Goal: Contribute content: Contribute content

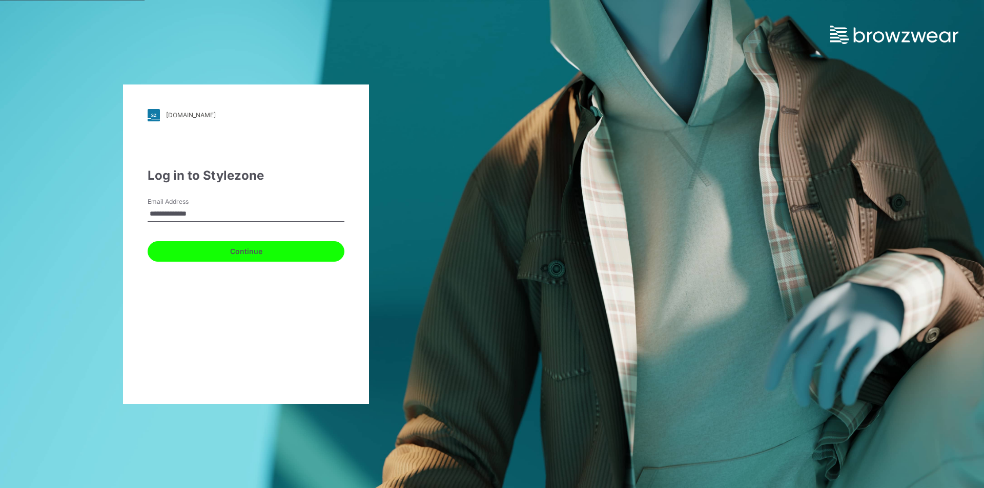
click at [234, 257] on button "Continue" at bounding box center [246, 251] width 197 height 20
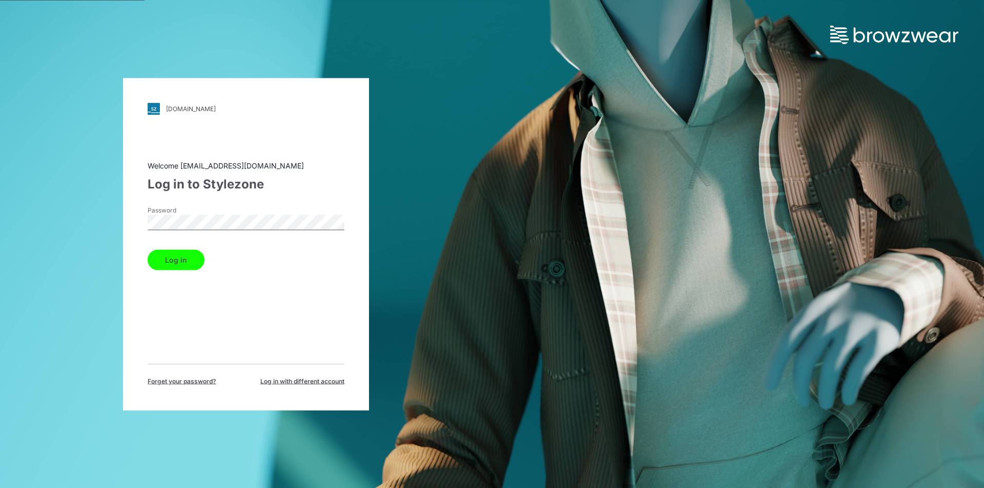
click at [167, 255] on button "Log in" at bounding box center [176, 260] width 57 height 20
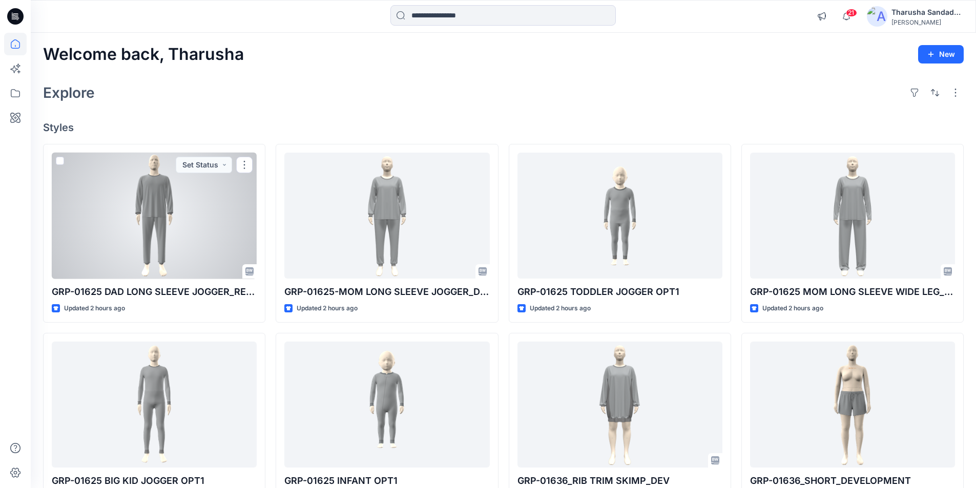
click at [146, 204] on div at bounding box center [154, 216] width 205 height 127
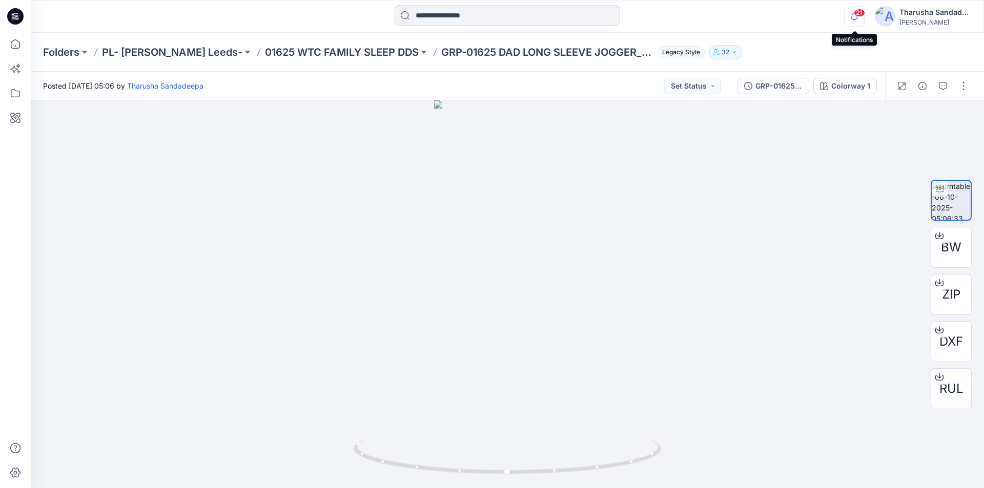
click at [853, 15] on icon "button" at bounding box center [853, 16] width 19 height 20
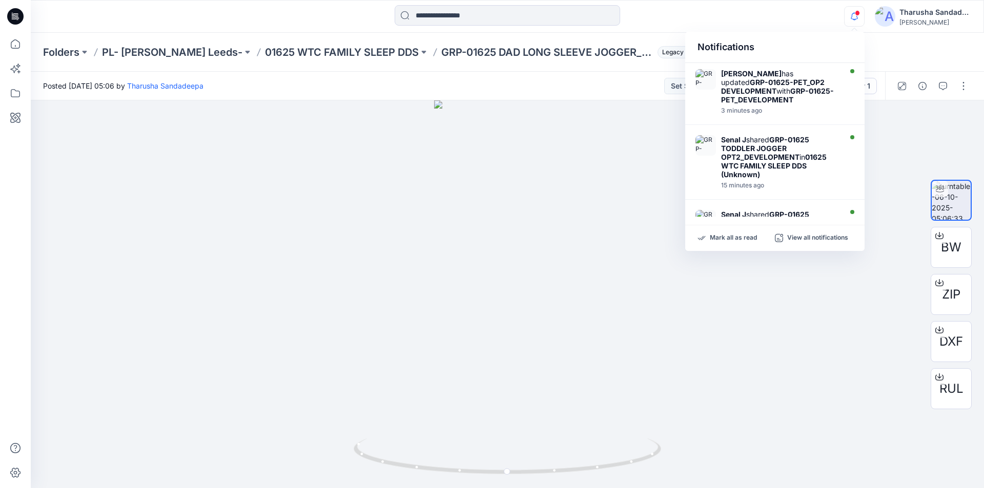
click at [722, 244] on div "Mark all as read View all notifications" at bounding box center [774, 238] width 179 height 26
click at [658, 20] on div at bounding box center [507, 16] width 477 height 23
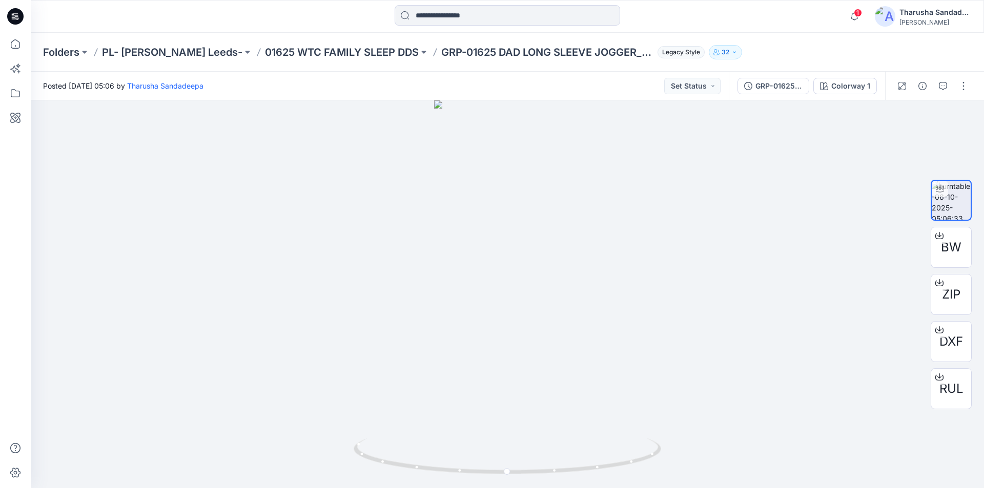
click at [18, 14] on icon at bounding box center [15, 16] width 16 height 16
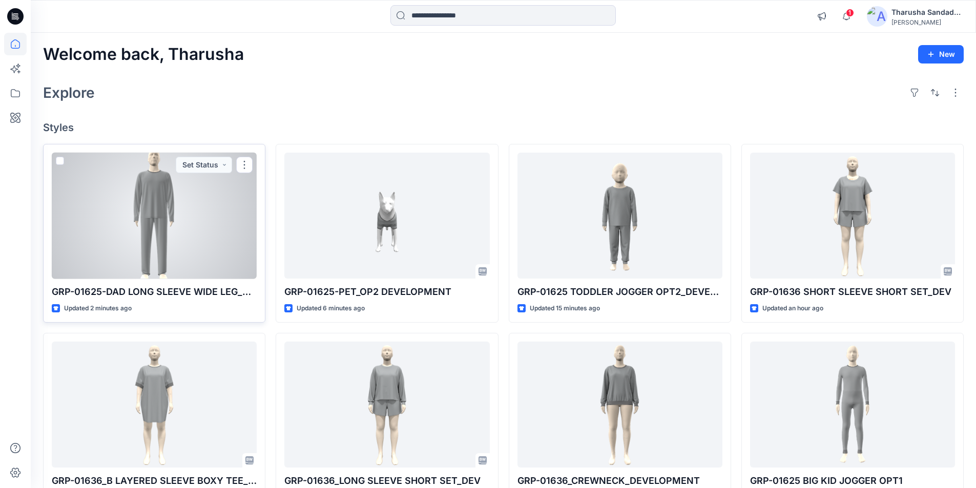
click at [172, 217] on div at bounding box center [154, 216] width 205 height 127
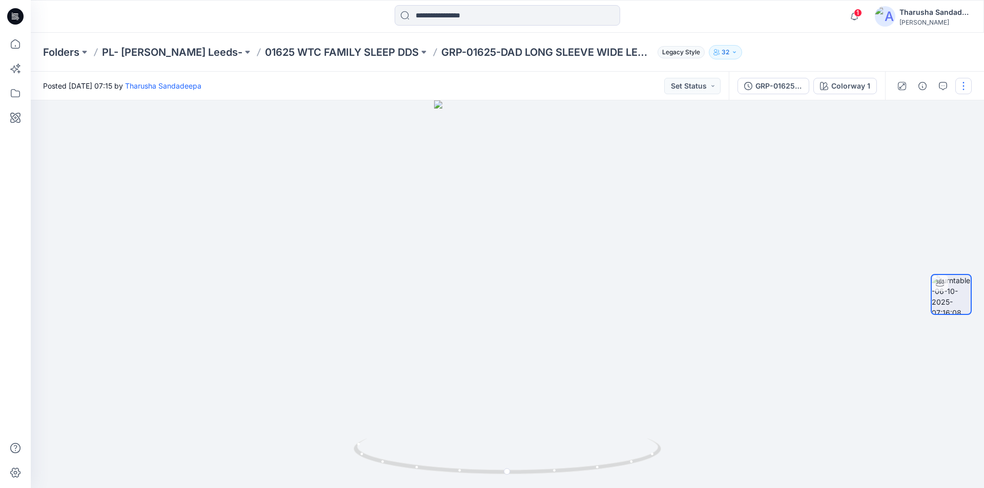
click at [963, 90] on button "button" at bounding box center [963, 86] width 16 height 16
click at [926, 112] on button "Edit" at bounding box center [920, 109] width 94 height 19
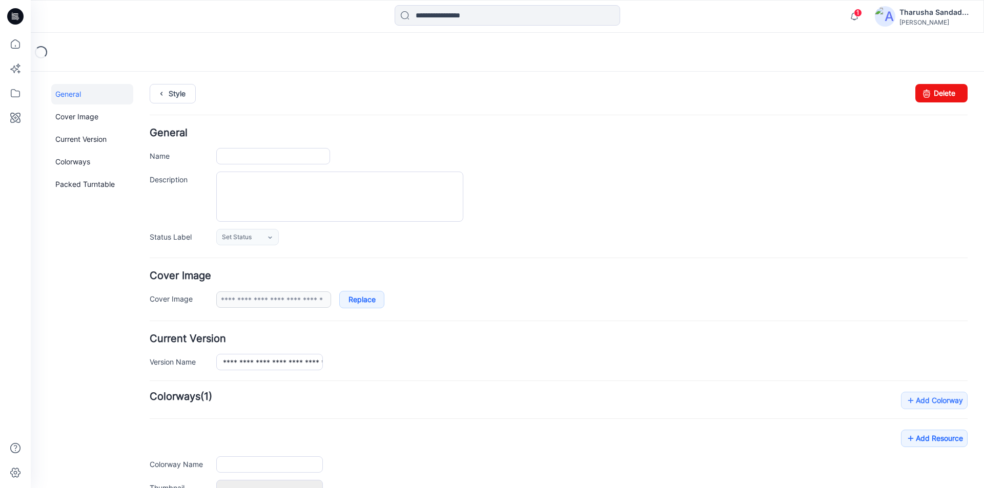
type input "**********"
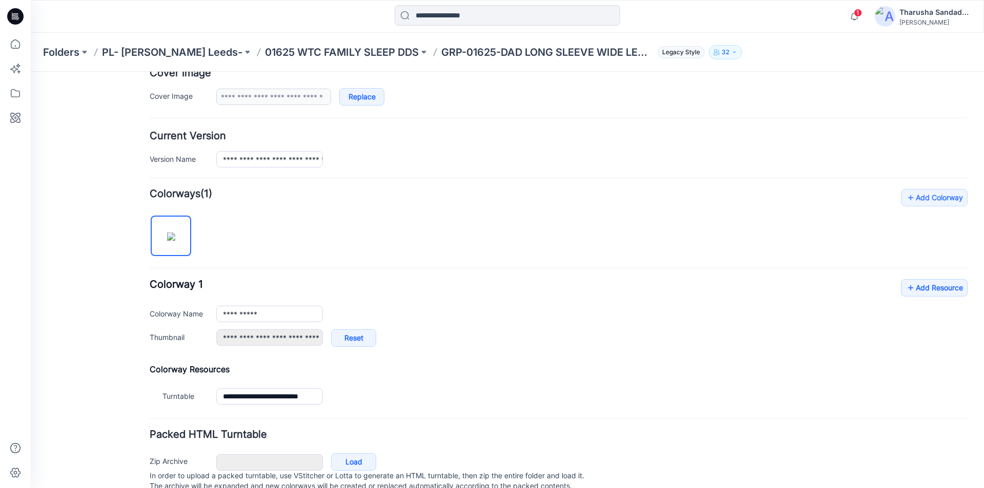
scroll to position [205, 0]
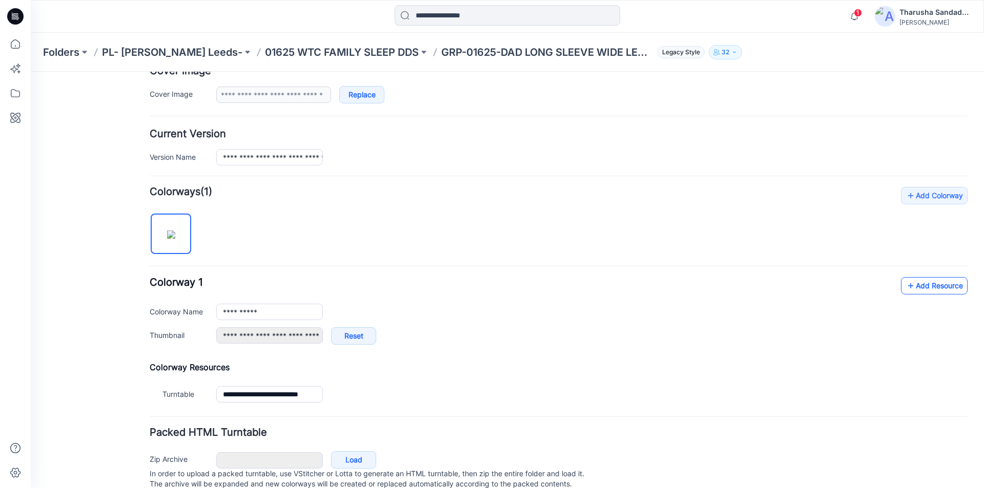
click at [907, 288] on icon at bounding box center [910, 286] width 10 height 16
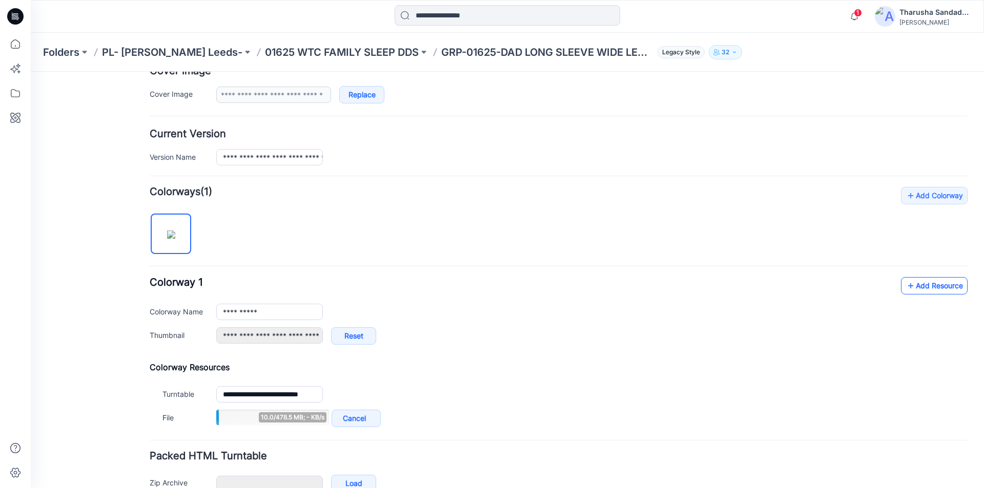
click at [916, 285] on link "Add Resource" at bounding box center [934, 285] width 67 height 17
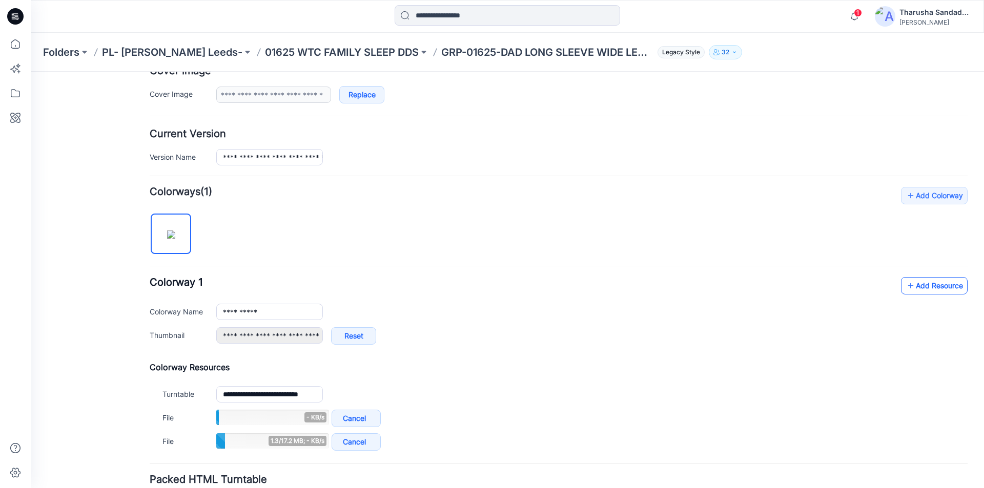
click at [935, 289] on link "Add Resource" at bounding box center [934, 285] width 67 height 17
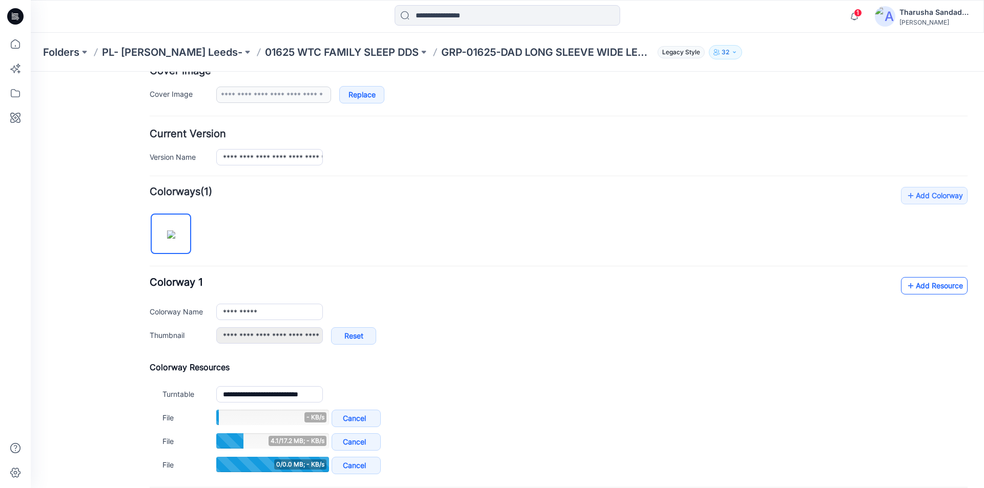
click at [922, 291] on link "Add Resource" at bounding box center [934, 285] width 67 height 17
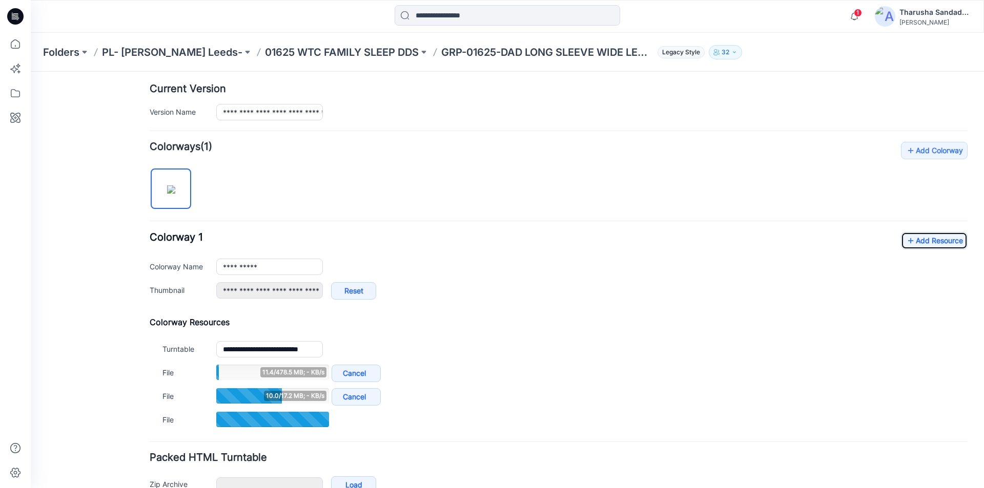
scroll to position [307, 0]
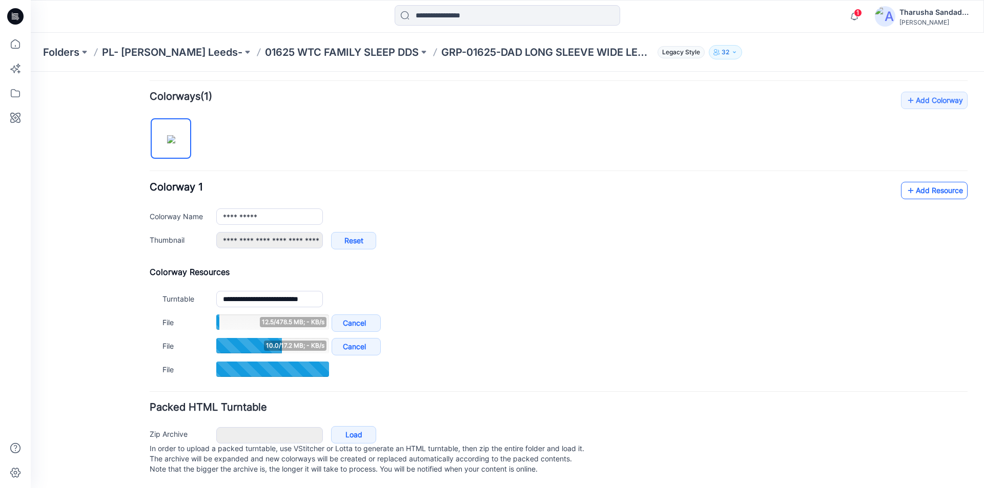
click at [914, 183] on link "Add Resource" at bounding box center [934, 190] width 67 height 17
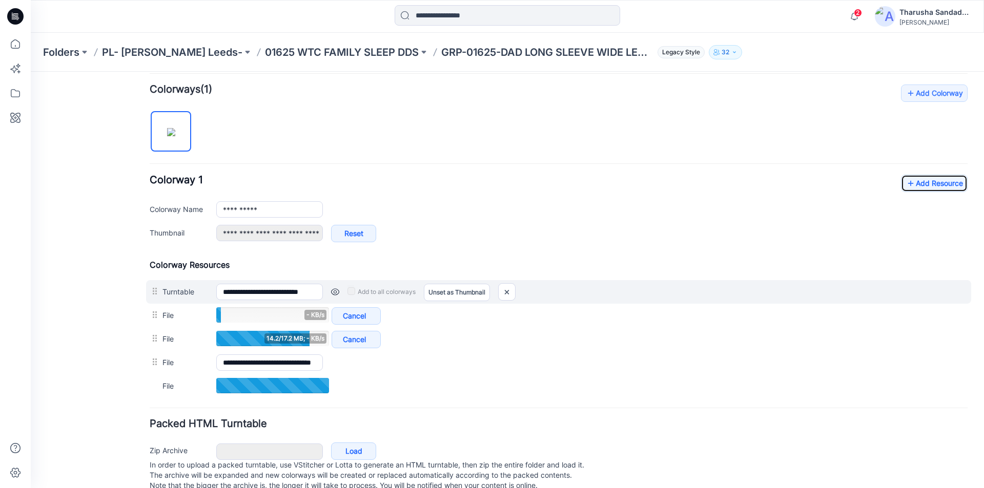
scroll to position [256, 0]
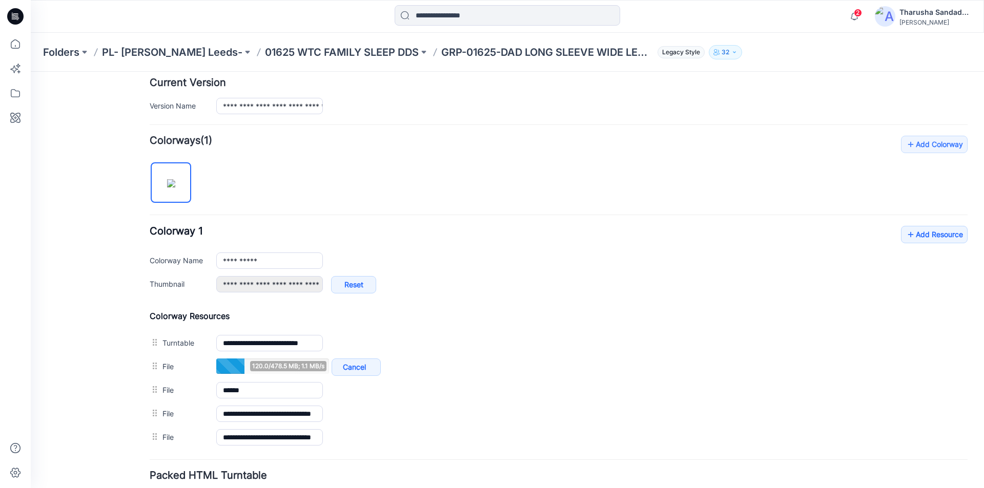
click at [81, 272] on div "General Cover Image Current Version Colorways Packed Turntable" at bounding box center [92, 192] width 82 height 729
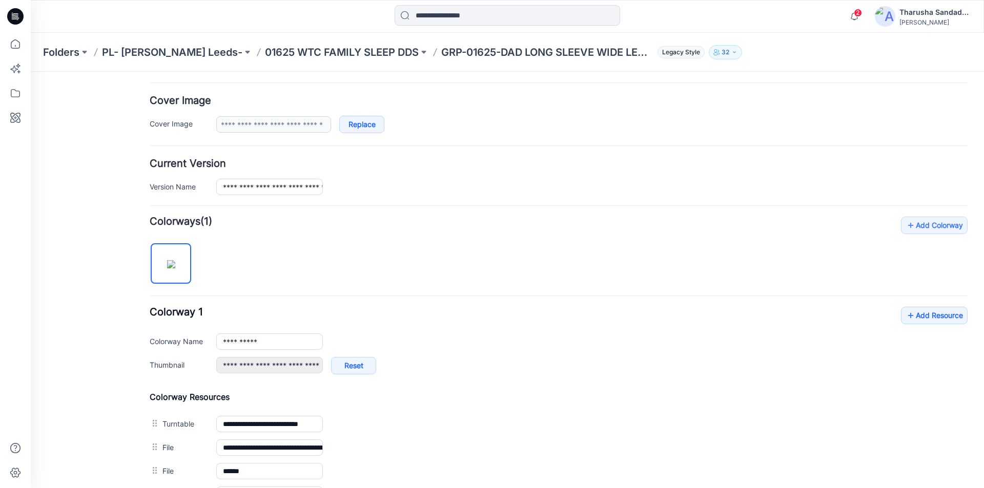
scroll to position [0, 0]
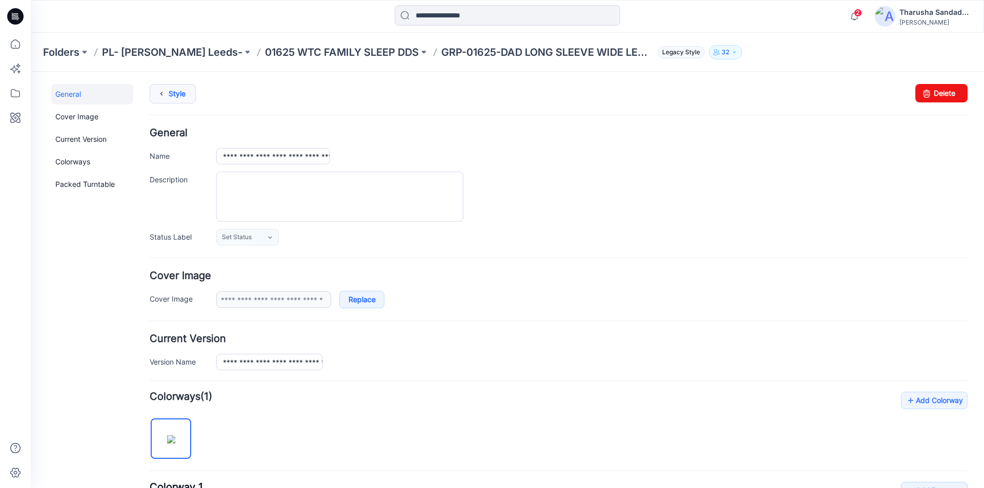
click at [175, 96] on link "Style" at bounding box center [173, 93] width 46 height 19
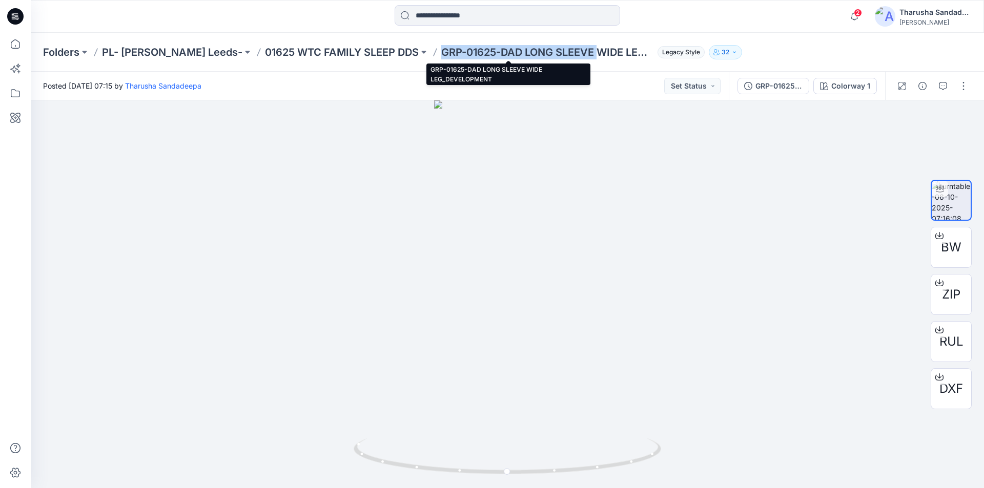
drag, startPoint x: 405, startPoint y: 53, endPoint x: 560, endPoint y: 51, distance: 154.2
click at [560, 51] on p "GRP-01625-DAD LONG SLEEVE WIDE LEG_DEVELOPMENT" at bounding box center [547, 52] width 212 height 14
copy p "GRP-01625-DAD LONG SLEEVE"
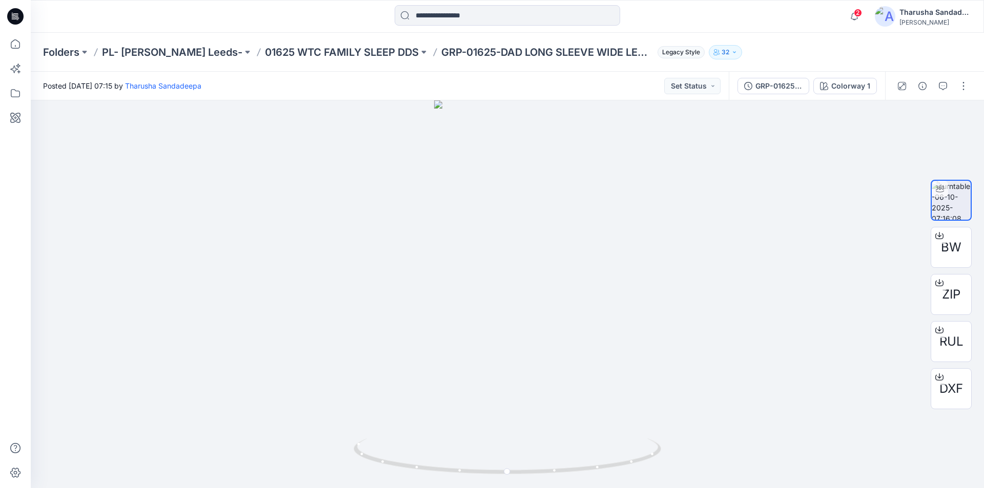
click at [778, 38] on div "Folders PL- [PERSON_NAME] Leeds- 01625 WTC FAMILY SLEEP DDS GRP-01625-DAD LONG …" at bounding box center [507, 52] width 953 height 39
drag, startPoint x: 403, startPoint y: 56, endPoint x: 600, endPoint y: 66, distance: 197.0
click at [600, 66] on div "Folders PL- Richards Leeds- 01625 WTC FAMILY SLEEP DDS GRP-01625-DAD LONG SLEEV…" at bounding box center [507, 52] width 953 height 39
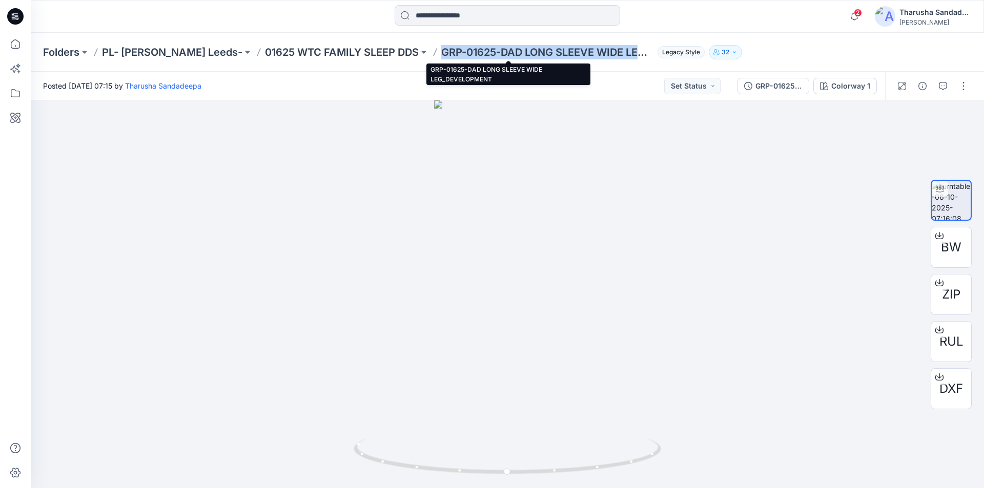
copy p "GRP-01625-DAD LONG SLEEVE WIDE LE"
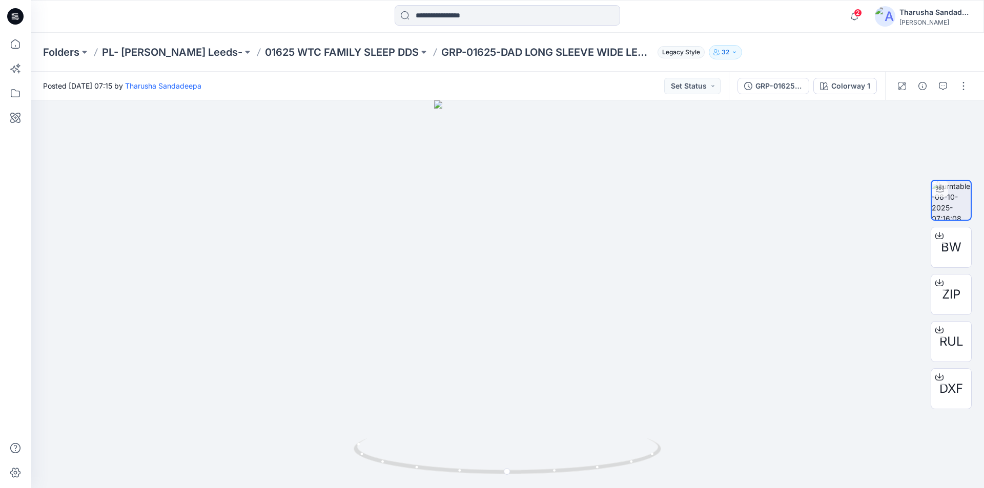
click at [943, 95] on div at bounding box center [932, 86] width 95 height 29
click at [942, 92] on button "button" at bounding box center [943, 86] width 16 height 16
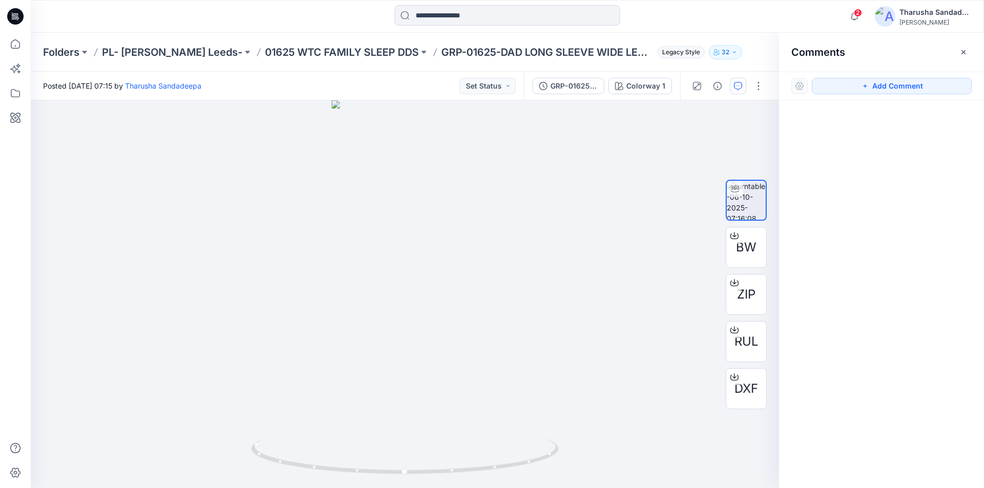
drag, startPoint x: 906, startPoint y: 87, endPoint x: 856, endPoint y: 114, distance: 57.1
click at [904, 91] on button "Add Comment" at bounding box center [892, 86] width 160 height 16
click at [400, 222] on div "1" at bounding box center [405, 294] width 748 height 388
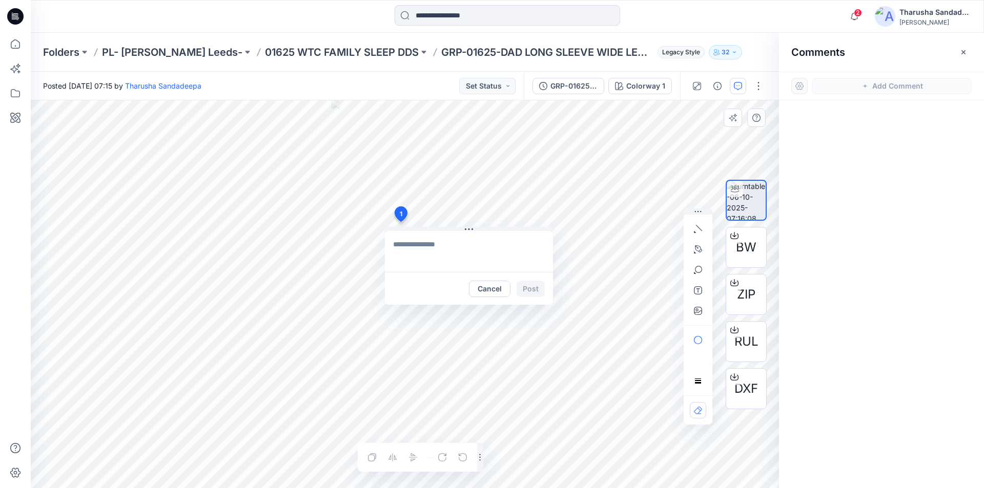
type textarea "**********"
click at [542, 287] on button "Post" at bounding box center [531, 289] width 28 height 16
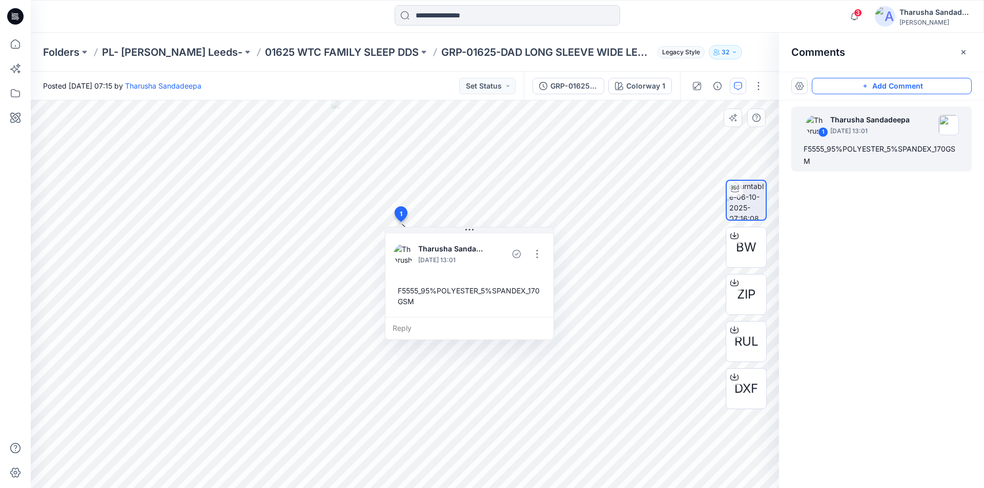
click at [875, 90] on button "Add Comment" at bounding box center [892, 86] width 160 height 16
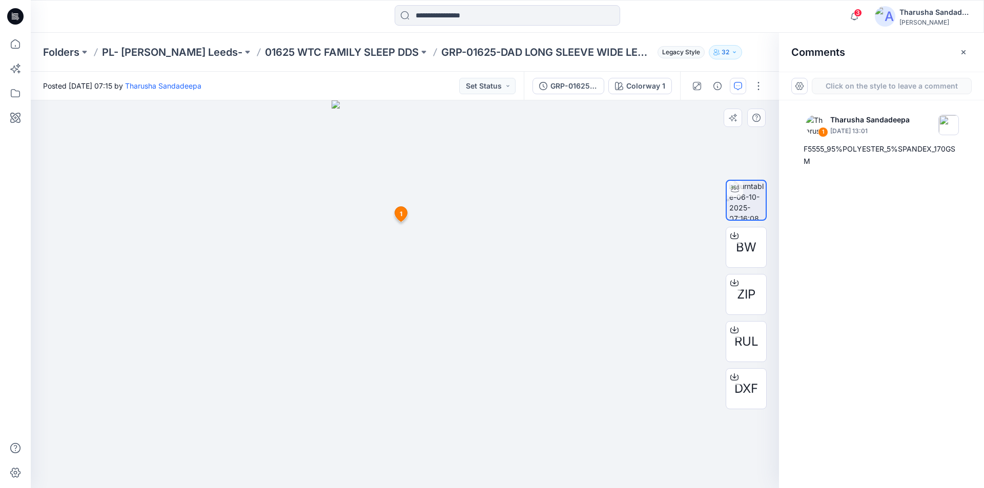
click at [406, 173] on div "2 1 Tharusha Sandadeepa October 06, 2025 13:01 F5555_95%POLYESTER_5%SPANDEX_170…" at bounding box center [405, 294] width 748 height 388
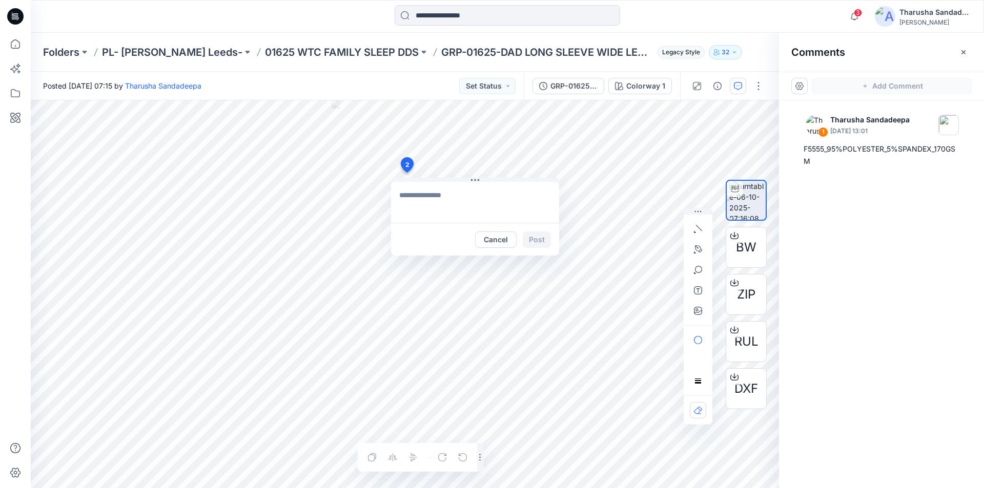
type textarea "**********"
click at [538, 238] on button "Post" at bounding box center [537, 240] width 28 height 16
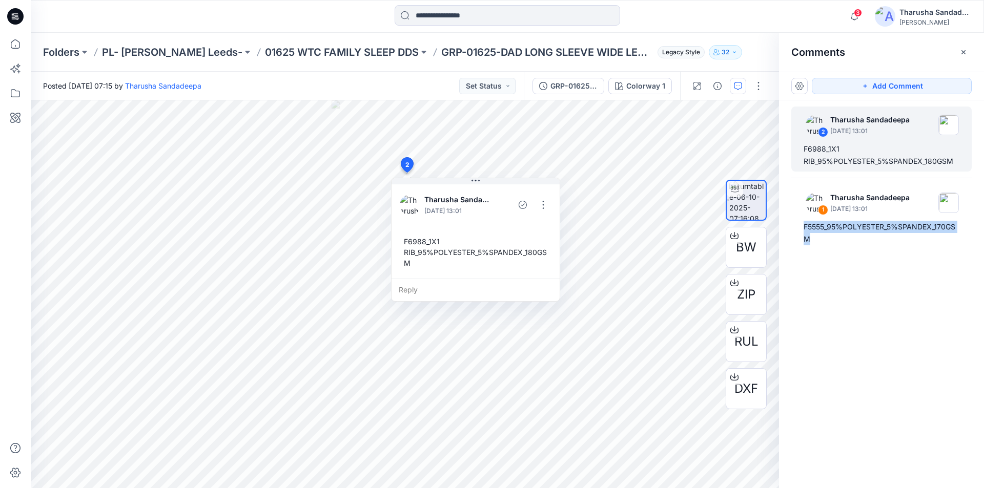
drag, startPoint x: 803, startPoint y: 229, endPoint x: 824, endPoint y: 250, distance: 30.1
click at [824, 250] on div "2 Tharusha Sandadeepa [DATE] 13:01 F6988_1X1 RIB_95%POLYESTER_5%SPANDEX_180GSM …" at bounding box center [881, 275] width 205 height 350
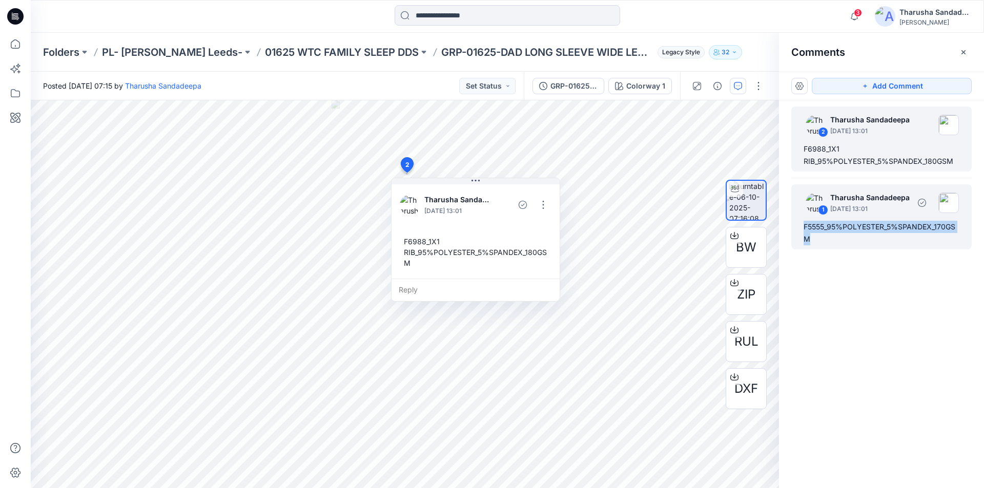
copy div "F5555_95%POLYESTER_5%SPANDEX_170GSM"
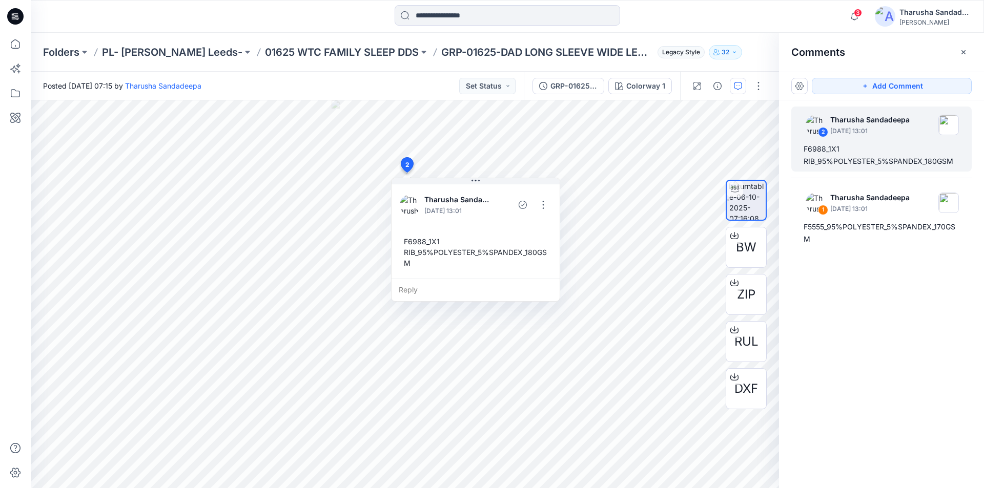
click at [310, 31] on div "3 Notifications Lakshani Silva shared GRP-01625 BIG KID WIDE LEG OPT1_Tight Fit…" at bounding box center [507, 16] width 953 height 33
click at [758, 56] on div "Folders PL- Richards Leeds- 01625 WTC FAMILY SLEEP DDS GRP-01625-DAD LONG SLEEV…" at bounding box center [467, 52] width 849 height 14
click at [758, 84] on button "button" at bounding box center [758, 86] width 16 height 16
click at [711, 167] on p "Duplicate to..." at bounding box center [710, 166] width 47 height 11
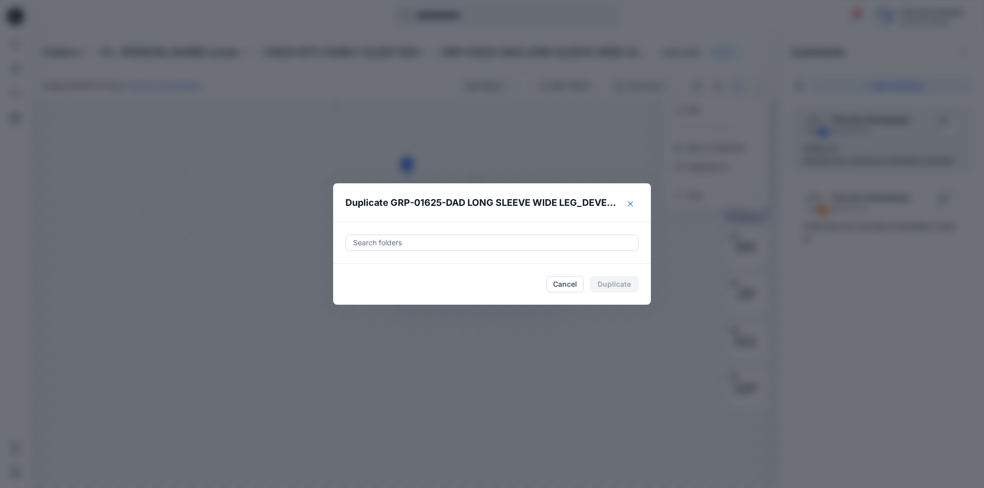
click at [630, 205] on icon "Close" at bounding box center [630, 203] width 5 height 5
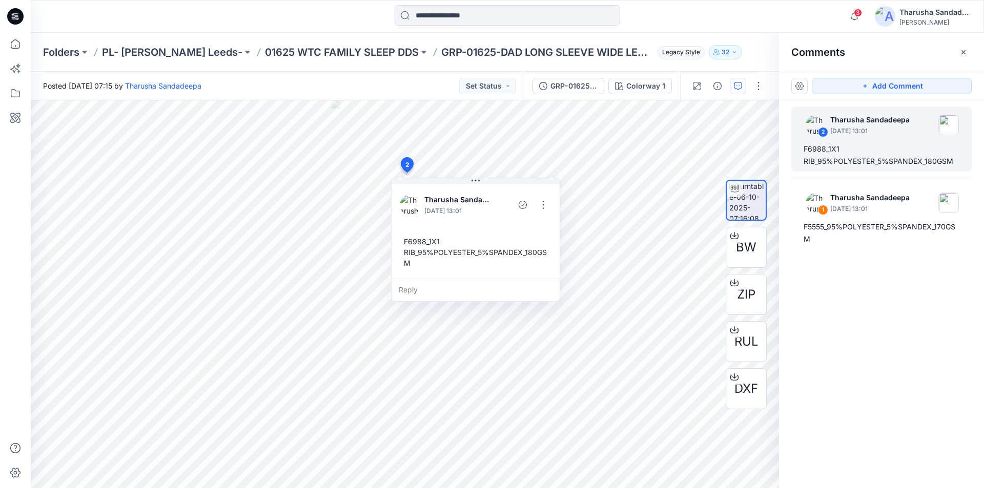
click at [322, 25] on div at bounding box center [507, 16] width 477 height 23
click at [20, 19] on icon at bounding box center [15, 16] width 16 height 16
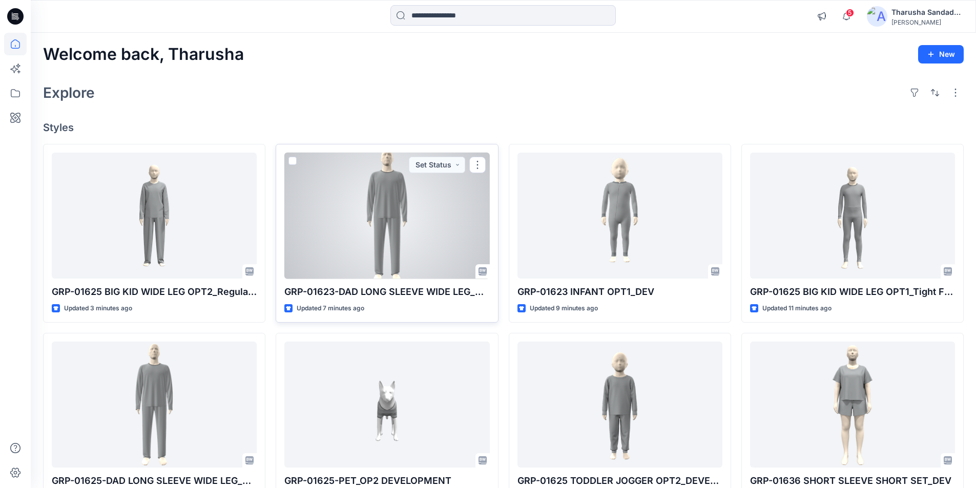
click at [431, 205] on div at bounding box center [386, 216] width 205 height 127
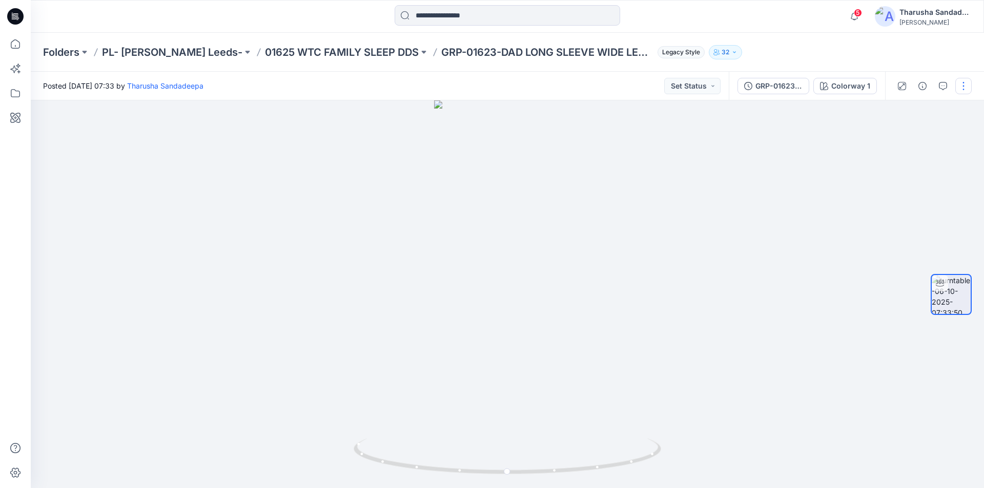
click at [966, 87] on button "button" at bounding box center [963, 86] width 16 height 16
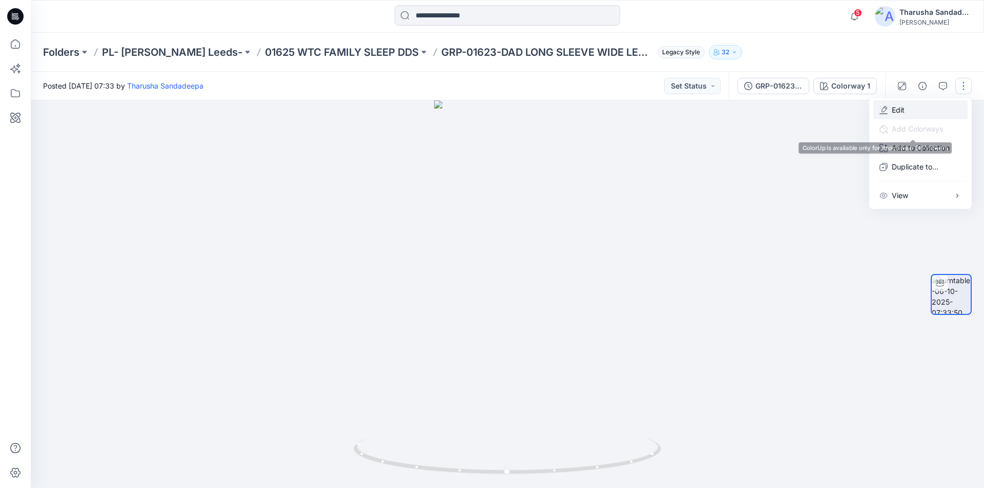
click at [894, 111] on p "Edit" at bounding box center [898, 110] width 13 height 11
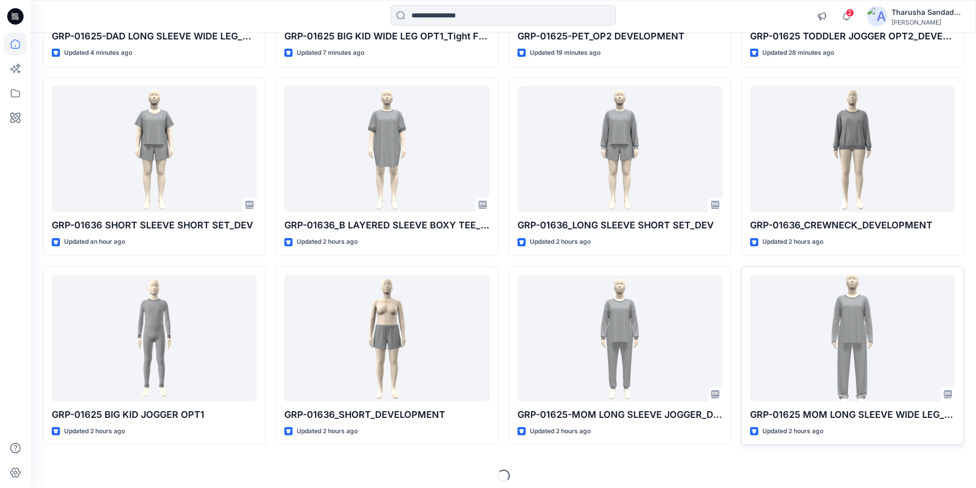
scroll to position [262, 0]
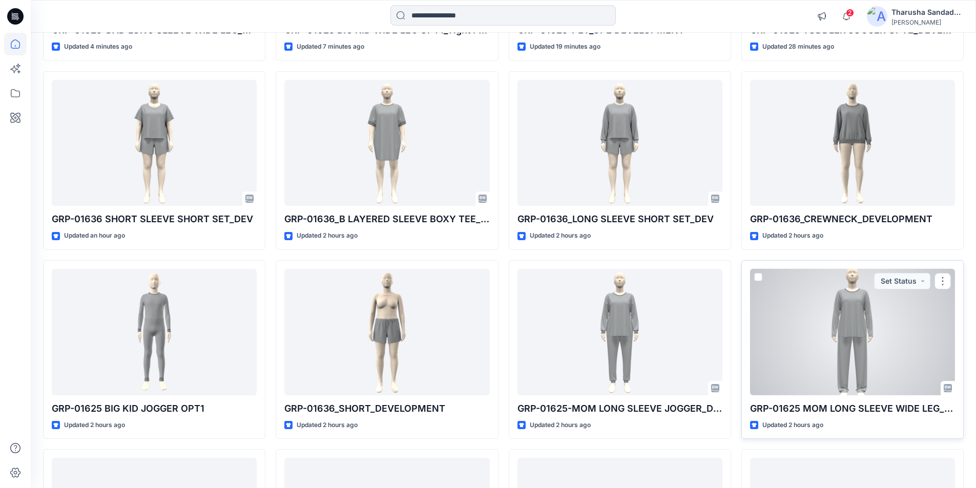
click at [857, 329] on div at bounding box center [852, 332] width 205 height 127
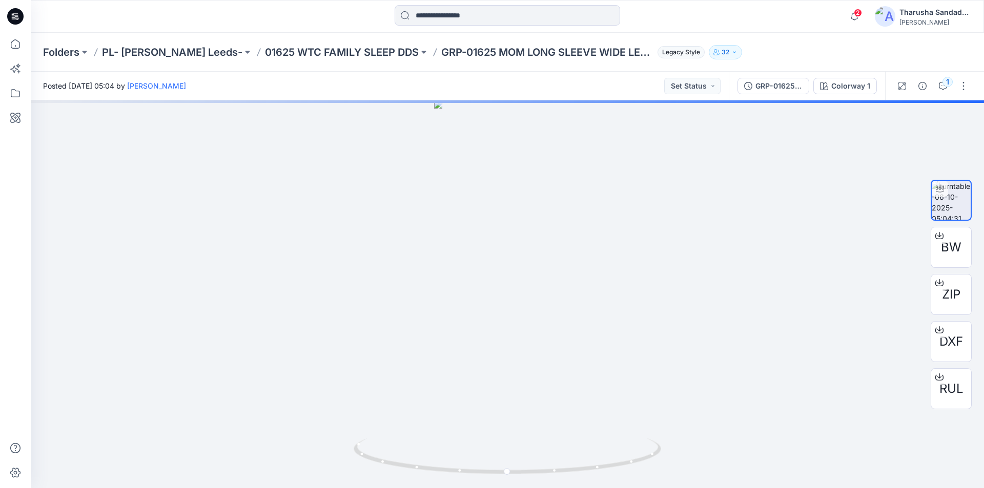
click at [15, 15] on icon at bounding box center [16, 15] width 5 height 1
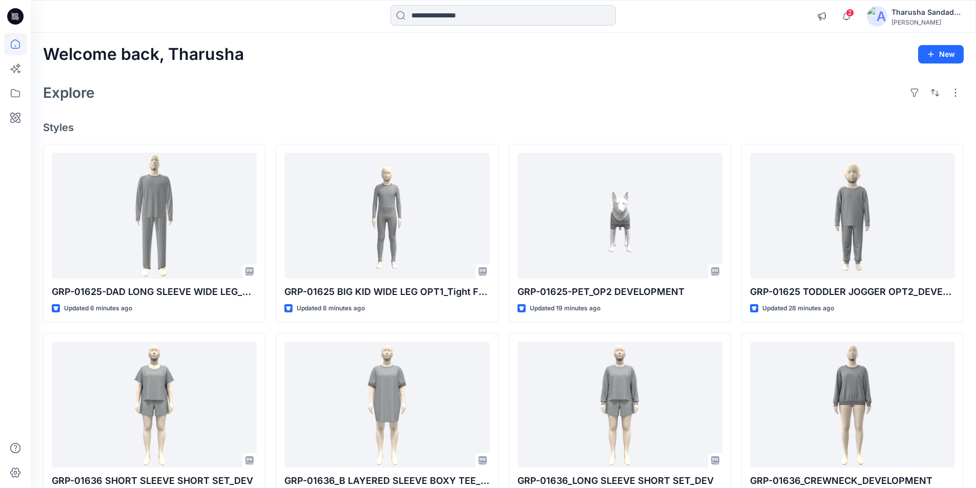
click at [431, 11] on input at bounding box center [502, 15] width 225 height 20
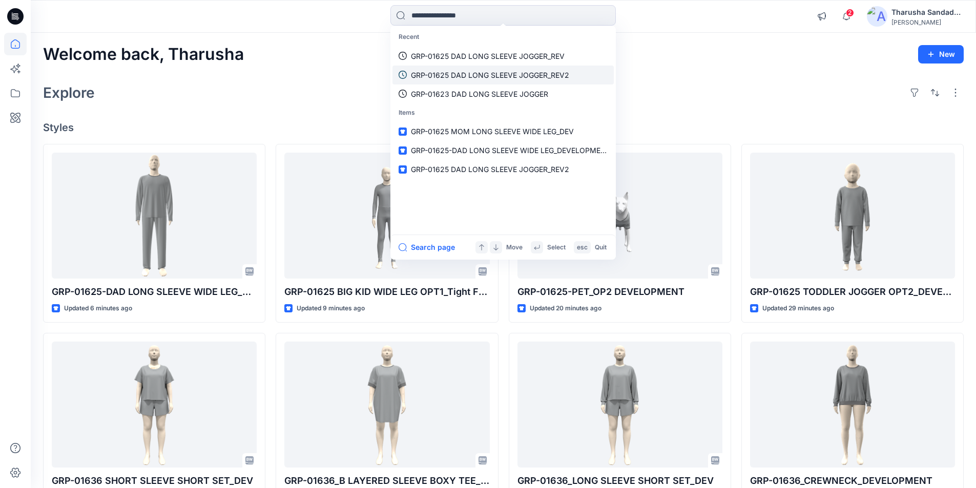
click at [479, 76] on p "GRP-01625 DAD LONG SLEEVE JOGGER_REV2" at bounding box center [490, 75] width 158 height 11
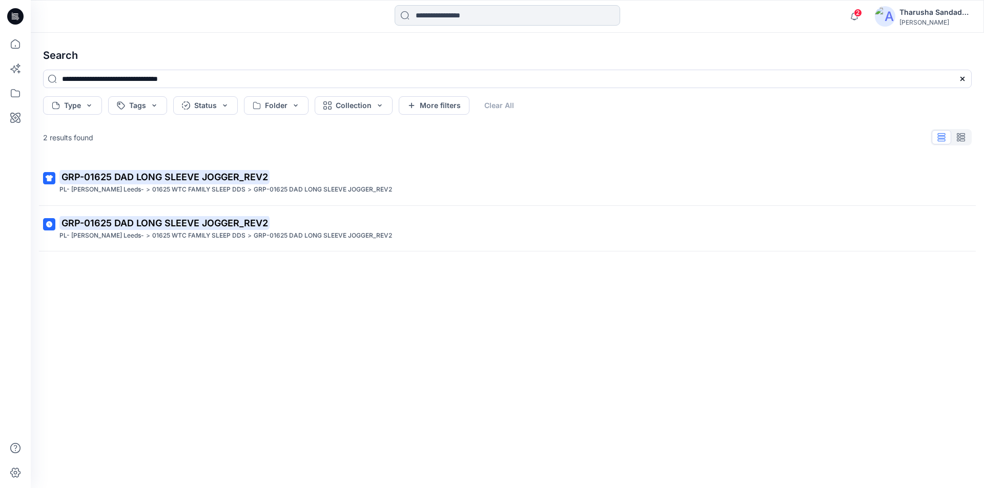
click at [441, 20] on input at bounding box center [507, 15] width 225 height 20
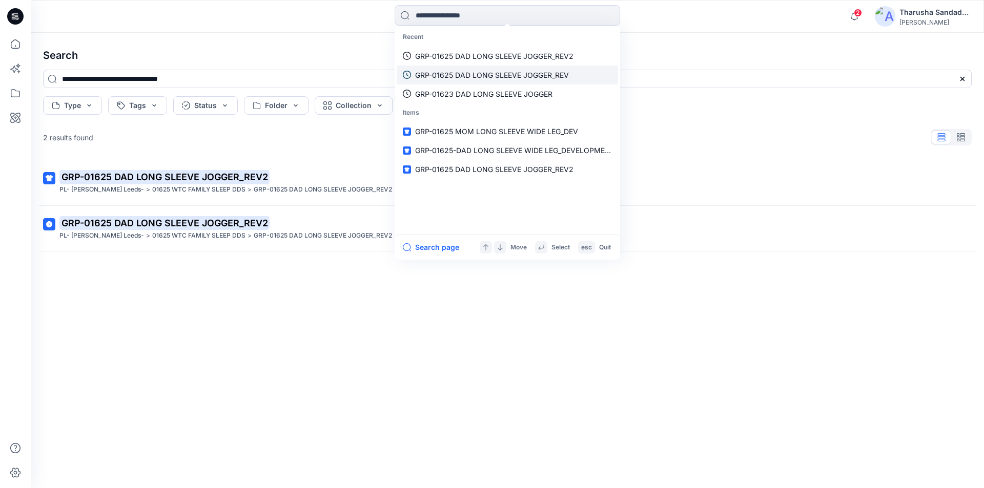
click at [528, 74] on p "GRP-01625 DAD LONG SLEEVE JOGGER_REV" at bounding box center [492, 75] width 154 height 11
type input "**********"
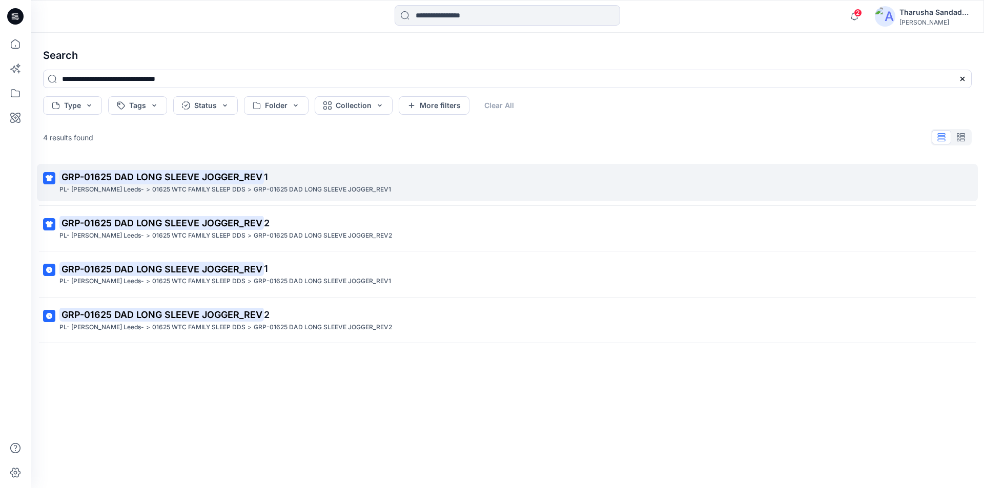
click at [209, 179] on mark "GRP-01625 DAD LONG SLEEVE JOGGER_REV" at bounding box center [161, 177] width 204 height 14
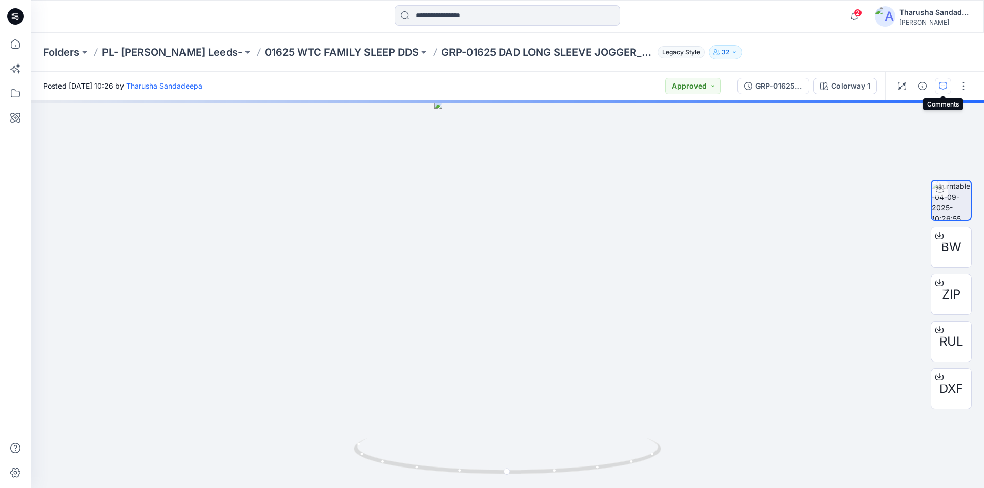
click at [943, 89] on icon "button" at bounding box center [943, 86] width 8 height 8
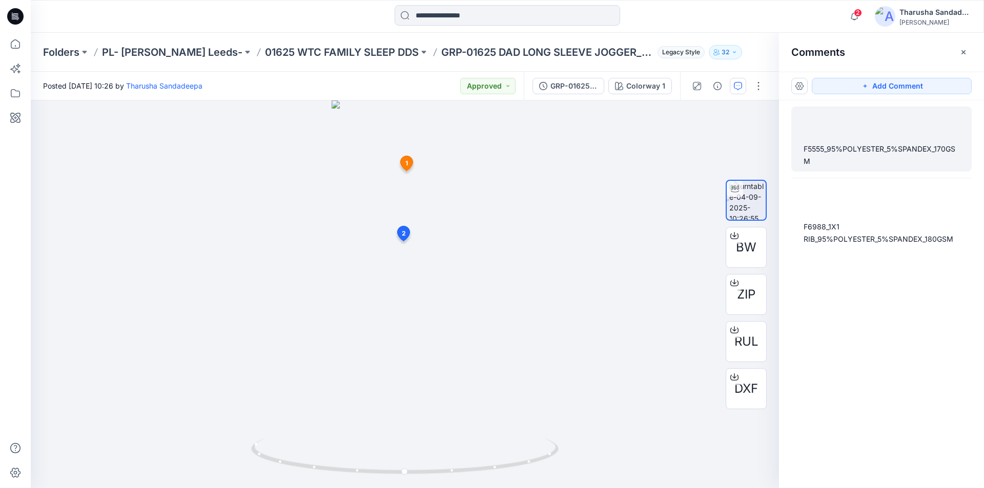
click at [814, 154] on div "F5555_95%POLYESTER_5%SPANDEX_170GSM" at bounding box center [881, 155] width 156 height 25
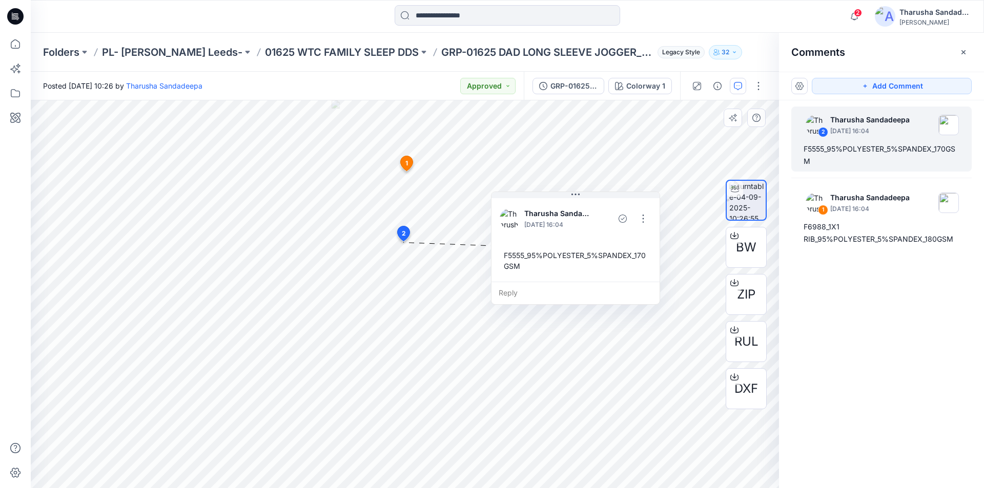
drag, startPoint x: 400, startPoint y: 309, endPoint x: 503, endPoint y: 254, distance: 117.1
click at [503, 254] on div "F5555_95%POLYESTER_5%SPANDEX_170GSM" at bounding box center [576, 261] width 152 height 30
drag, startPoint x: 803, startPoint y: 150, endPoint x: 834, endPoint y: 175, distance: 39.7
click at [834, 175] on div "2 Tharusha Sandadeepa September 04, 2025 16:04 F5555_95%POLYESTER_5%SPANDEX_170…" at bounding box center [881, 275] width 205 height 350
copy div "2 Tharusha Sandadeepa September 04, 2025 16:04"
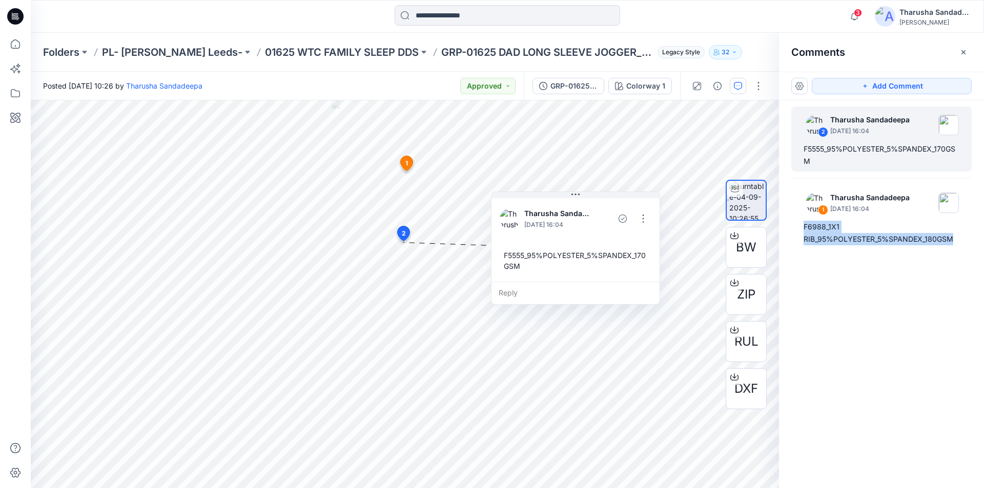
drag, startPoint x: 804, startPoint y: 226, endPoint x: 983, endPoint y: 253, distance: 180.8
click at [983, 253] on div "2 Tharusha Sandadeepa September 04, 2025 16:04 F5555_95%POLYESTER_5%SPANDEX_170…" at bounding box center [881, 275] width 205 height 350
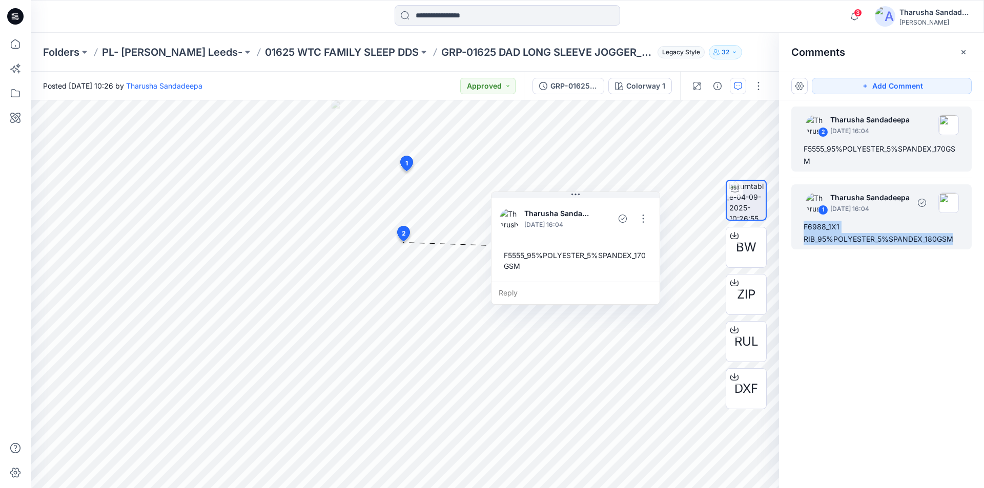
copy div "F6988_1X1 RIB_95%POLYESTER_5%SPANDEX_180GSM"
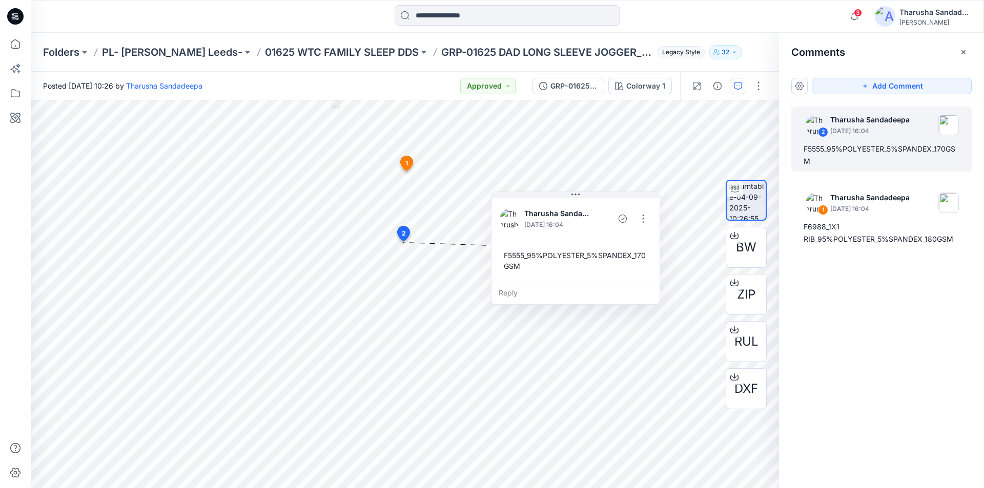
drag, startPoint x: 21, startPoint y: 23, endPoint x: 32, endPoint y: 5, distance: 20.9
click at [21, 23] on icon at bounding box center [15, 16] width 16 height 33
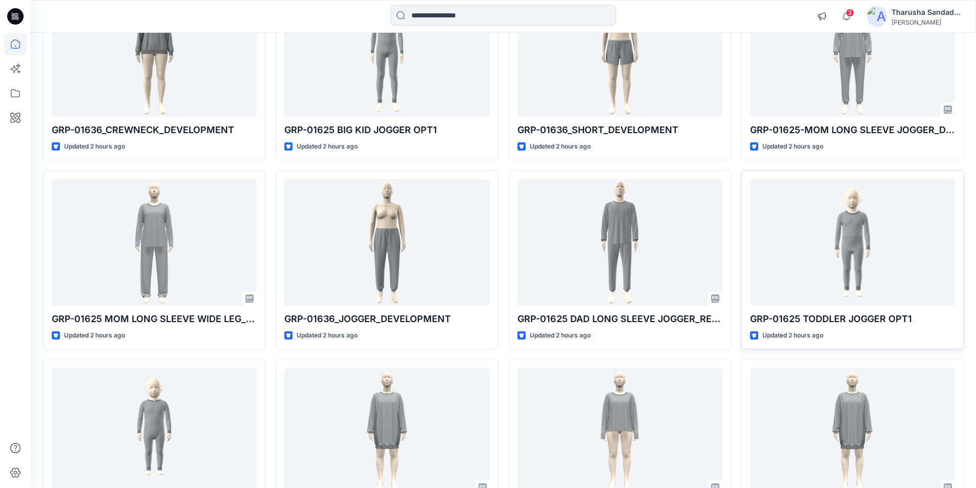
scroll to position [564, 0]
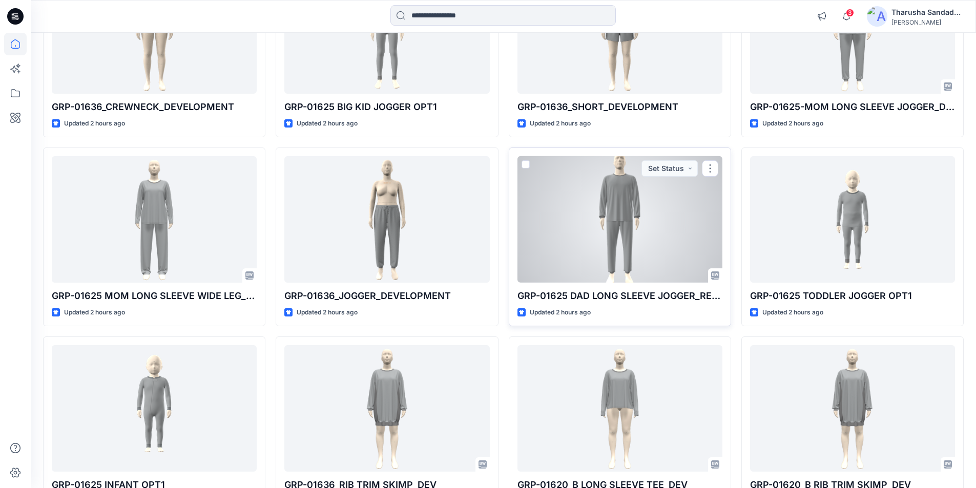
click at [581, 222] on div at bounding box center [620, 219] width 205 height 127
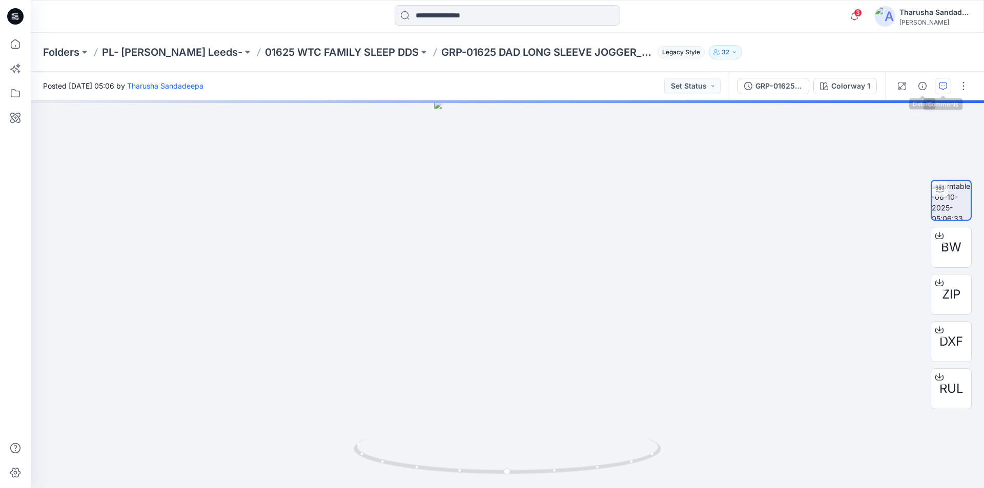
click at [940, 86] on icon "button" at bounding box center [943, 86] width 8 height 8
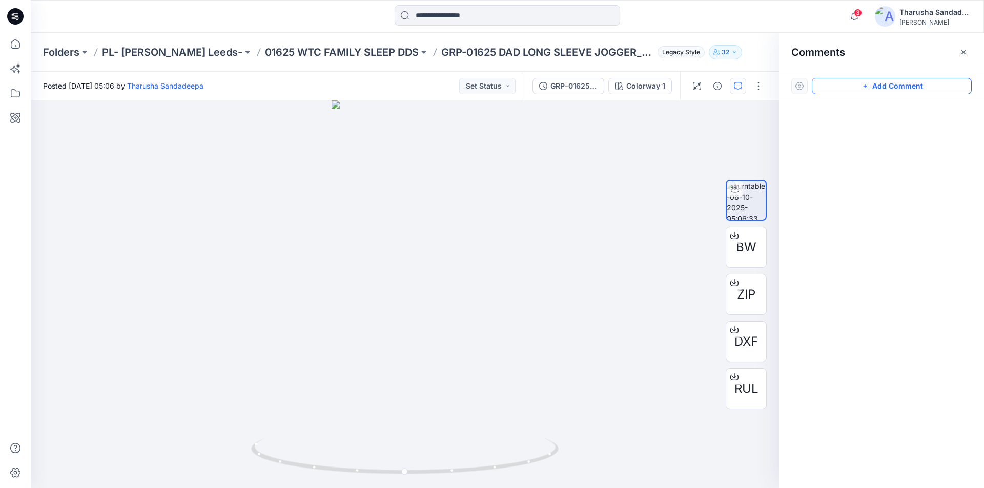
click at [885, 93] on button "Add Comment" at bounding box center [892, 86] width 160 height 16
click at [407, 174] on div "1" at bounding box center [405, 294] width 748 height 388
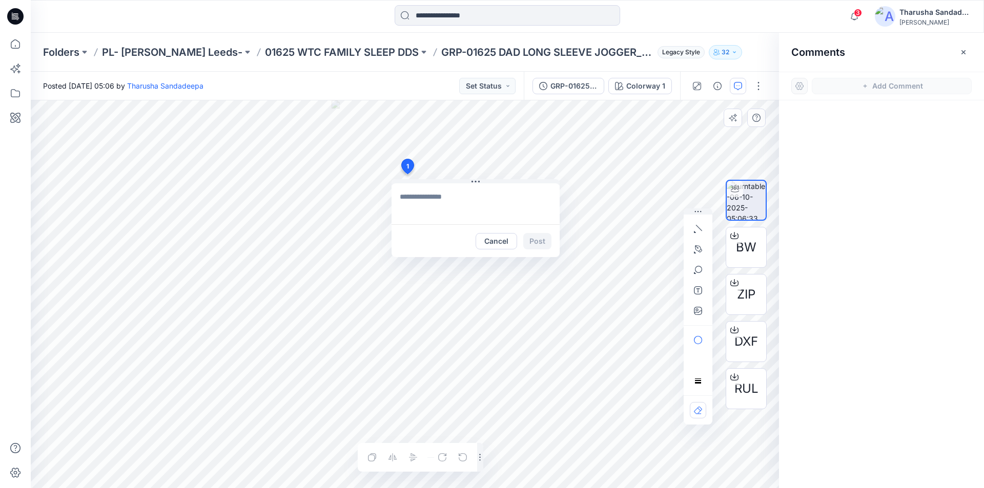
type textarea "**********"
click at [540, 247] on button "Post" at bounding box center [537, 241] width 28 height 16
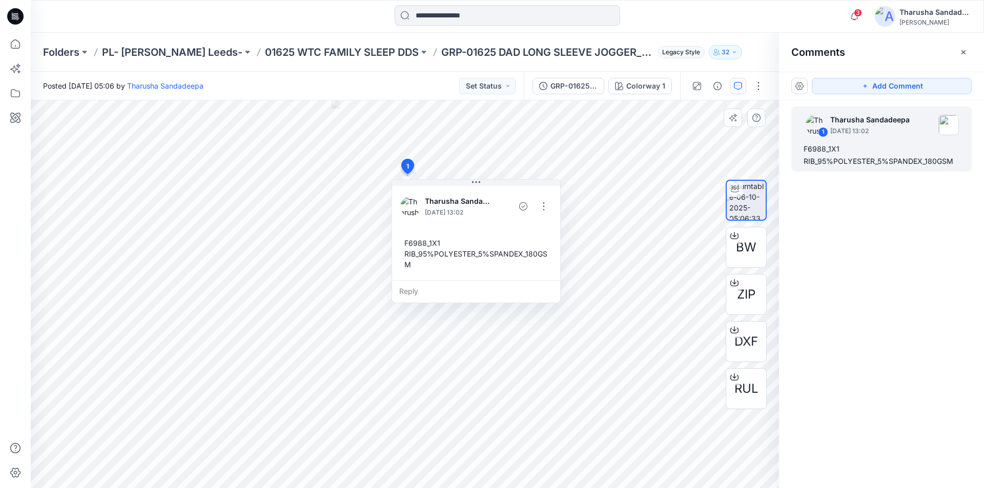
drag, startPoint x: 882, startPoint y: 88, endPoint x: 803, endPoint y: 118, distance: 84.3
click at [882, 88] on button "Add Comment" at bounding box center [892, 86] width 160 height 16
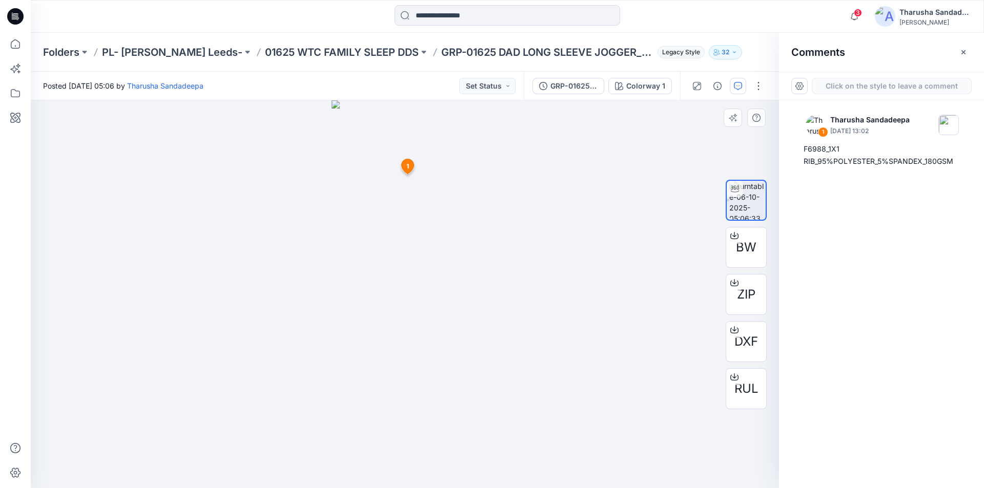
click at [401, 263] on div "2 1 Tharusha Sandadeepa October 06, 2025 13:02 F6988_1X1 RIB_95%POLYESTER_5%SPA…" at bounding box center [405, 294] width 748 height 388
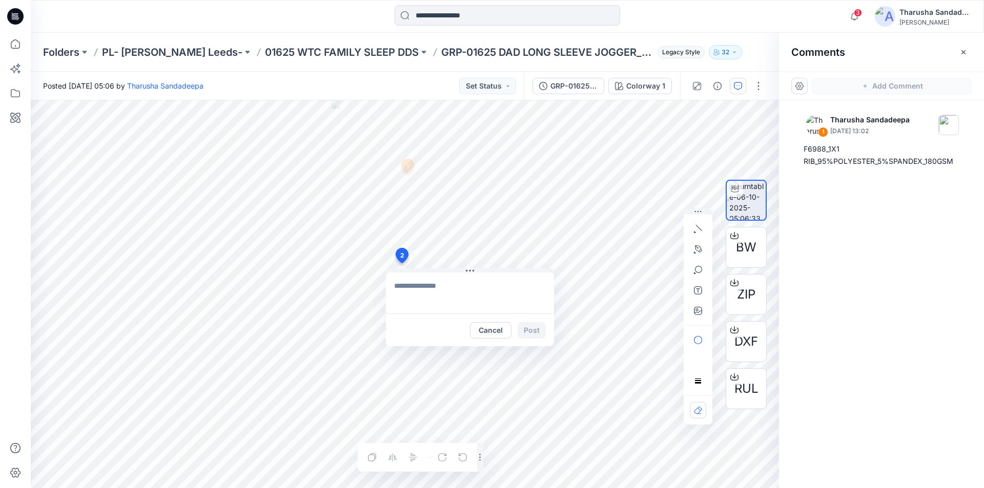
type textarea "**********"
click at [537, 330] on button "Post" at bounding box center [532, 330] width 28 height 16
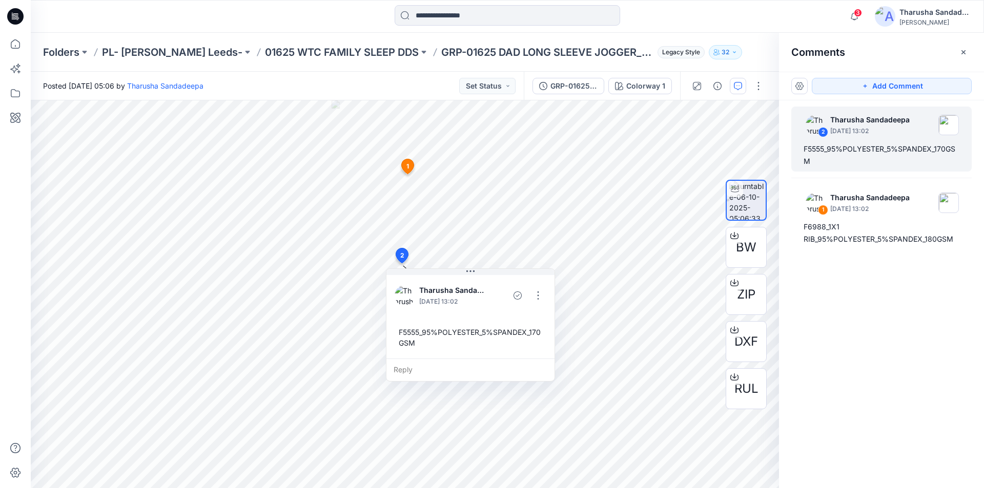
click at [21, 19] on icon at bounding box center [15, 16] width 16 height 16
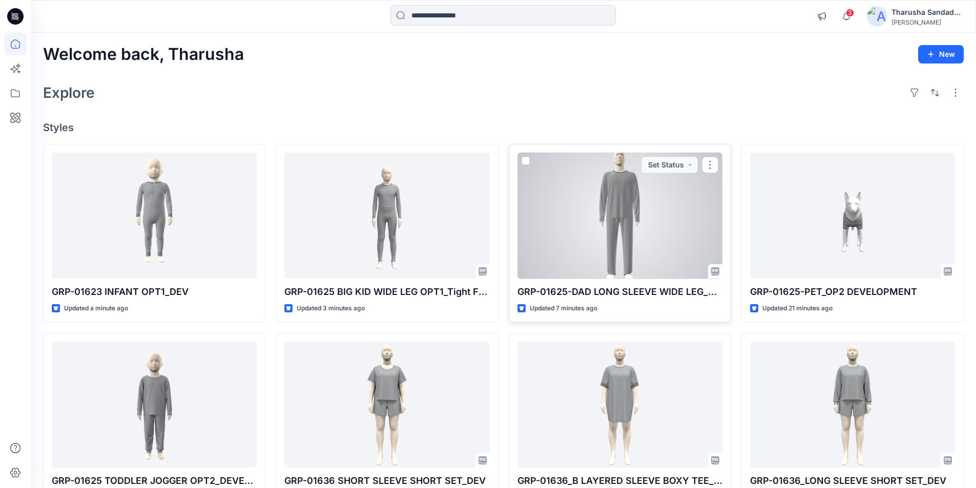
click at [657, 217] on div at bounding box center [620, 216] width 205 height 127
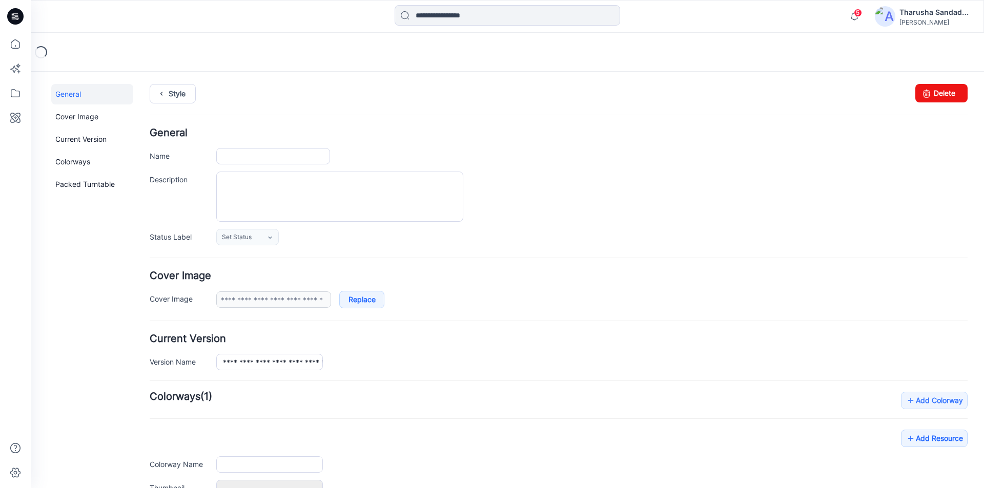
type input "**********"
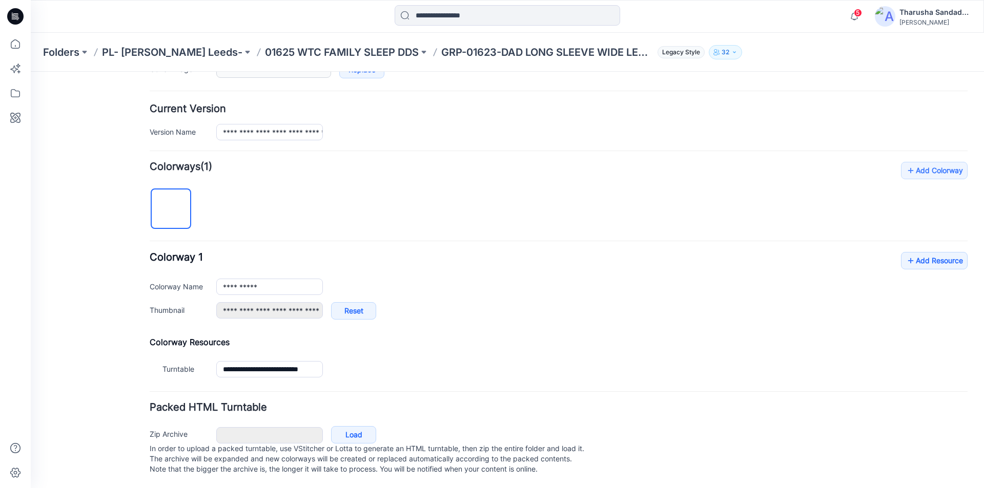
scroll to position [240, 0]
click at [929, 253] on link "Add Resource" at bounding box center [934, 260] width 67 height 17
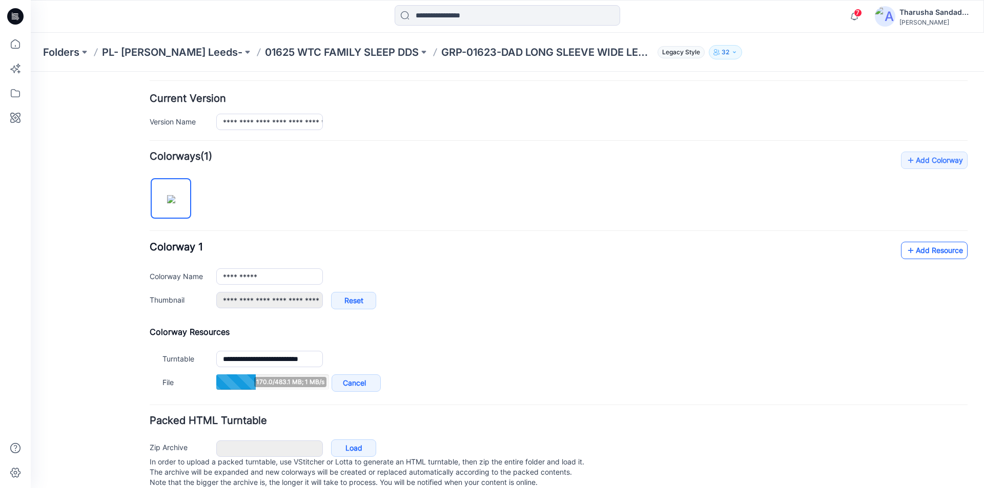
click at [907, 257] on icon at bounding box center [910, 250] width 10 height 16
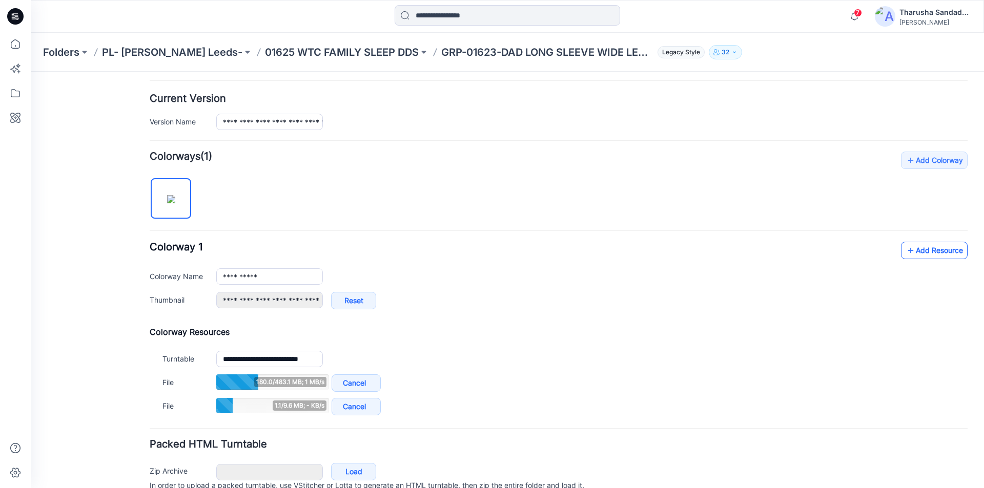
click at [941, 243] on link "Add Resource" at bounding box center [934, 250] width 67 height 17
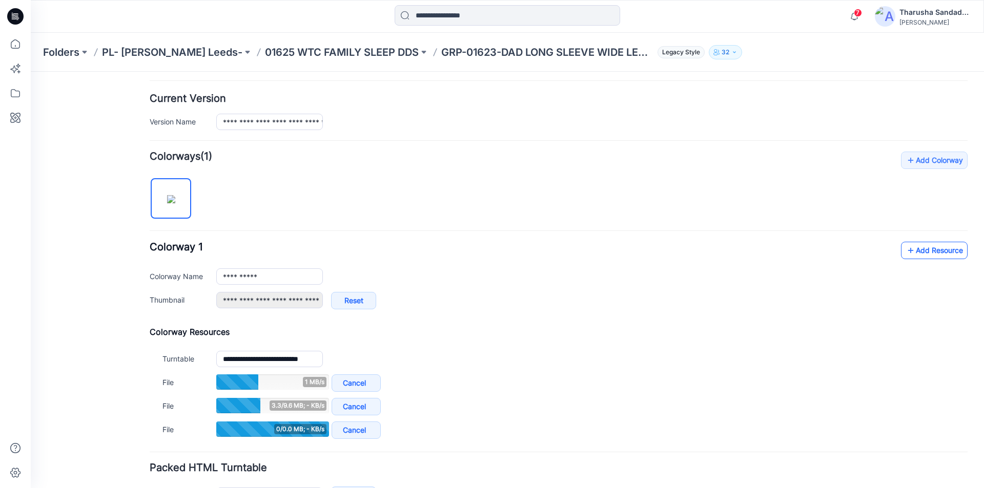
click at [914, 247] on link "Add Resource" at bounding box center [934, 250] width 67 height 17
click at [942, 251] on link "Add Resource" at bounding box center [934, 250] width 67 height 17
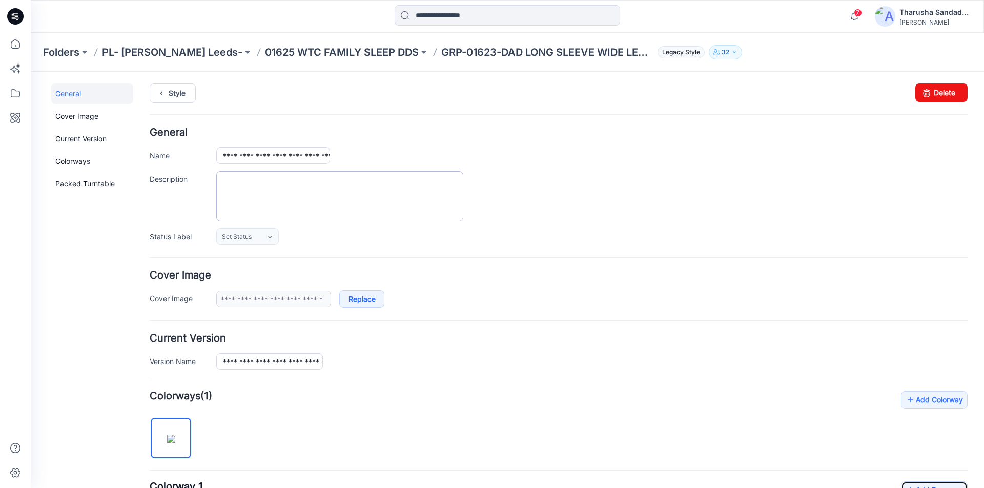
scroll to position [0, 0]
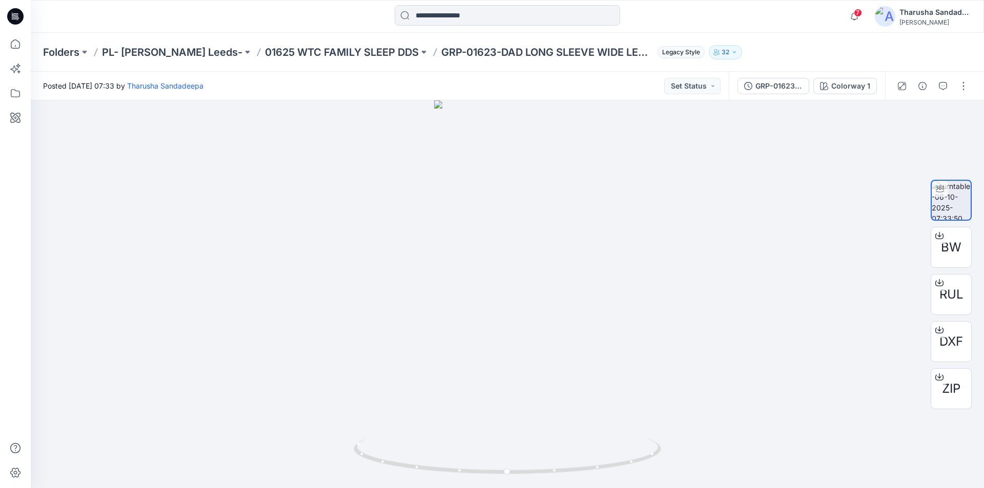
click at [17, 16] on icon at bounding box center [15, 16] width 16 height 16
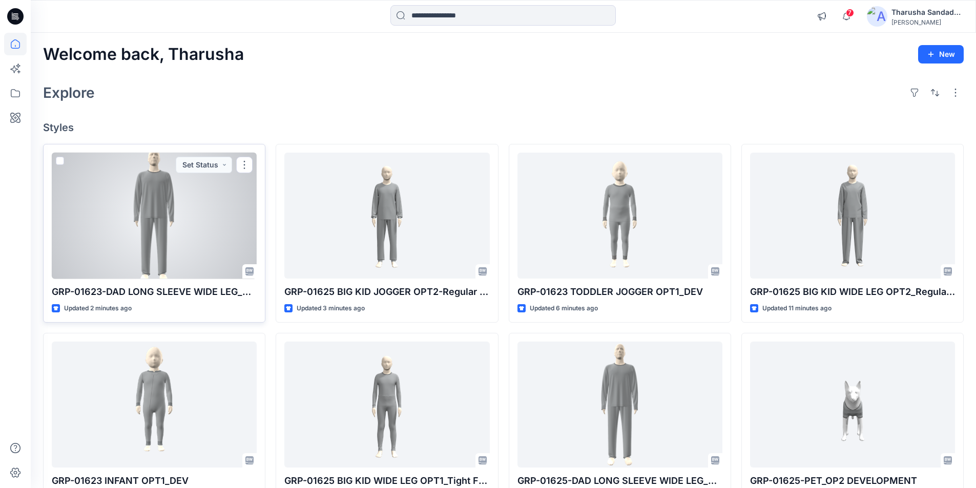
click at [107, 203] on div at bounding box center [154, 216] width 205 height 127
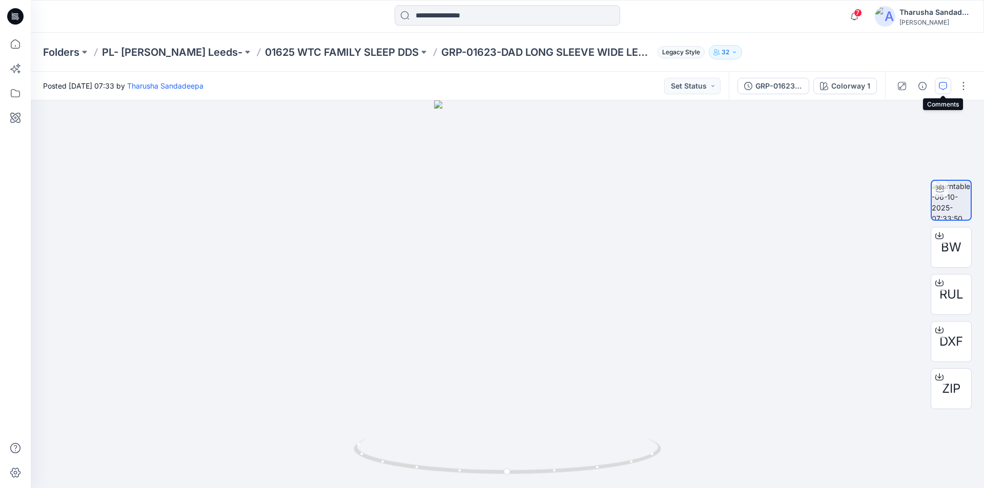
click at [947, 88] on button "button" at bounding box center [943, 86] width 16 height 16
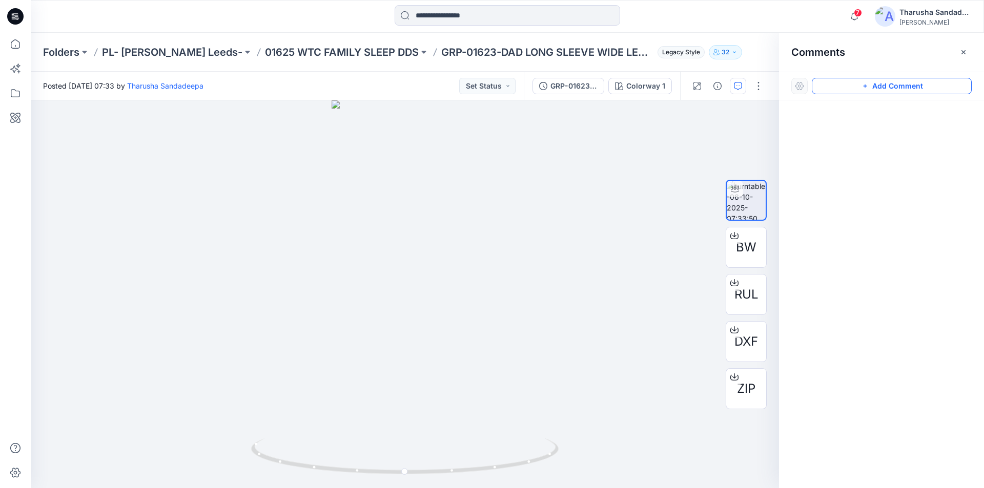
click at [912, 93] on button "Add Comment" at bounding box center [892, 86] width 160 height 16
click at [404, 173] on div "1" at bounding box center [405, 294] width 748 height 388
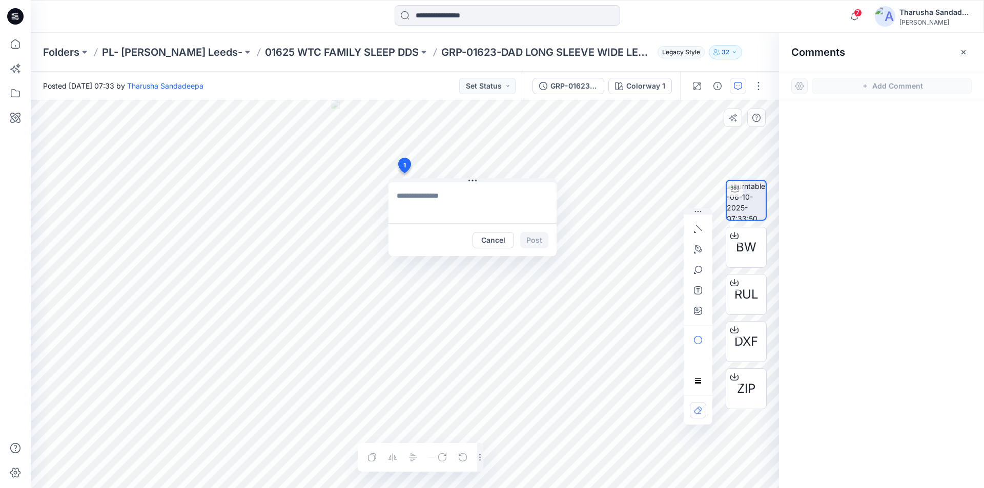
type textarea "**********"
click at [534, 240] on button "Post" at bounding box center [534, 240] width 28 height 16
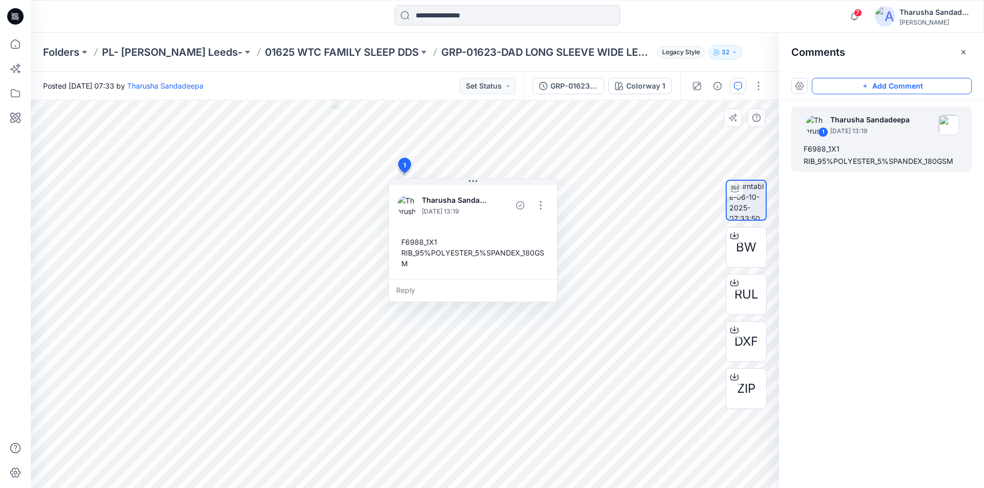
click at [883, 88] on button "Add Comment" at bounding box center [892, 86] width 160 height 16
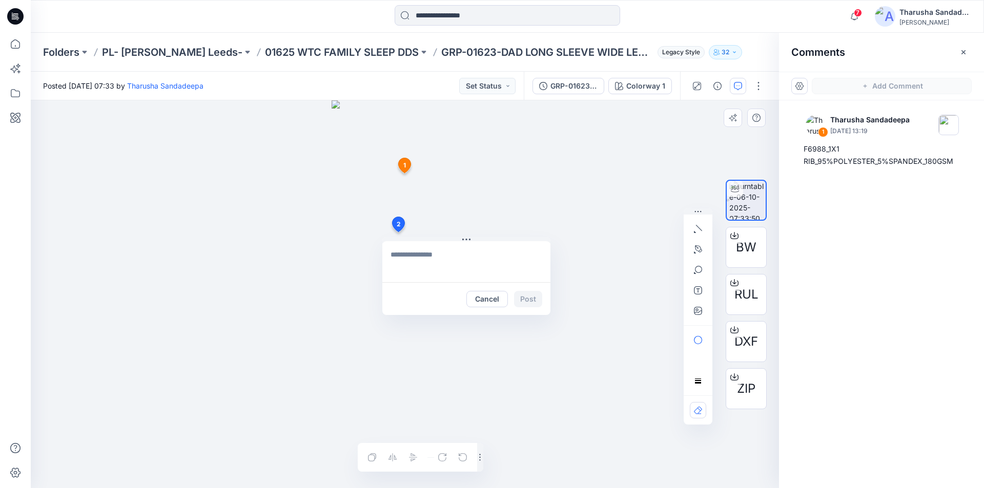
click at [398, 232] on div "2 Cancel Post 1 Tharusha Sandadeepa October 06, 2025 13:19 F6988_1X1 RIB_95%POL…" at bounding box center [405, 294] width 748 height 388
type textarea "**********"
click at [536, 305] on button "Post" at bounding box center [528, 299] width 28 height 16
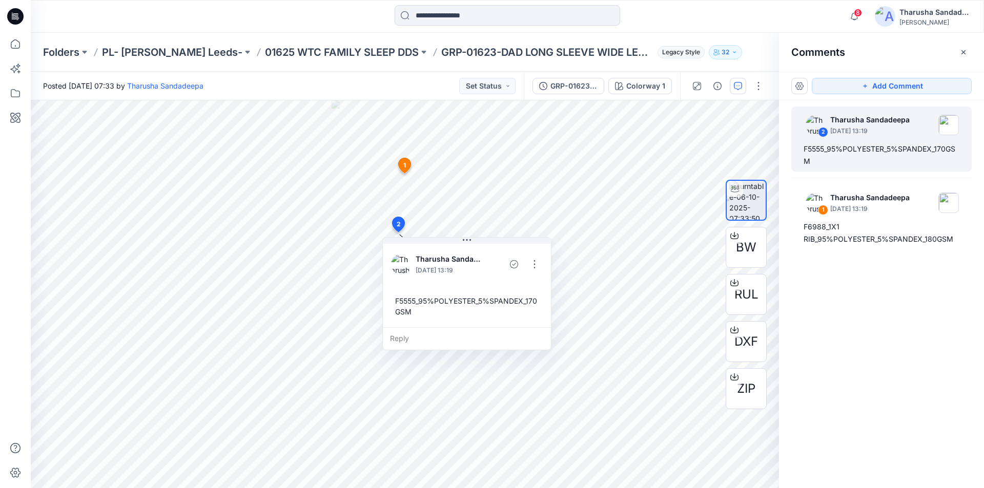
click at [20, 18] on icon at bounding box center [15, 16] width 16 height 16
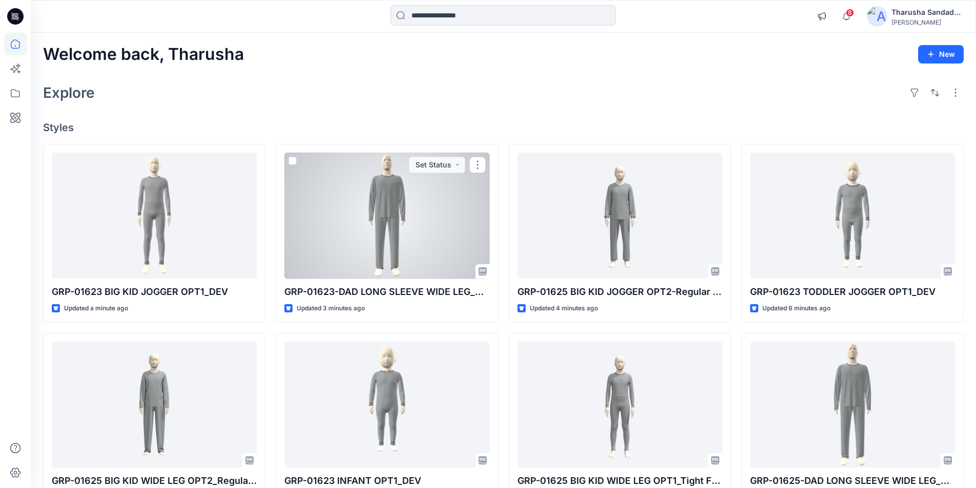
click at [380, 238] on div at bounding box center [386, 216] width 205 height 127
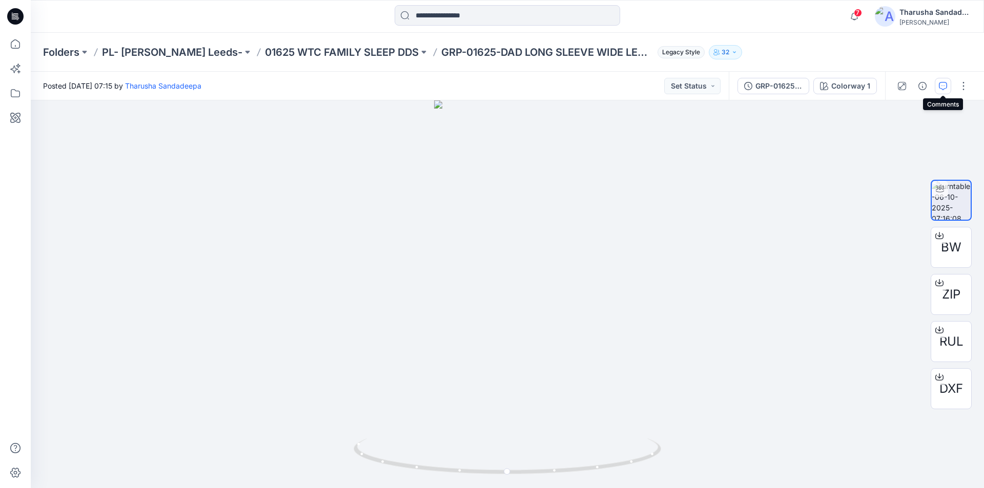
click at [944, 91] on button "button" at bounding box center [943, 86] width 16 height 16
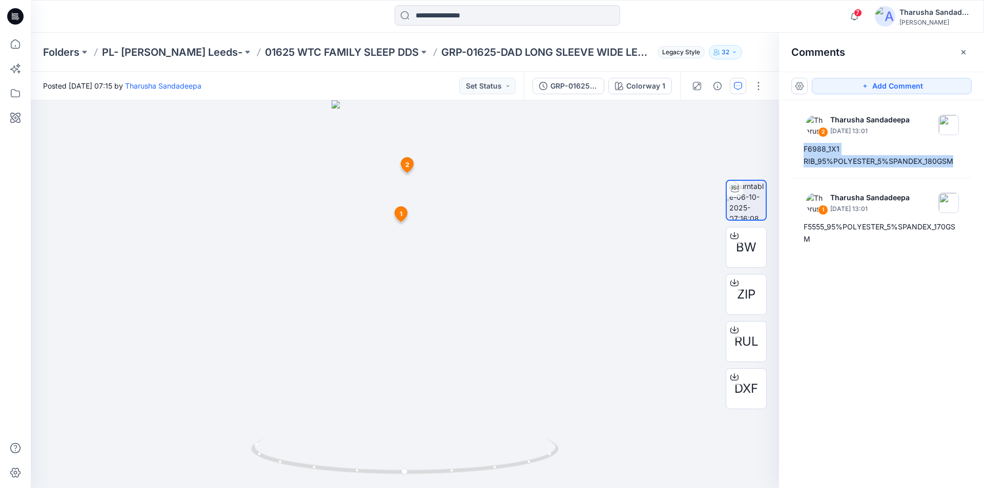
drag, startPoint x: 802, startPoint y: 149, endPoint x: 977, endPoint y: 169, distance: 175.9
click at [977, 169] on div "2 Tharusha Sandadeepa [DATE] 13:01 F6988_1X1 RIB_95%POLYESTER_5%SPANDEX_180GSM …" at bounding box center [881, 275] width 205 height 350
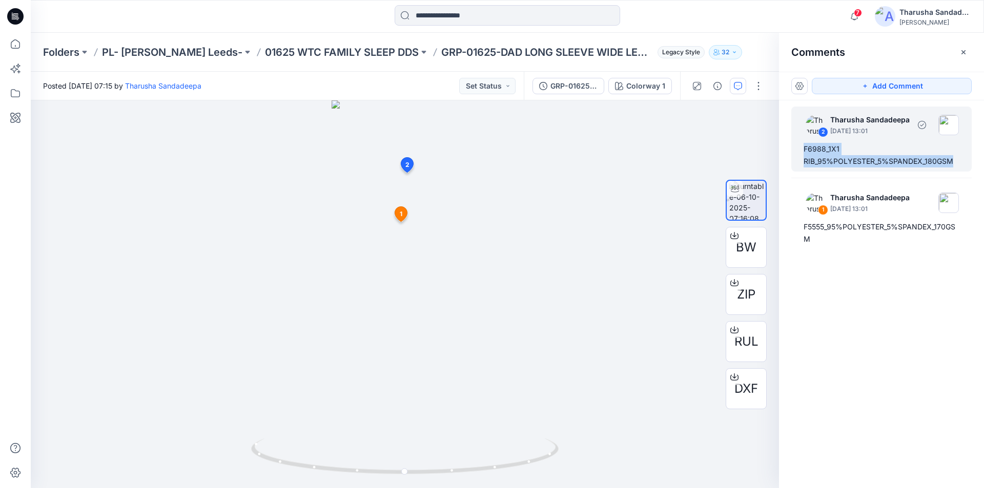
copy div "F6988_1X1 RIB_95%POLYESTER_5%SPANDEX_180GSM"
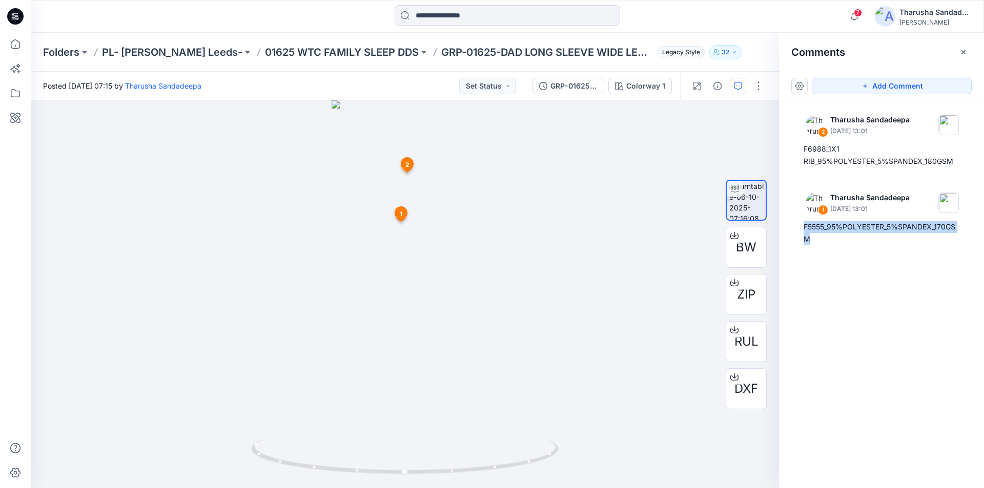
drag, startPoint x: 802, startPoint y: 227, endPoint x: 853, endPoint y: 254, distance: 57.5
click at [853, 254] on div "2 Tharusha Sandadeepa October 06, 2025 13:01 F6988_1X1 RIB_95%POLYESTER_5%SPAND…" at bounding box center [881, 275] width 205 height 350
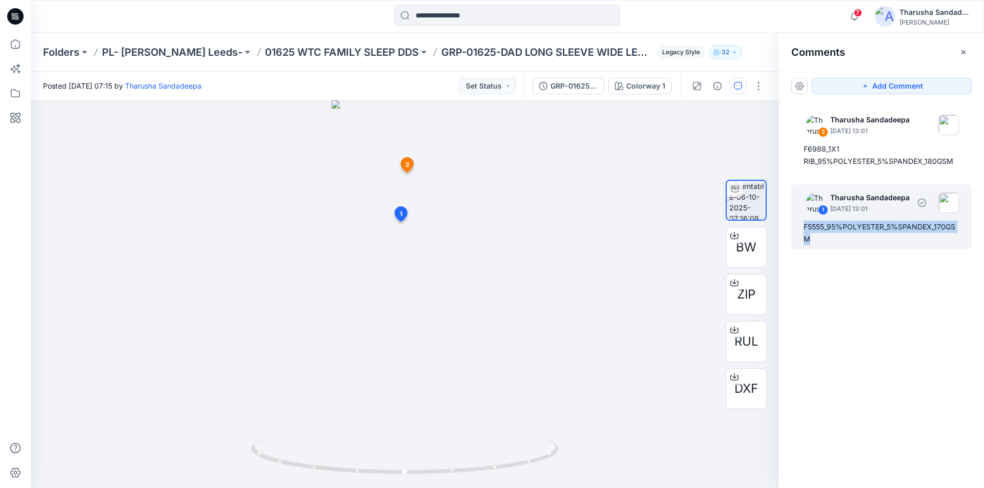
copy div "F5555_95%POLYESTER_5%SPANDEX_170GSM"
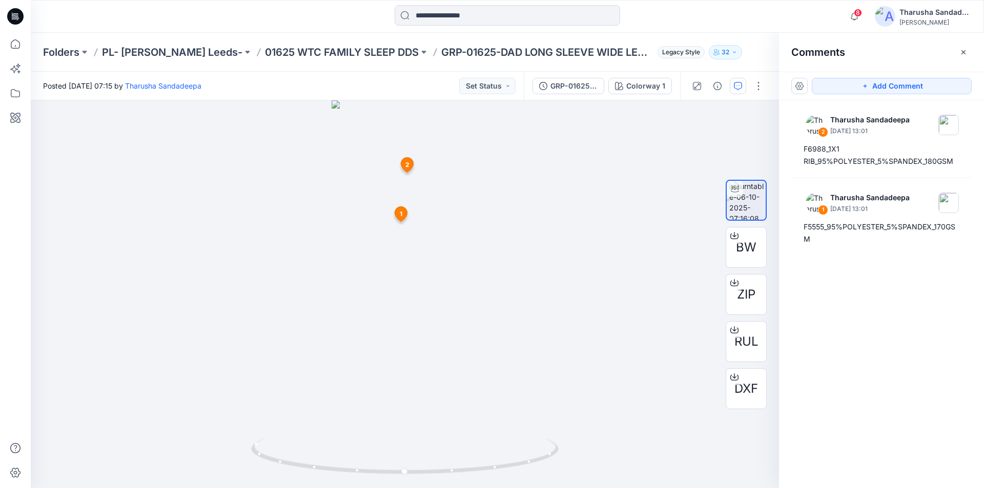
click at [720, 20] on div at bounding box center [507, 16] width 477 height 23
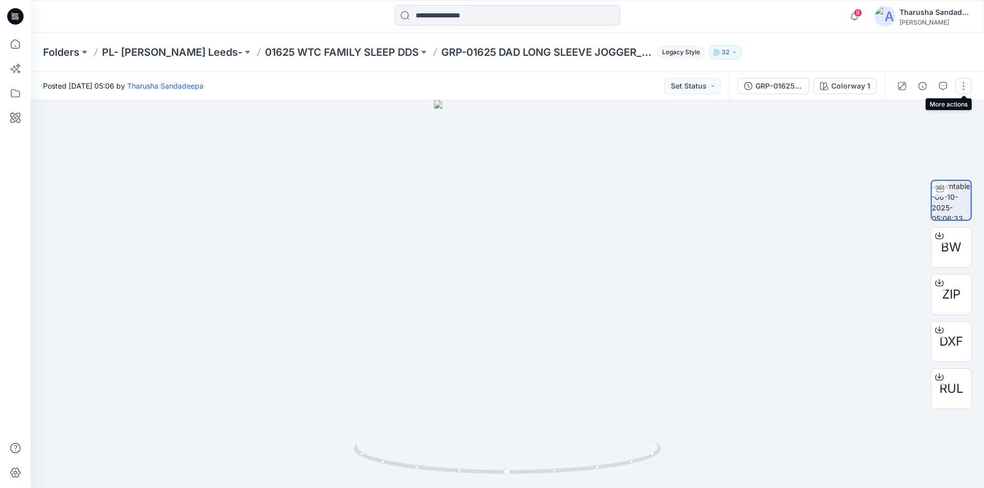
click at [963, 81] on button "button" at bounding box center [963, 86] width 16 height 16
click at [912, 164] on p "Duplicate to..." at bounding box center [915, 166] width 47 height 11
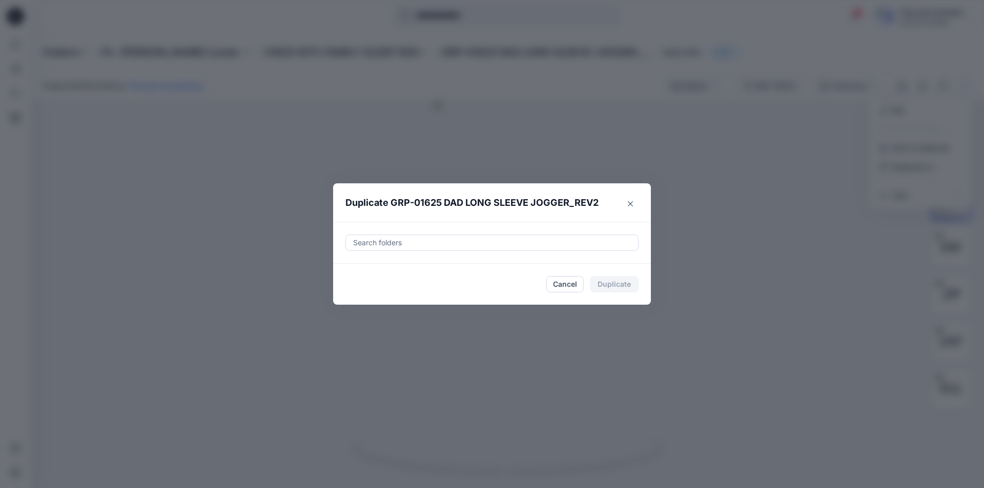
click at [377, 246] on div at bounding box center [492, 243] width 280 height 12
click at [372, 240] on div at bounding box center [492, 243] width 280 height 12
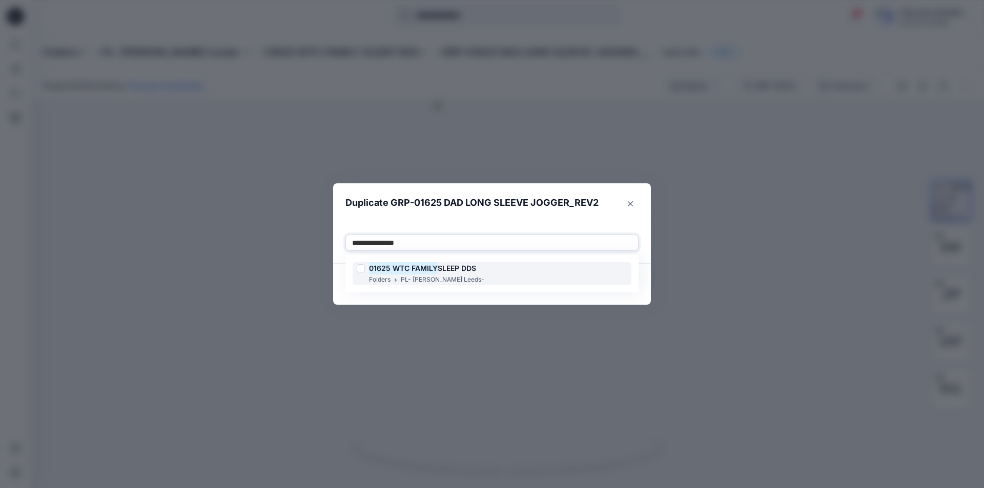
click at [414, 268] on mark "01625 WTC FAMILY" at bounding box center [403, 268] width 69 height 14
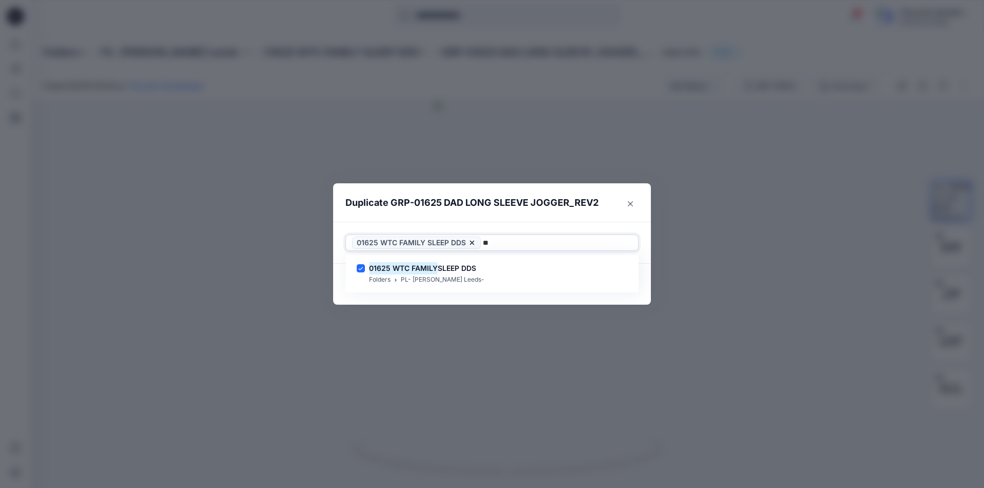
type input "*"
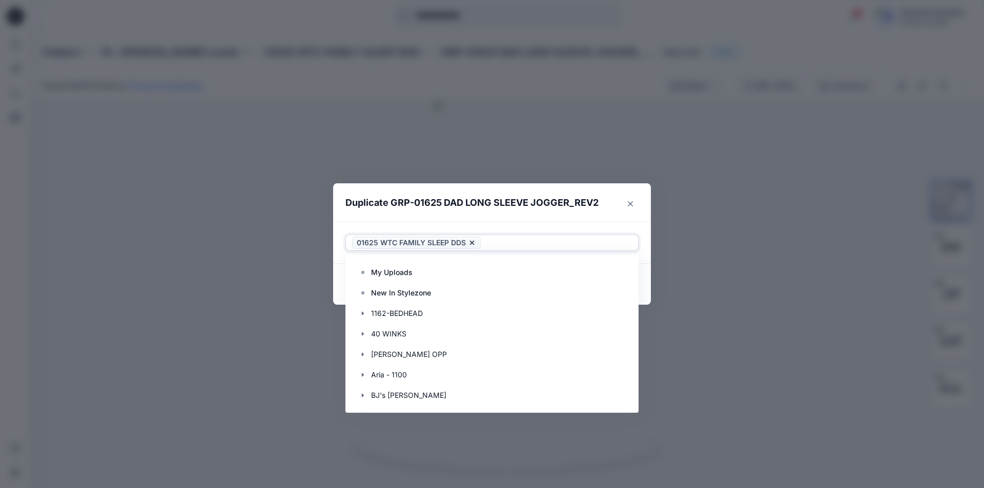
click at [496, 228] on div "Use Up and Down to choose options, press Enter to select the currently focused …" at bounding box center [492, 243] width 318 height 42
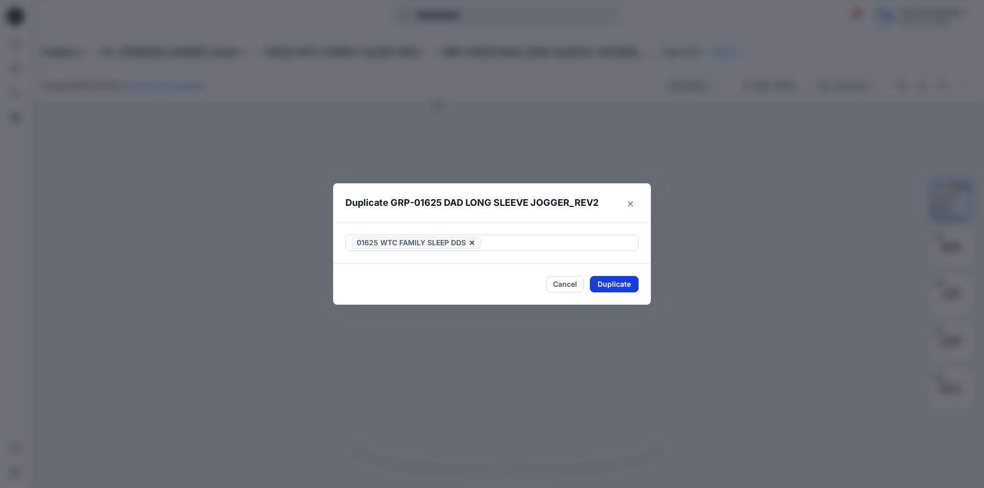
click at [615, 281] on button "Duplicate" at bounding box center [614, 284] width 49 height 16
click at [623, 288] on button "Close" at bounding box center [621, 285] width 33 height 16
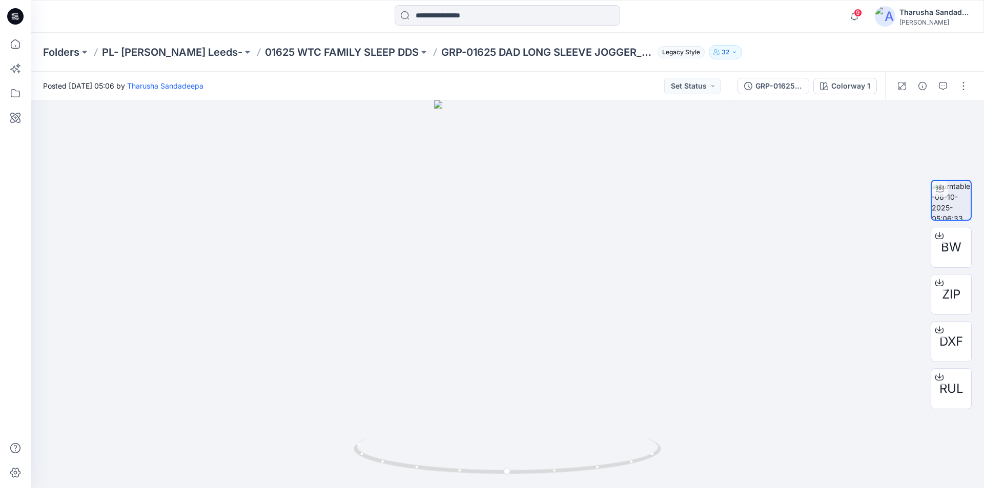
click at [14, 16] on icon at bounding box center [15, 16] width 16 height 33
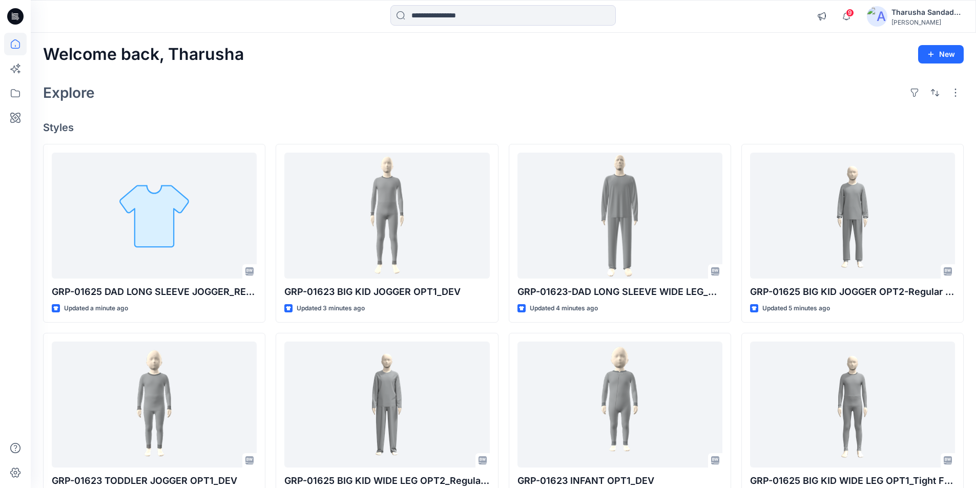
drag, startPoint x: 12, startPoint y: 17, endPoint x: 0, endPoint y: 23, distance: 13.1
click at [10, 17] on icon at bounding box center [15, 16] width 16 height 33
click at [10, 12] on icon at bounding box center [15, 16] width 16 height 16
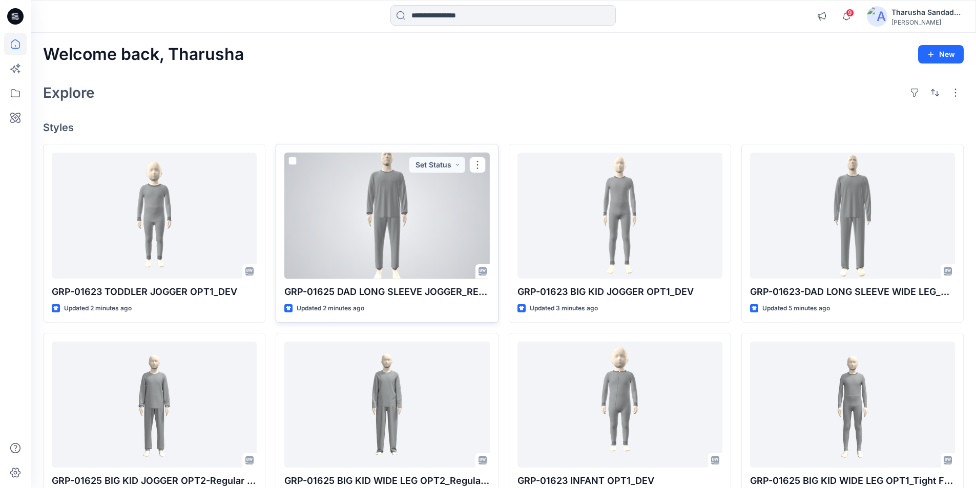
click at [379, 225] on div at bounding box center [386, 216] width 205 height 127
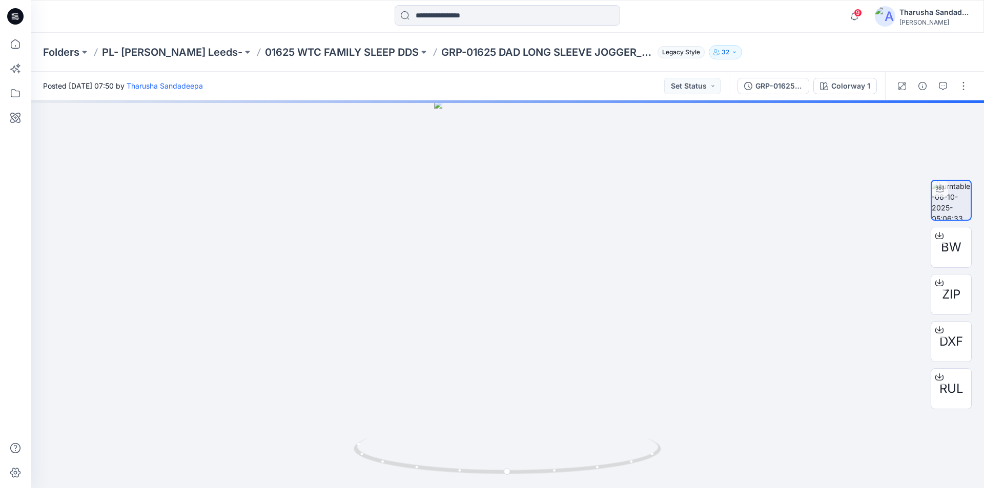
click at [23, 16] on icon at bounding box center [15, 16] width 16 height 16
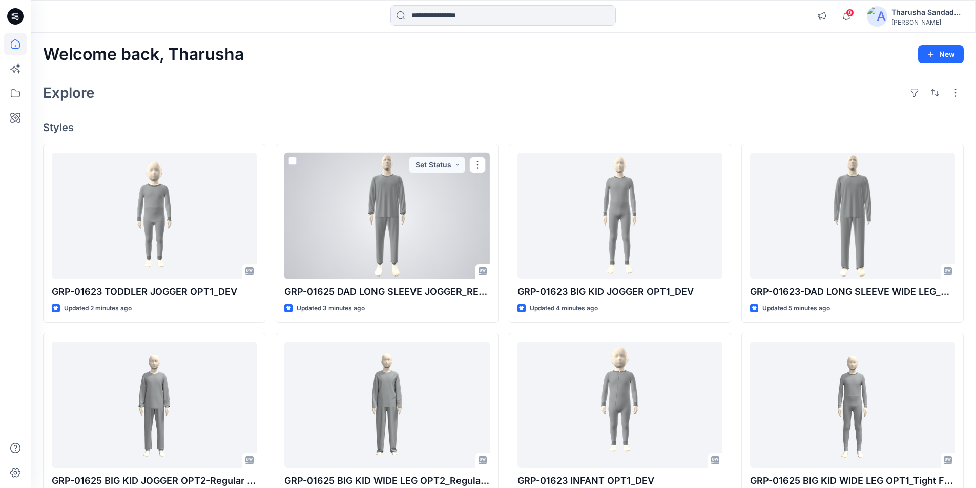
drag, startPoint x: 404, startPoint y: 229, endPoint x: 353, endPoint y: 225, distance: 51.4
click at [404, 228] on div at bounding box center [386, 216] width 205 height 127
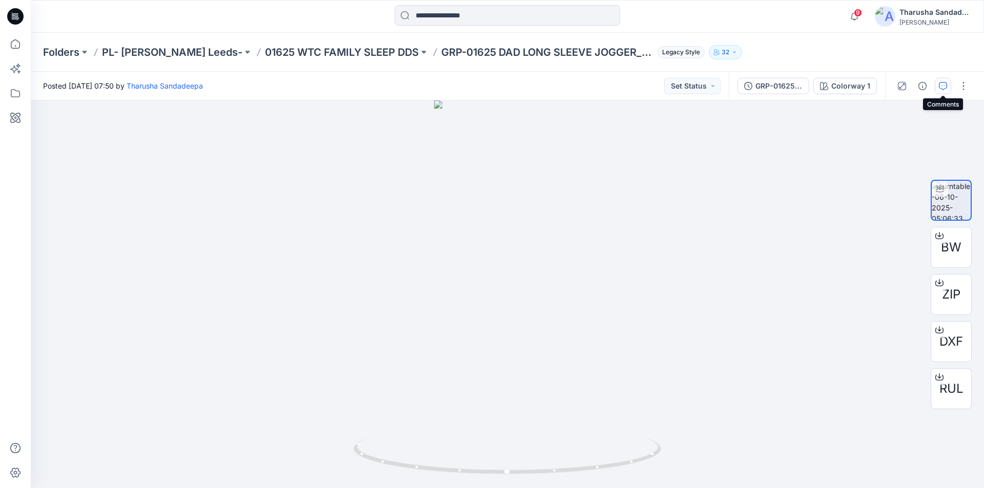
click at [947, 88] on button "button" at bounding box center [943, 86] width 16 height 16
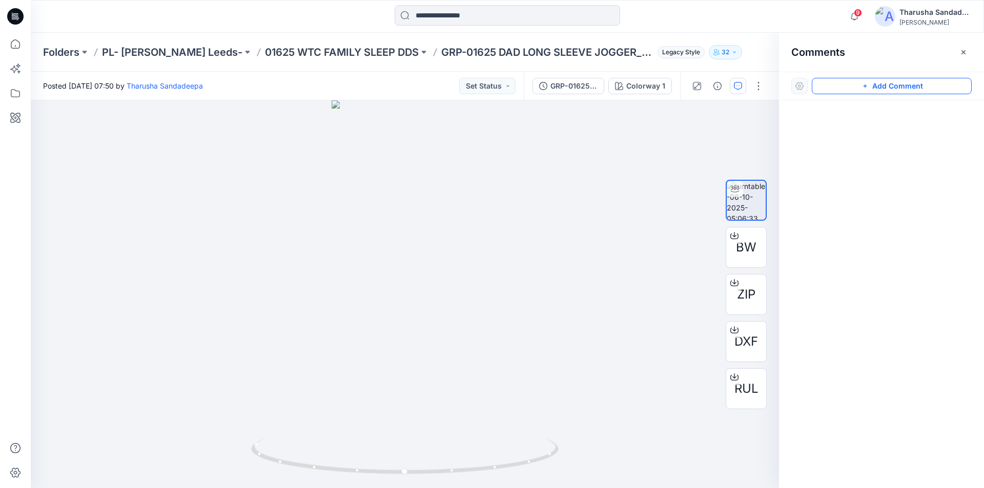
click at [882, 90] on button "Add Comment" at bounding box center [892, 86] width 160 height 16
click at [414, 218] on div "1" at bounding box center [405, 294] width 748 height 388
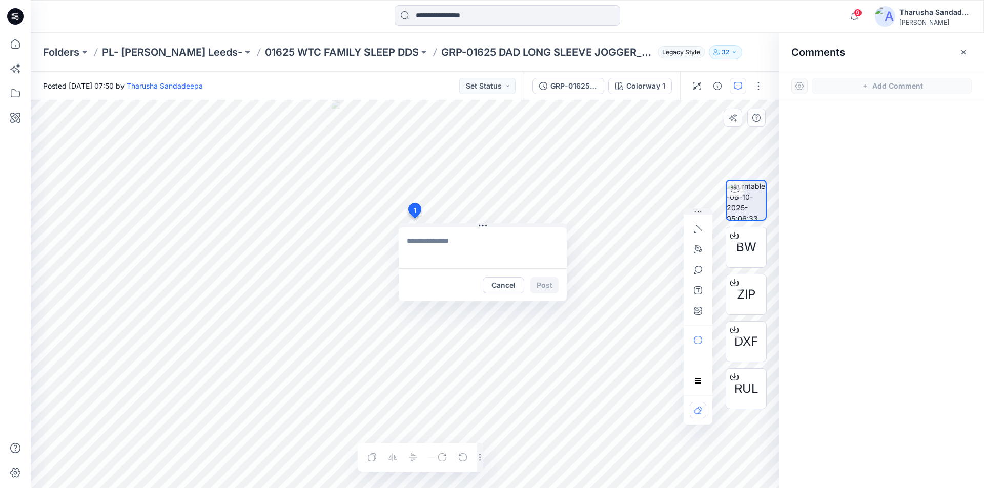
click at [452, 245] on textarea at bounding box center [483, 248] width 168 height 41
paste textarea "**********"
type textarea "**********"
click at [546, 282] on button "Post" at bounding box center [544, 285] width 28 height 16
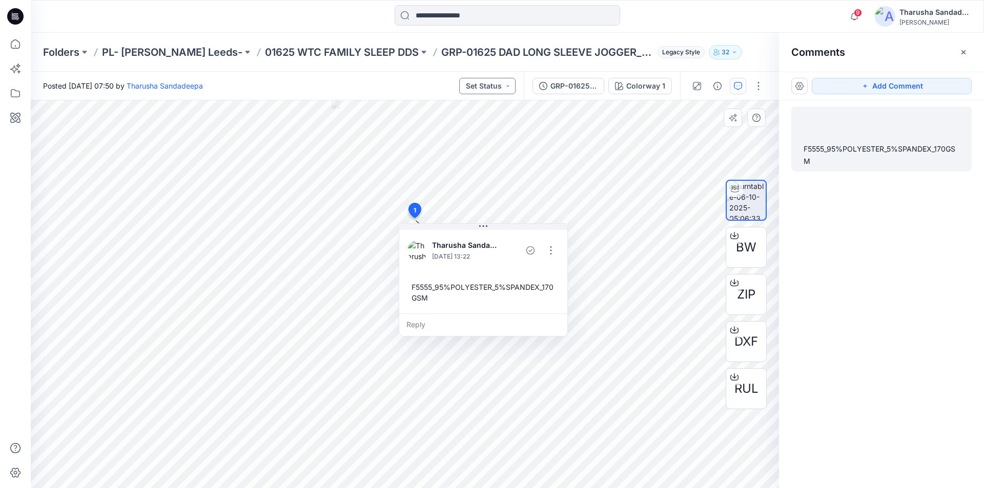
drag, startPoint x: 921, startPoint y: 88, endPoint x: 507, endPoint y: 86, distance: 414.0
click at [919, 88] on button "Add Comment" at bounding box center [892, 86] width 160 height 16
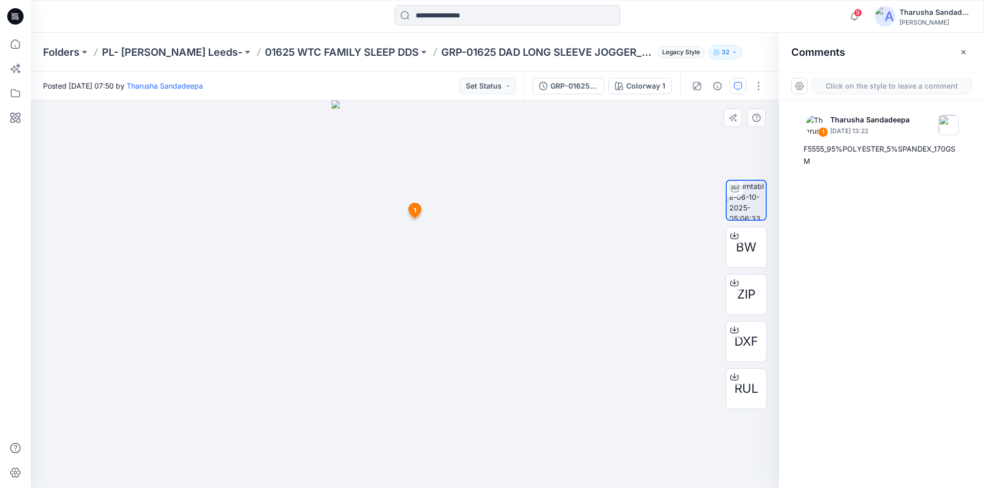
click at [411, 172] on div "2 1 Tharusha Sandadeepa October 06, 2025 13:22 F5555_95%POLYESTER_5%SPANDEX_170…" at bounding box center [405, 294] width 748 height 388
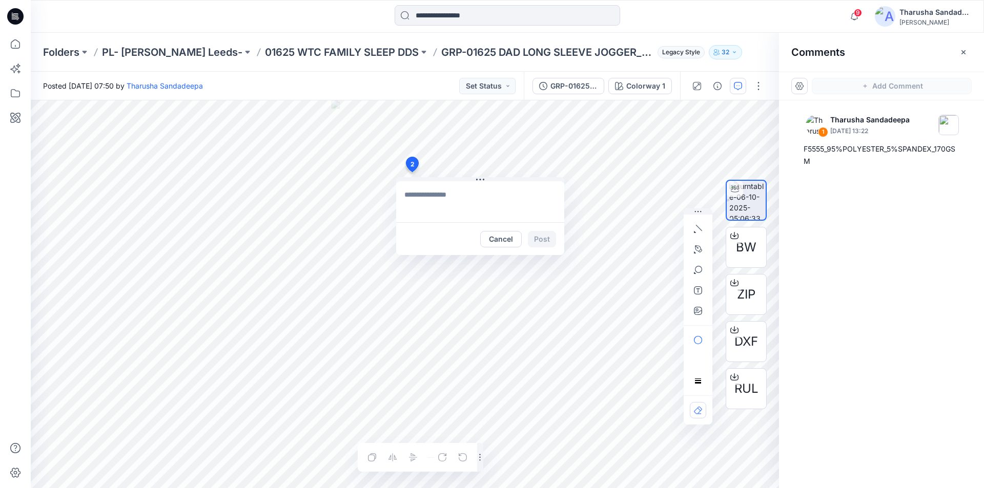
click at [442, 199] on textarea at bounding box center [480, 201] width 168 height 41
paste textarea "**********"
type textarea "**********"
click at [540, 246] on button "Post" at bounding box center [542, 239] width 28 height 16
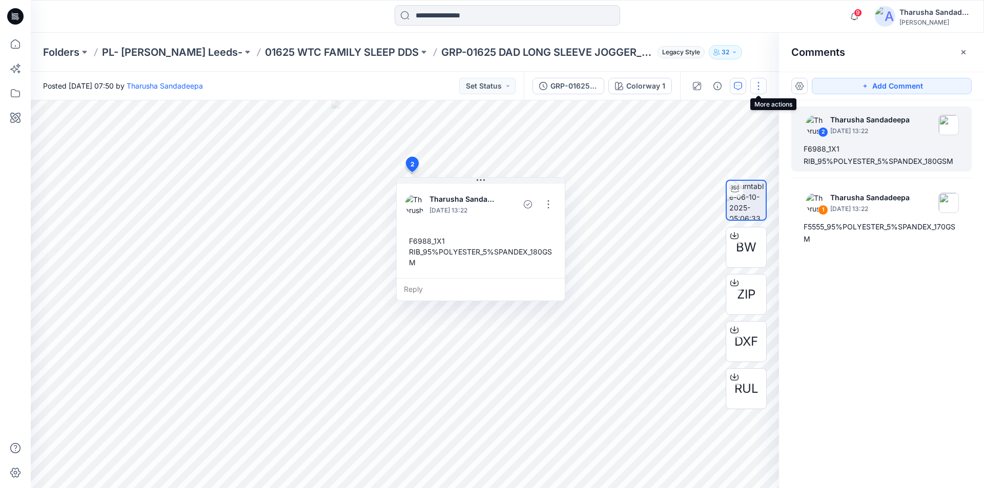
click at [760, 90] on button "button" at bounding box center [758, 86] width 16 height 16
click at [699, 110] on p "Edit" at bounding box center [693, 110] width 13 height 11
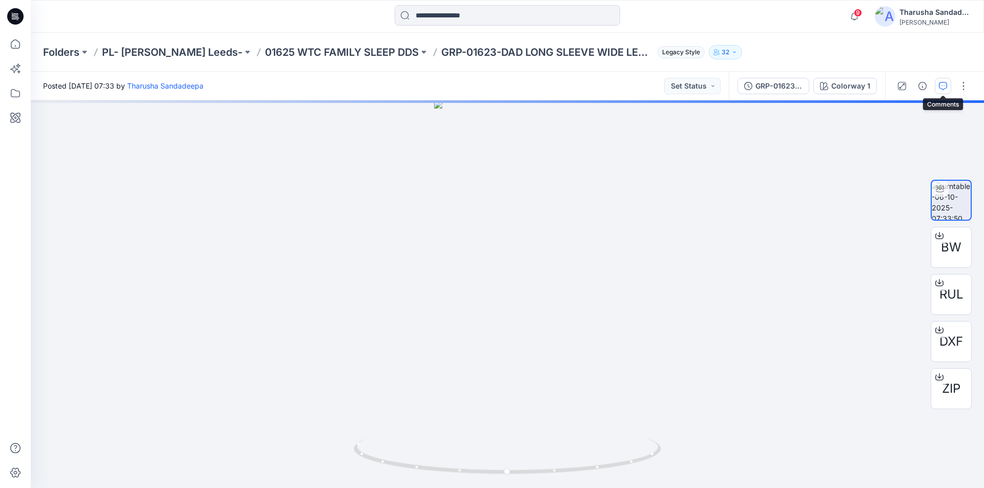
click at [941, 87] on icon "button" at bounding box center [943, 86] width 8 height 8
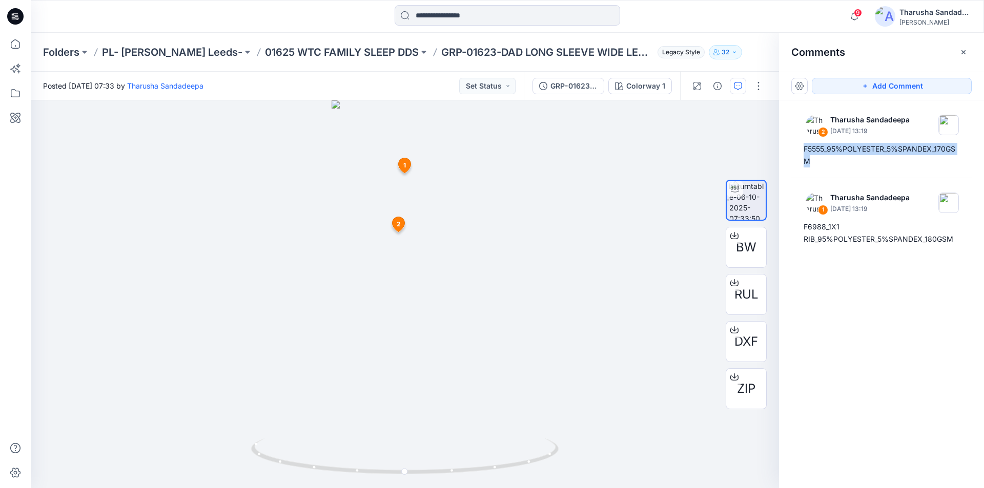
drag, startPoint x: 803, startPoint y: 149, endPoint x: 948, endPoint y: 173, distance: 147.6
click at [948, 173] on div "2 Tharusha Sandadeepa [DATE] 13:19 F5555_95%POLYESTER_5%SPANDEX_170GSM 1 Tharus…" at bounding box center [881, 275] width 205 height 350
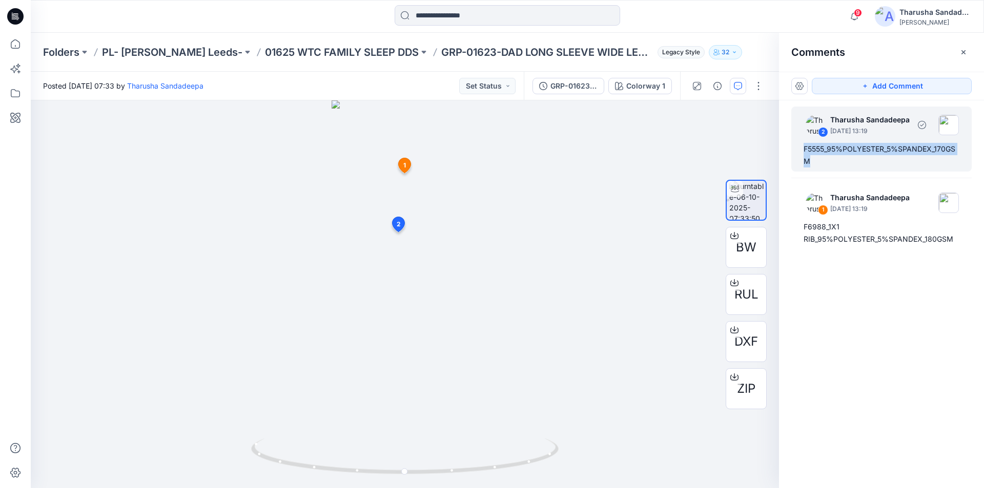
copy div "F5555_95%POLYESTER_5%SPANDEX_170GSM"
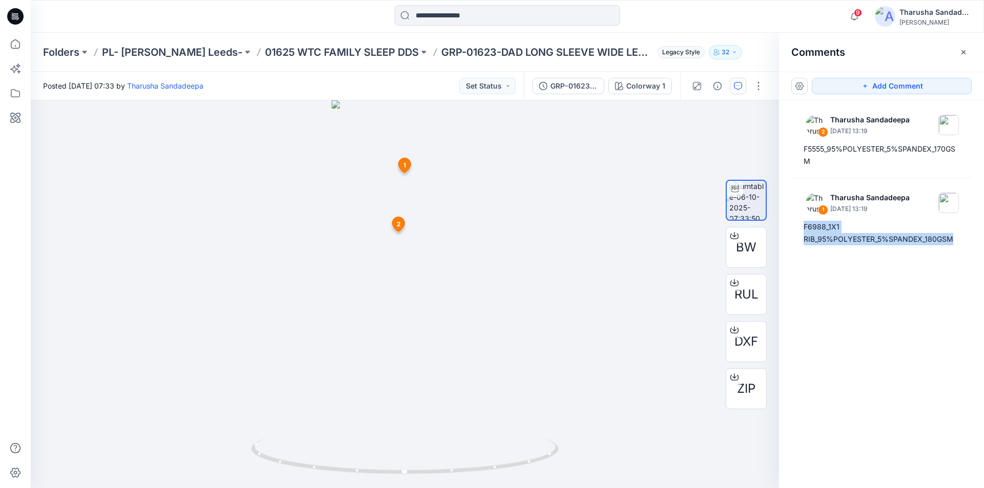
drag, startPoint x: 803, startPoint y: 229, endPoint x: 978, endPoint y: 255, distance: 176.6
click at [978, 255] on div "2 Tharusha Sandadeepa [DATE] 13:19 F5555_95%POLYESTER_5%SPANDEX_170GSM 1 Tharus…" at bounding box center [881, 275] width 205 height 350
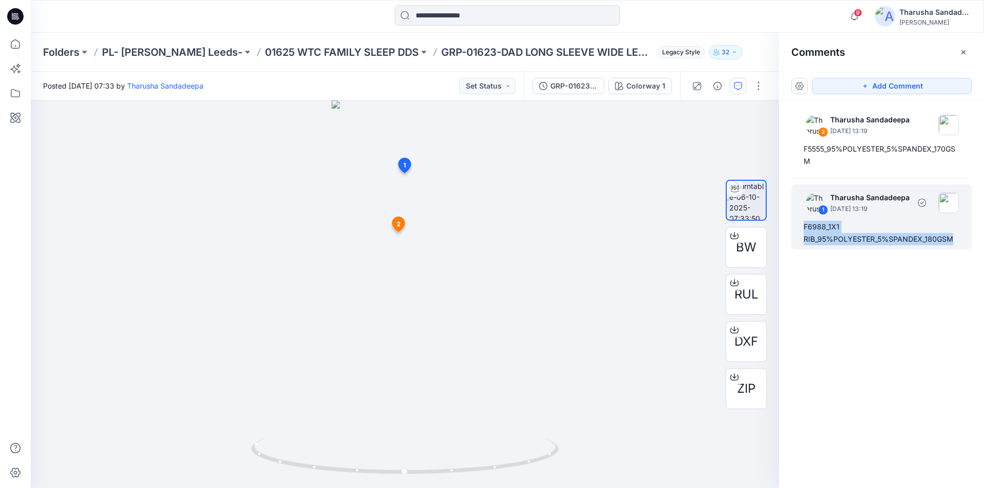
copy div "F6988_1X1 RIB_95%POLYESTER_5%SPANDEX_180GSM"
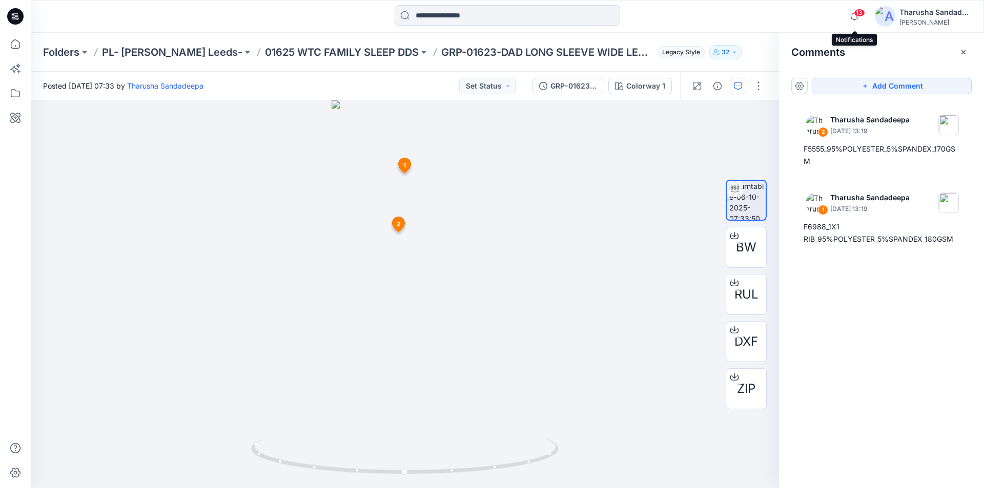
click at [859, 15] on span "13" at bounding box center [859, 13] width 11 height 8
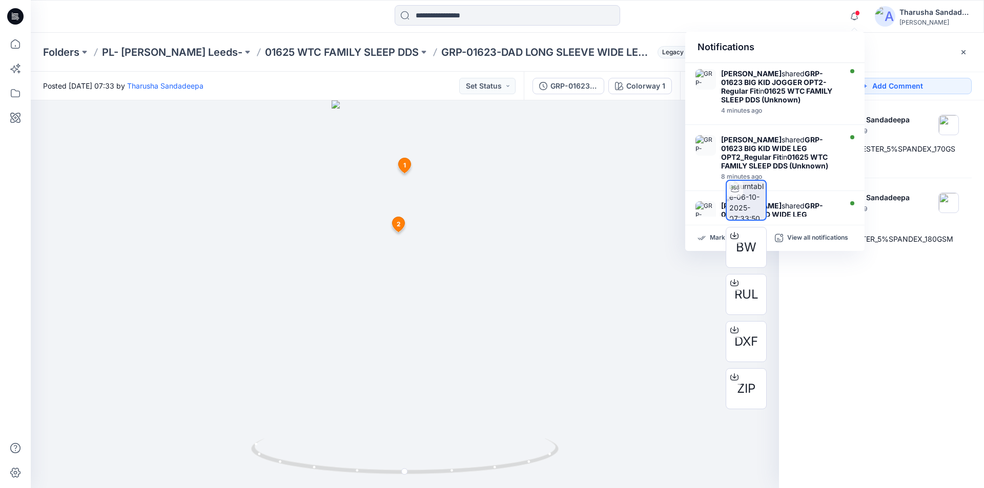
click at [715, 237] on div "BW RUL DXF ZIP" at bounding box center [746, 295] width 66 height 256
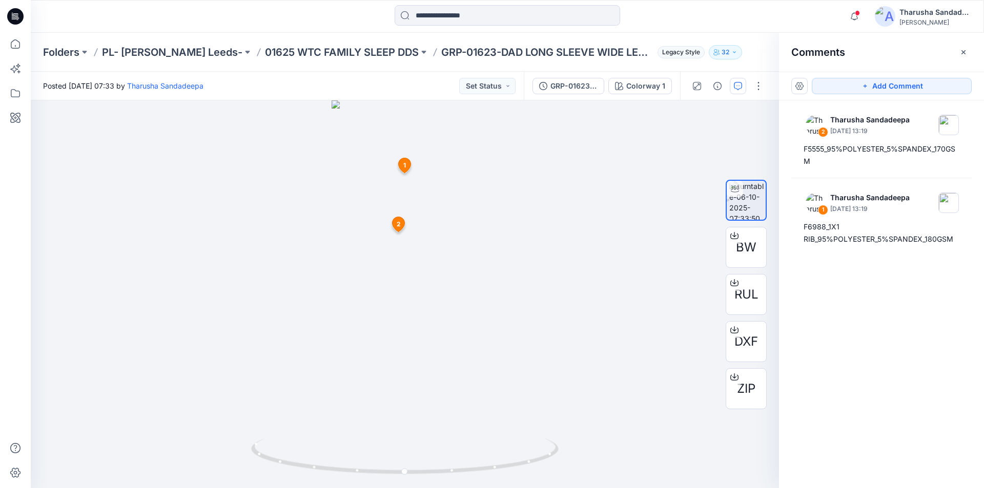
click at [701, 25] on div at bounding box center [507, 16] width 477 height 23
click at [967, 53] on button "button" at bounding box center [963, 52] width 16 height 16
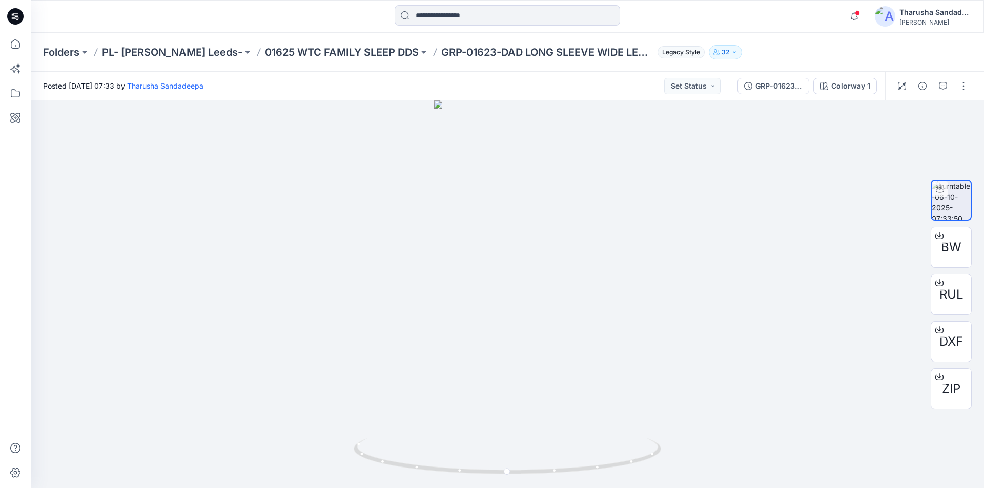
click at [773, 38] on div "Folders PL- [PERSON_NAME] Leeds- 01625 WTC FAMILY SLEEP DDS GRP-01623-DAD LONG …" at bounding box center [507, 52] width 953 height 39
click at [12, 16] on icon at bounding box center [15, 16] width 16 height 16
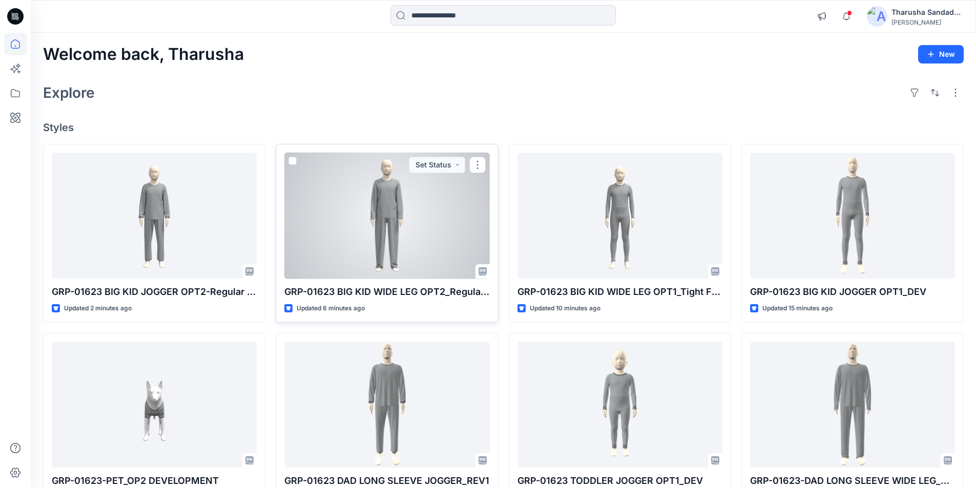
click at [391, 219] on div at bounding box center [386, 216] width 205 height 127
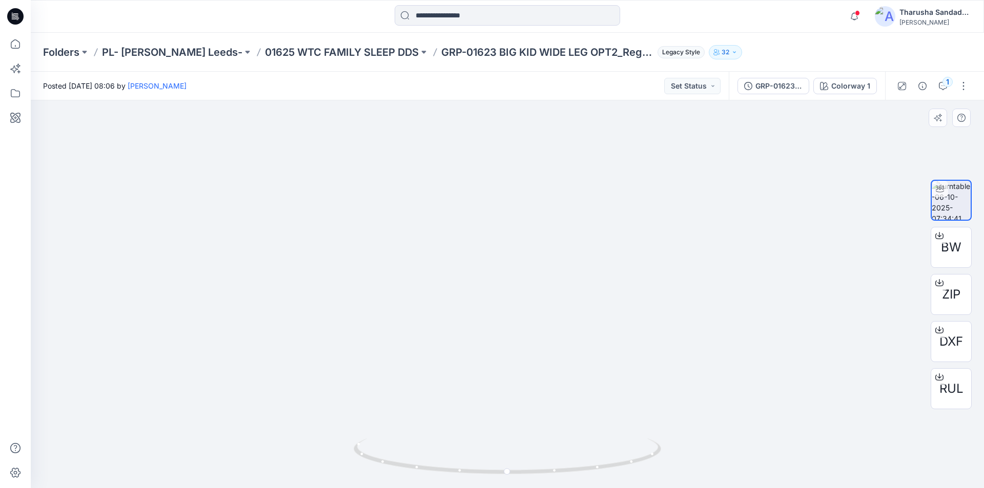
drag, startPoint x: 521, startPoint y: 201, endPoint x: 550, endPoint y: 428, distance: 228.4
drag, startPoint x: 616, startPoint y: 462, endPoint x: 535, endPoint y: 468, distance: 81.2
click at [535, 468] on icon at bounding box center [509, 458] width 310 height 38
drag, startPoint x: 654, startPoint y: 450, endPoint x: 589, endPoint y: 452, distance: 65.6
click at [590, 452] on icon at bounding box center [509, 458] width 310 height 38
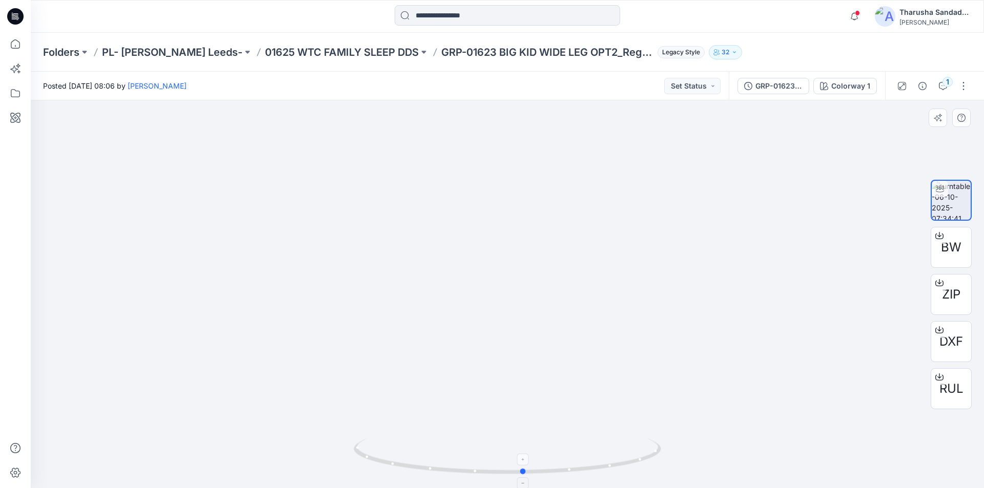
drag, startPoint x: 568, startPoint y: 478, endPoint x: 564, endPoint y: 379, distance: 99.0
click at [657, 456] on icon at bounding box center [509, 458] width 310 height 38
click at [13, 17] on icon at bounding box center [15, 16] width 16 height 16
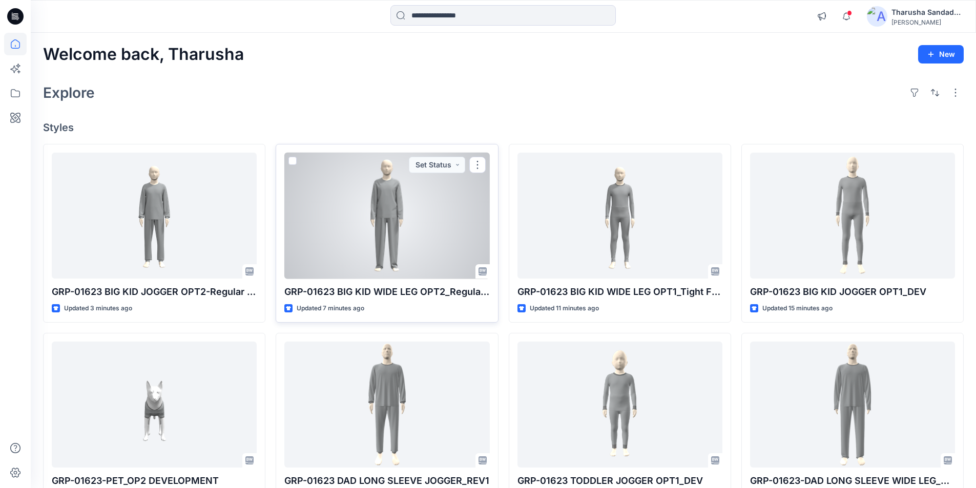
click at [405, 193] on div at bounding box center [386, 216] width 205 height 127
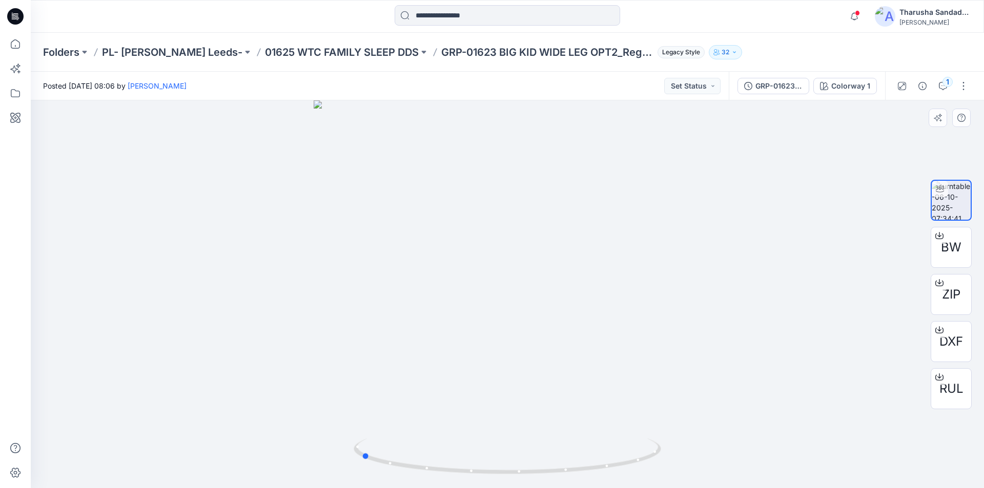
drag, startPoint x: 592, startPoint y: 476, endPoint x: 455, endPoint y: 426, distance: 145.7
click at [455, 431] on div at bounding box center [507, 294] width 953 height 388
drag, startPoint x: 506, startPoint y: 240, endPoint x: 531, endPoint y: 465, distance: 226.9
drag, startPoint x: 501, startPoint y: 256, endPoint x: 507, endPoint y: 309, distance: 53.6
drag, startPoint x: 515, startPoint y: 472, endPoint x: 381, endPoint y: 403, distance: 151.3
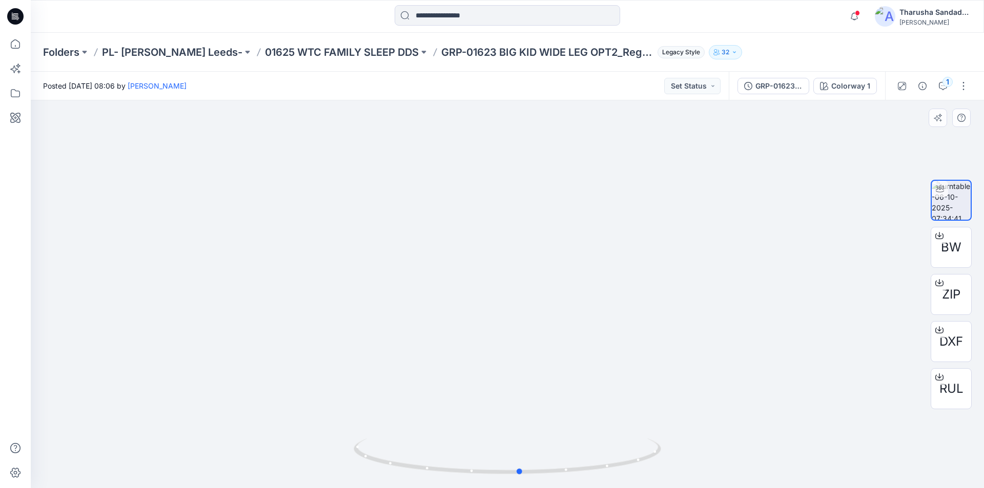
click at [674, 464] on div at bounding box center [507, 294] width 953 height 388
click at [8, 19] on icon at bounding box center [15, 16] width 16 height 16
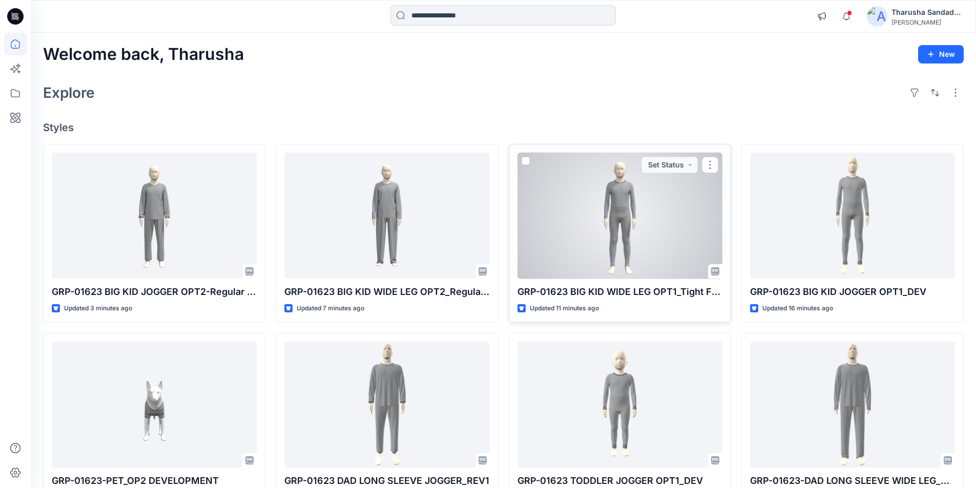
click at [627, 219] on div at bounding box center [620, 216] width 205 height 127
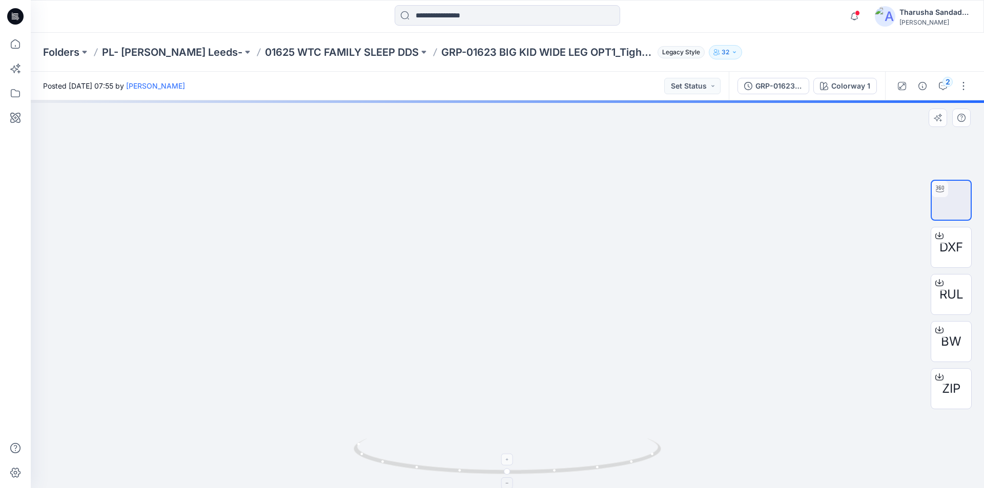
drag, startPoint x: 538, startPoint y: 271, endPoint x: 571, endPoint y: 456, distance: 188.0
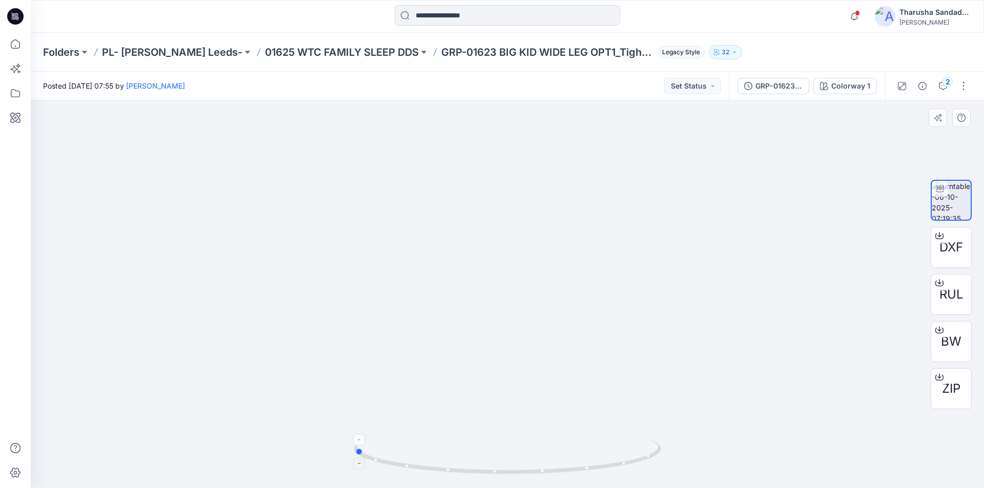
drag, startPoint x: 610, startPoint y: 464, endPoint x: 483, endPoint y: 427, distance: 131.8
click at [457, 449] on icon at bounding box center [509, 458] width 310 height 38
drag, startPoint x: 542, startPoint y: 276, endPoint x: 522, endPoint y: 224, distance: 55.3
click at [15, 12] on icon at bounding box center [15, 16] width 16 height 16
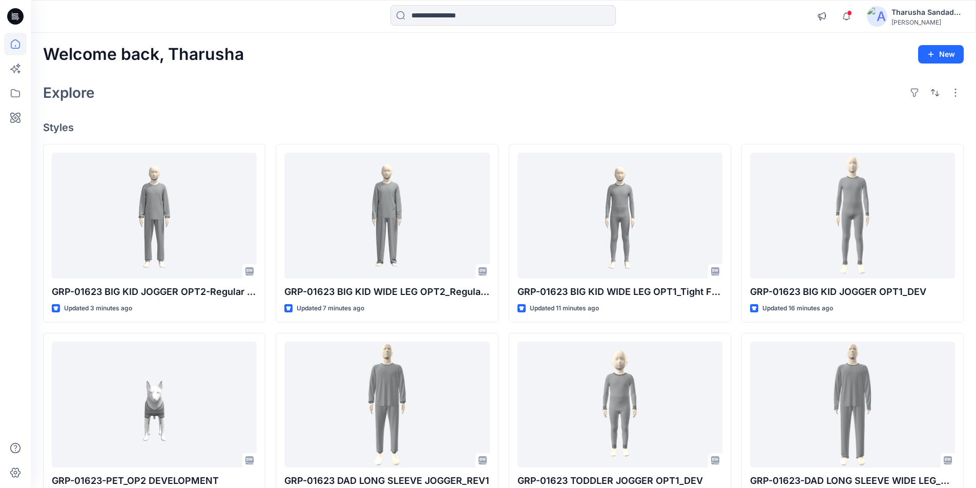
click at [818, 93] on div "Explore" at bounding box center [503, 92] width 921 height 25
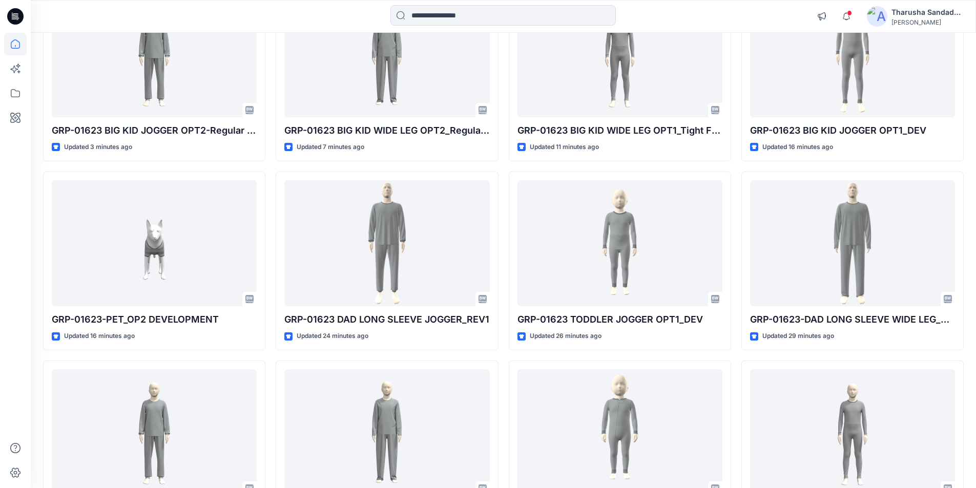
scroll to position [262, 0]
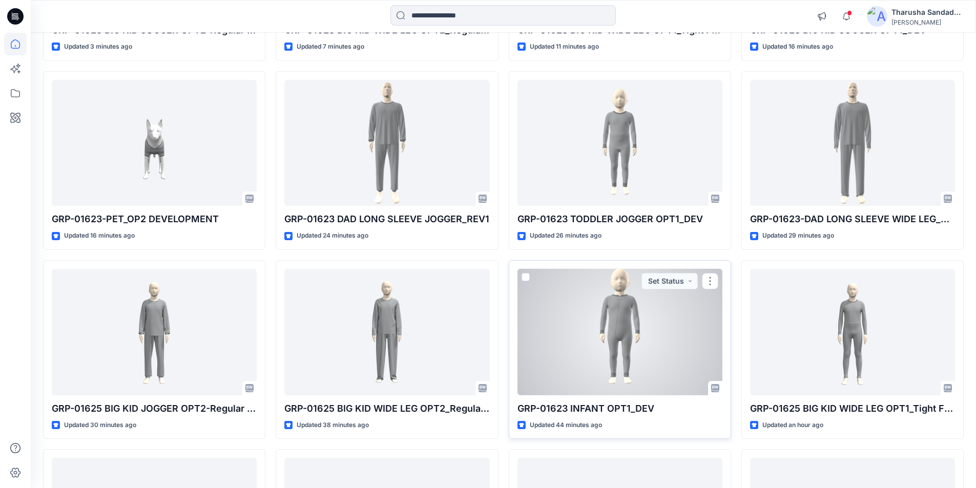
click at [512, 316] on div "GRP-01623 INFANT OPT1_DEV Updated 44 minutes ago Set Status" at bounding box center [620, 349] width 222 height 179
click at [589, 334] on div at bounding box center [620, 332] width 205 height 127
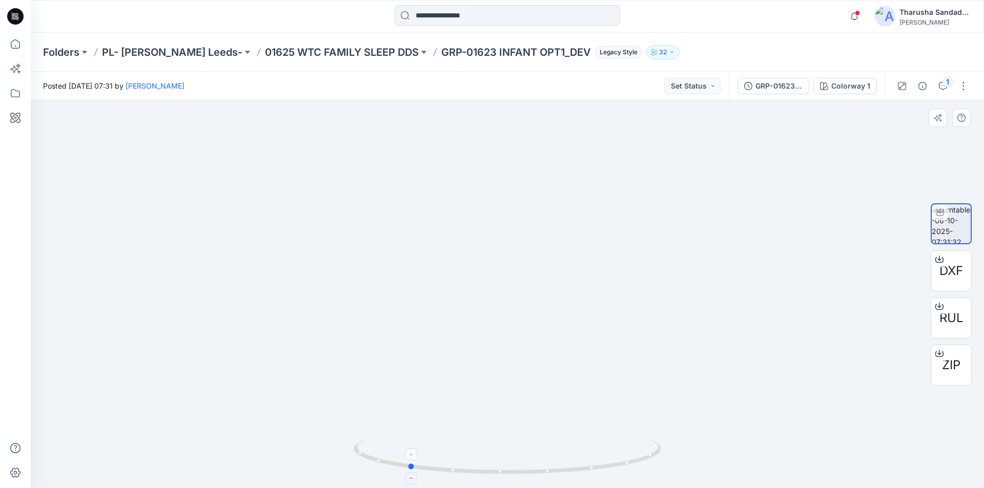
drag, startPoint x: 636, startPoint y: 464, endPoint x: 537, endPoint y: 469, distance: 99.6
click at [537, 469] on icon at bounding box center [509, 458] width 310 height 38
click at [8, 15] on icon at bounding box center [15, 16] width 16 height 16
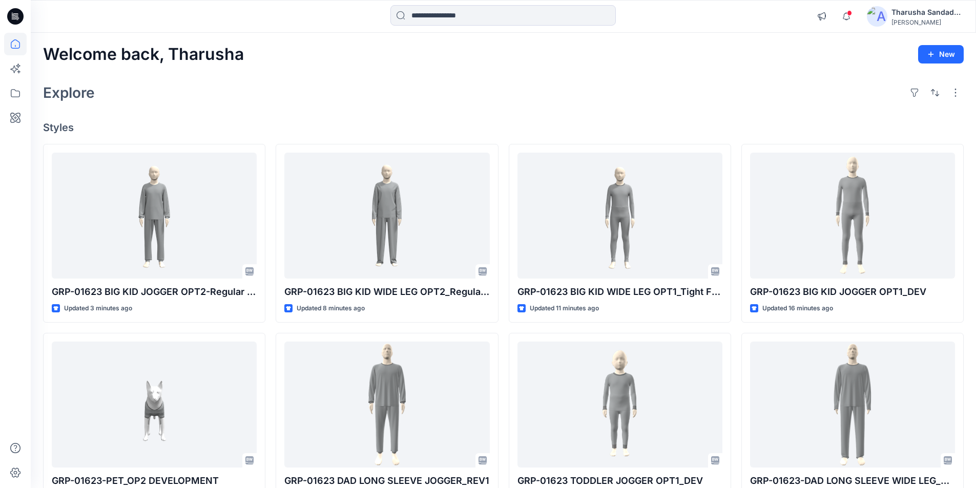
drag, startPoint x: 765, startPoint y: 110, endPoint x: 810, endPoint y: 76, distance: 56.8
click at [842, 15] on icon "button" at bounding box center [846, 16] width 19 height 20
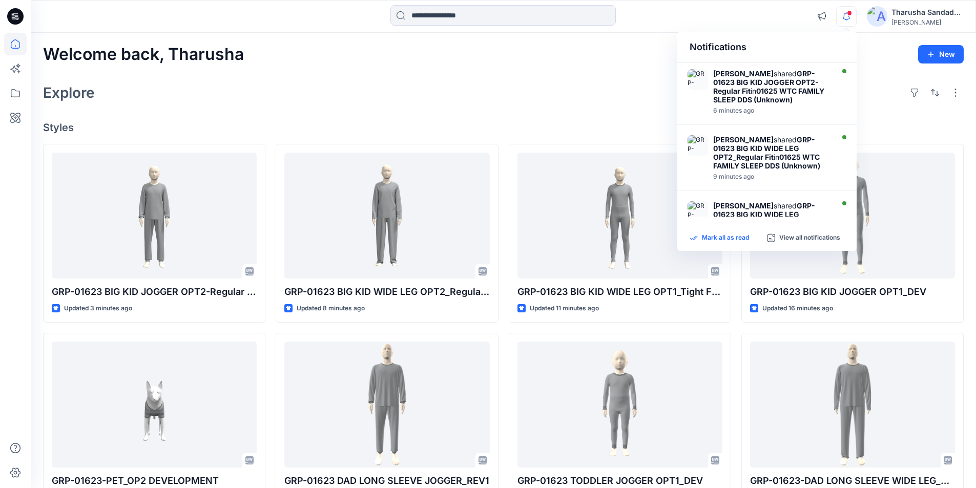
click at [705, 238] on p "Mark all as read" at bounding box center [725, 238] width 47 height 9
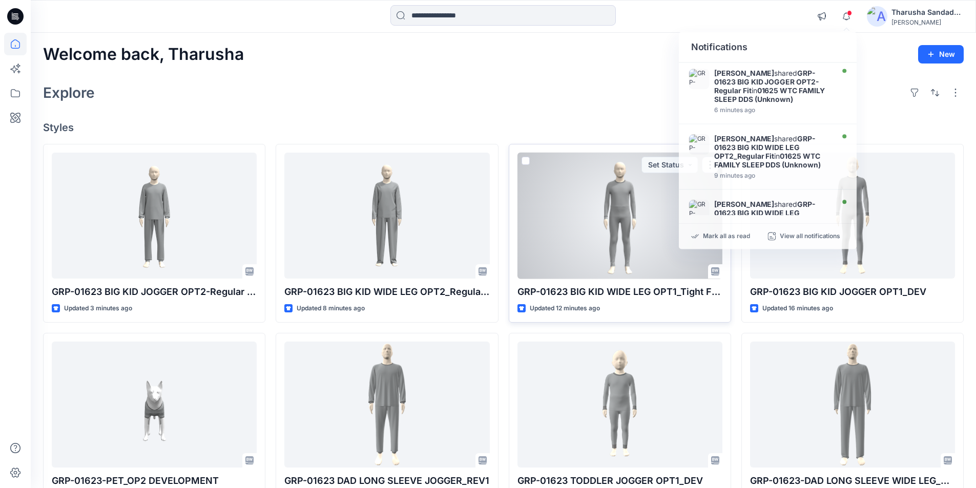
click at [541, 144] on div "GRP-01623 BIG KID WIDE LEG OPT1_Tight Fit_DEVELOPMENT Updated 12 minutes ago Se…" at bounding box center [620, 233] width 222 height 179
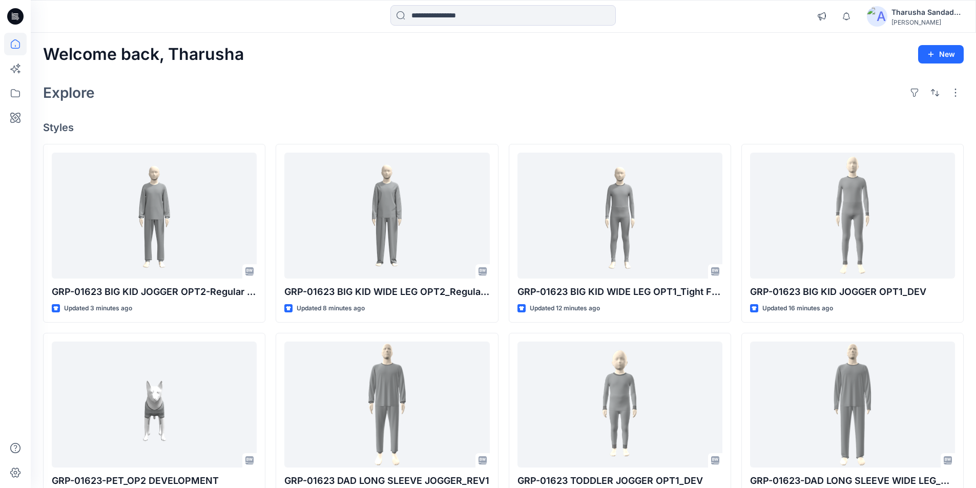
click at [500, 100] on div "Explore" at bounding box center [503, 92] width 921 height 25
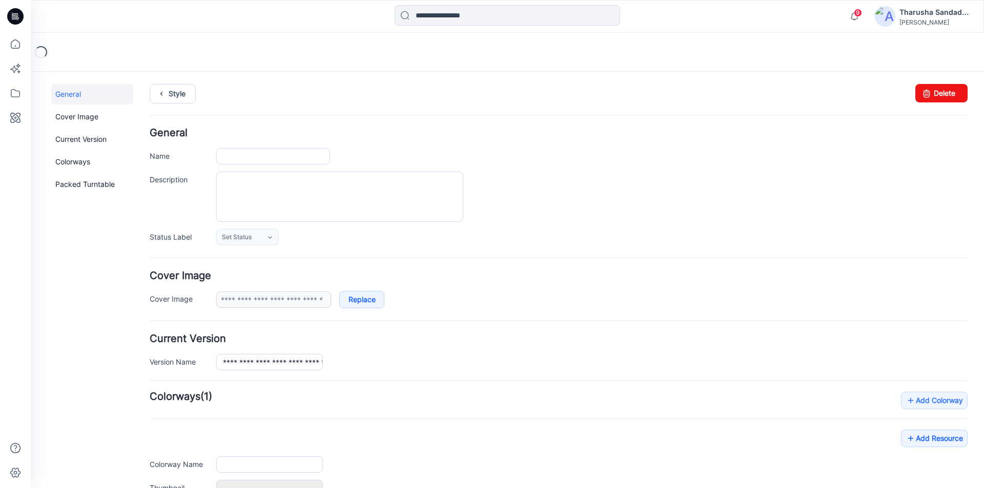
type input "**********"
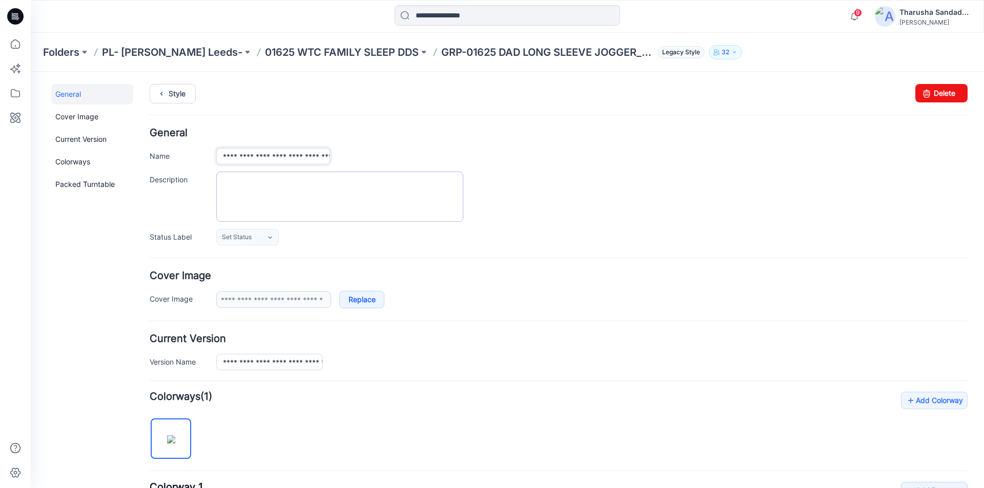
drag, startPoint x: 261, startPoint y: 156, endPoint x: 270, endPoint y: 187, distance: 32.1
click at [260, 156] on input "**********" at bounding box center [273, 156] width 114 height 16
click at [308, 116] on div "Style Changes Saved Delete" at bounding box center [559, 106] width 818 height 44
click at [287, 156] on input "**********" at bounding box center [273, 156] width 114 height 16
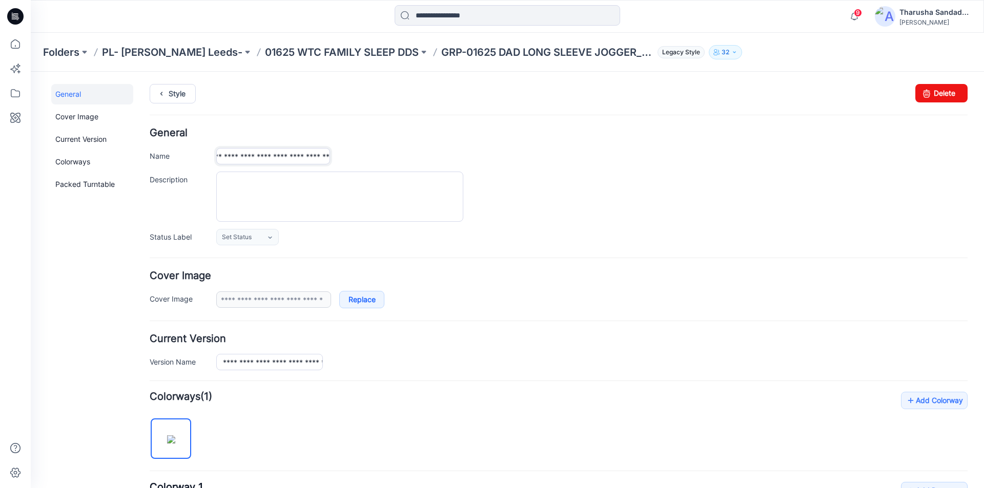
type input "**********"
click at [360, 133] on h4 "General" at bounding box center [559, 133] width 818 height 10
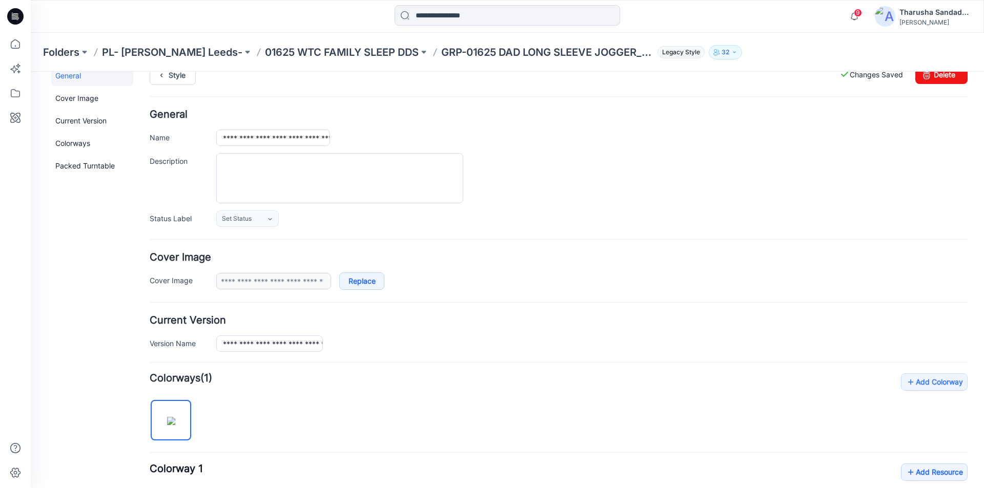
scroll to position [51, 0]
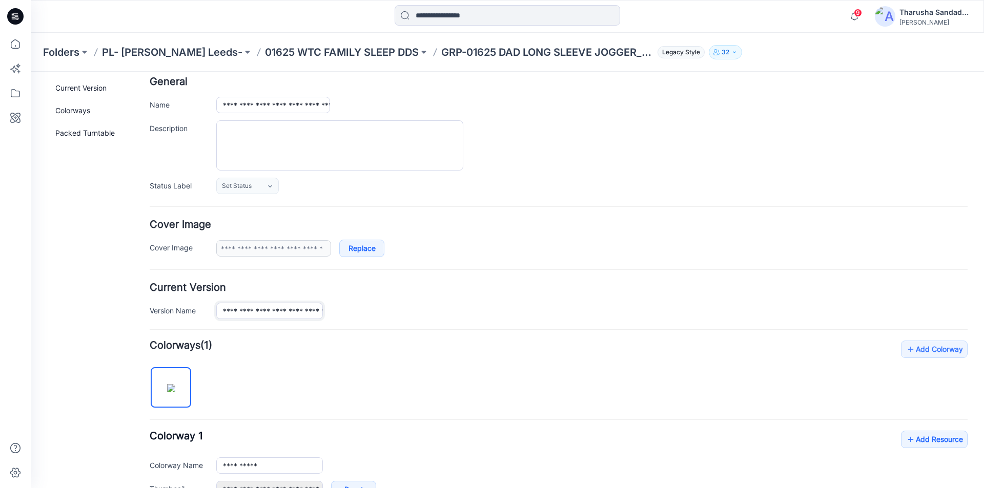
click at [261, 316] on input "**********" at bounding box center [269, 311] width 107 height 16
click at [308, 314] on input "**********" at bounding box center [269, 311] width 107 height 16
type input "**********"
click at [424, 299] on div "**********" at bounding box center [559, 301] width 818 height 36
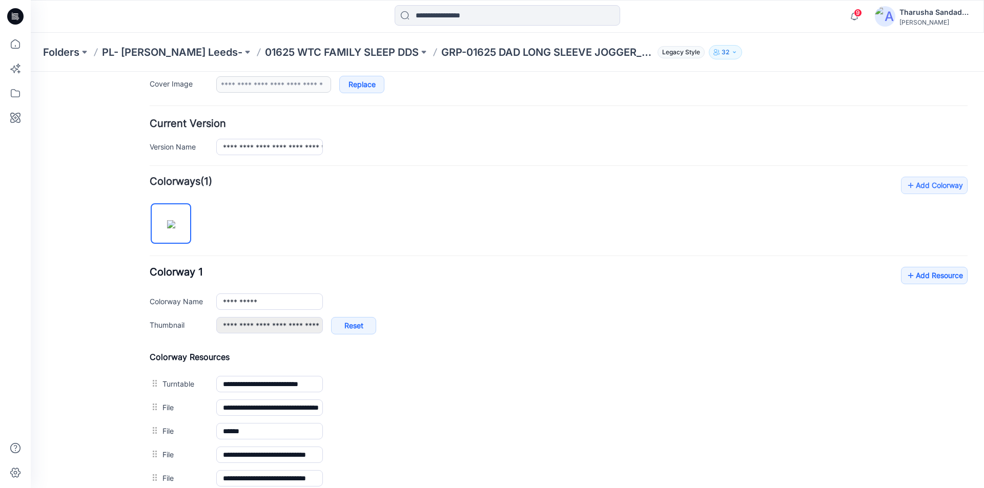
scroll to position [256, 0]
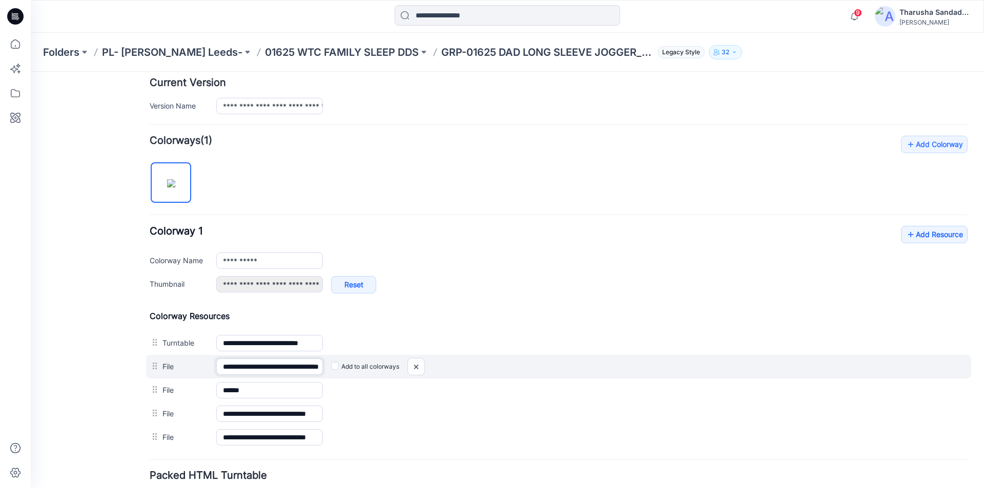
click at [260, 365] on input "**********" at bounding box center [269, 367] width 107 height 16
click at [286, 368] on input "**********" at bounding box center [269, 367] width 107 height 16
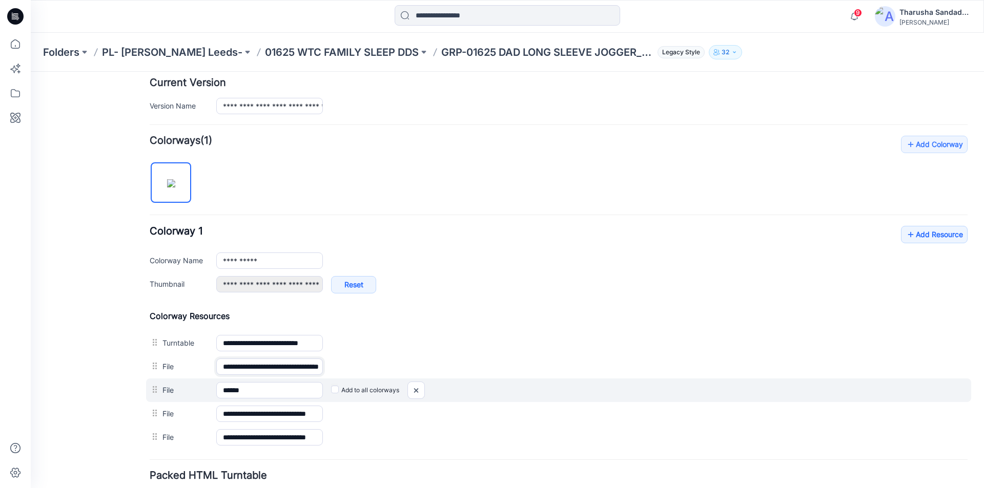
scroll to position [0, 57]
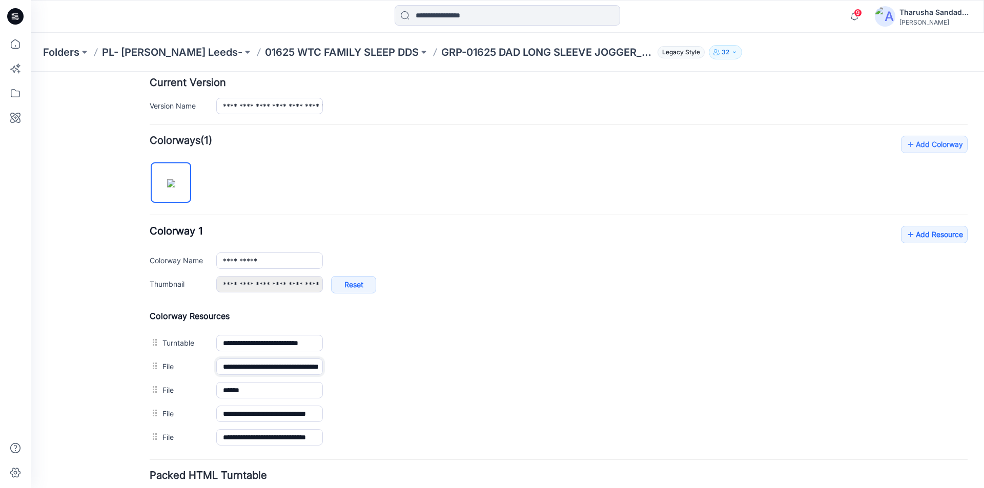
type input "**********"
click at [546, 247] on div "**********" at bounding box center [559, 265] width 818 height 78
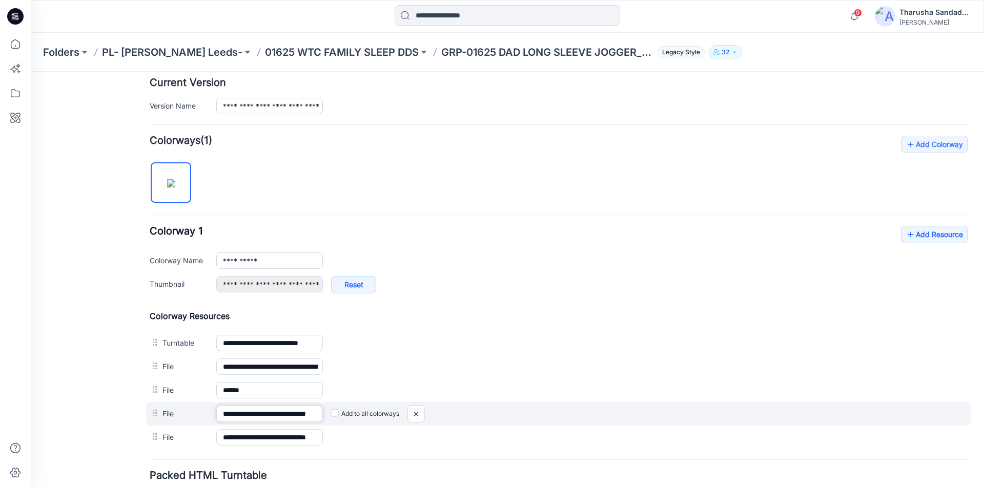
click at [260, 416] on input "**********" at bounding box center [269, 414] width 107 height 16
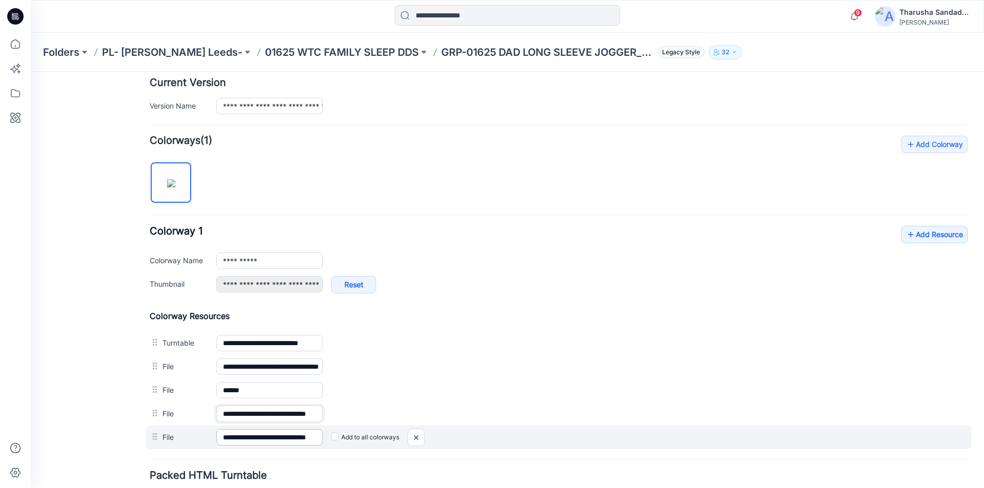
type input "**********"
click at [261, 439] on input "**********" at bounding box center [269, 437] width 107 height 16
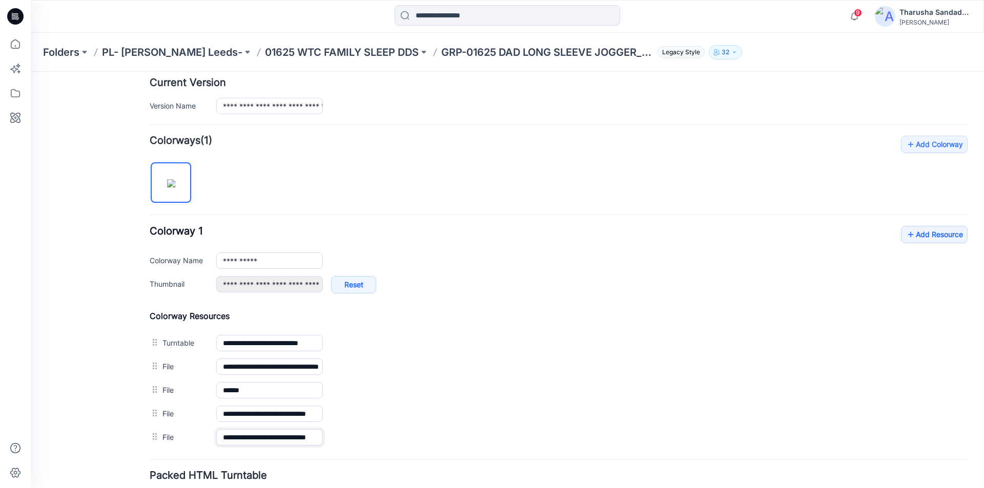
type input "**********"
drag, startPoint x: 382, startPoint y: 234, endPoint x: 377, endPoint y: 238, distance: 7.3
click at [382, 234] on div "**********" at bounding box center [559, 265] width 818 height 78
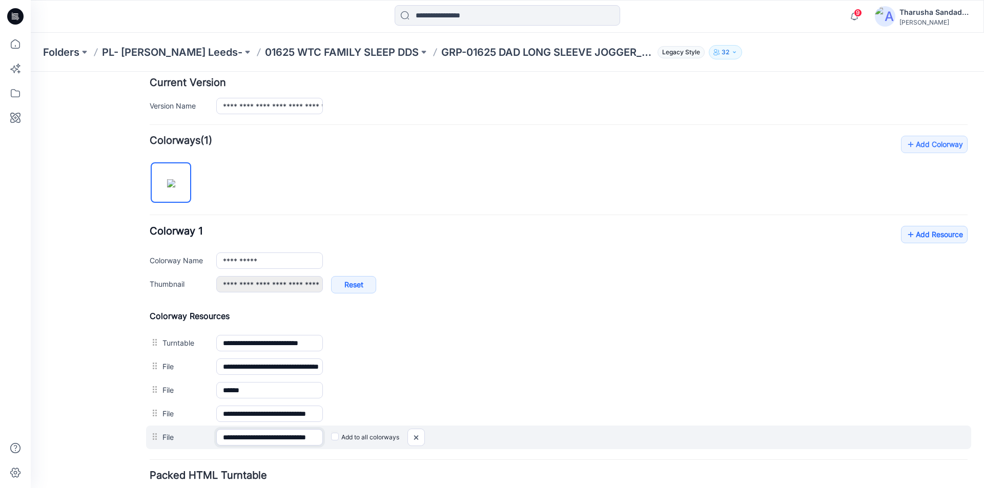
click at [273, 439] on input "**********" at bounding box center [269, 437] width 107 height 16
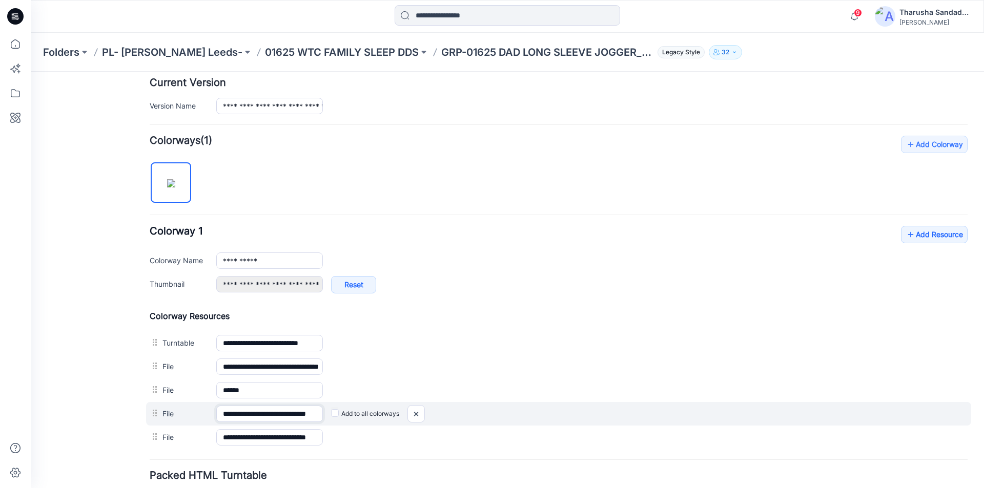
click at [271, 419] on input "**********" at bounding box center [269, 414] width 107 height 16
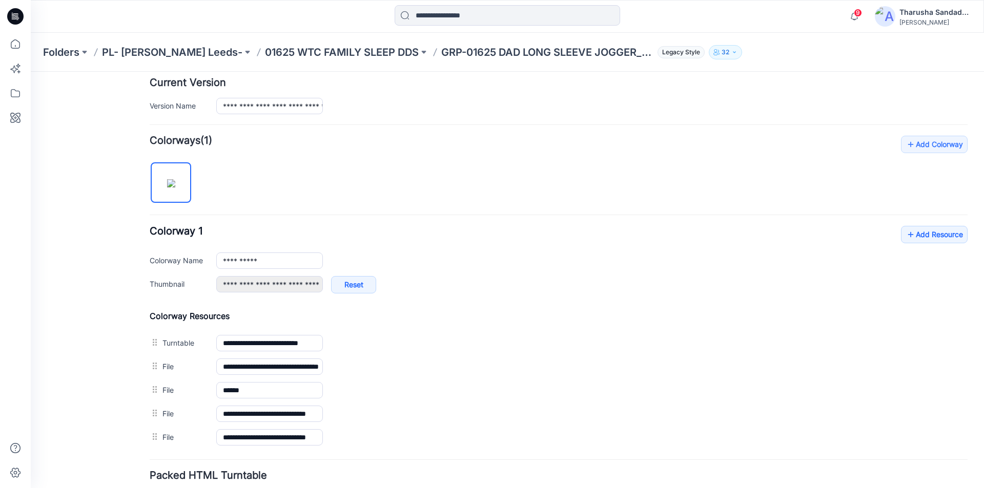
click at [296, 180] on div "**********" at bounding box center [559, 293] width 818 height 314
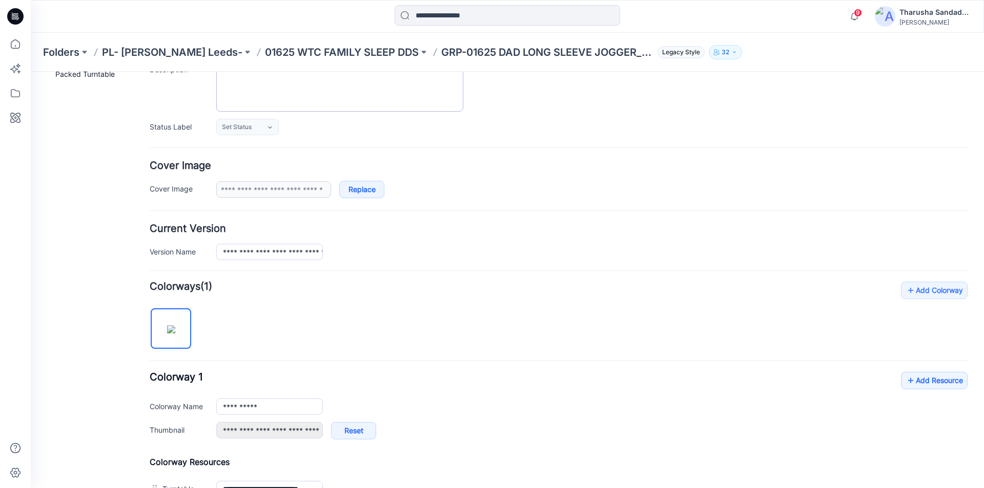
scroll to position [0, 0]
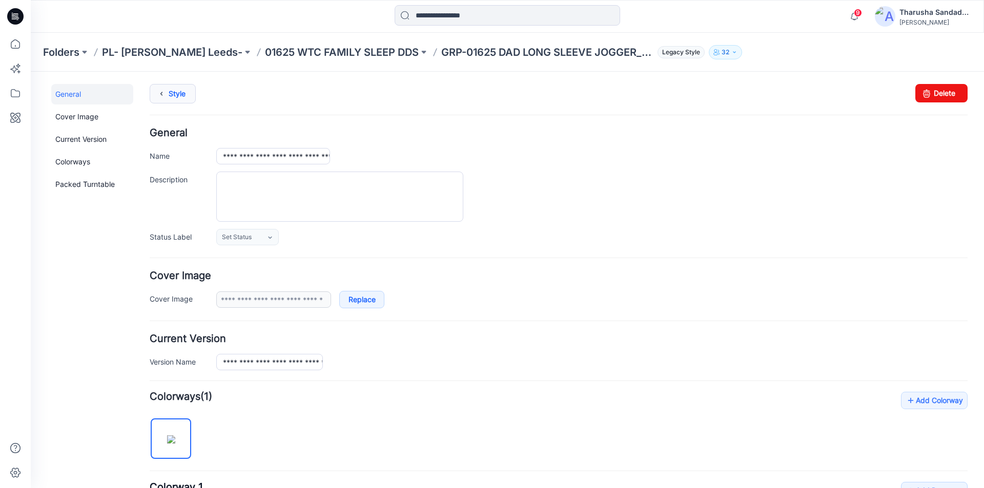
click at [180, 92] on link "Style" at bounding box center [173, 93] width 46 height 19
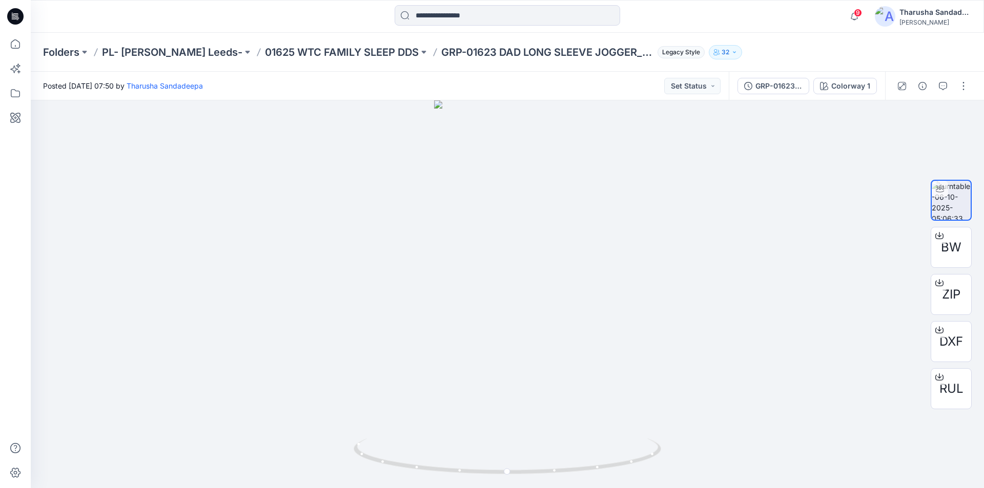
click at [12, 19] on icon at bounding box center [14, 18] width 5 height 1
